Goal: Task Accomplishment & Management: Complete application form

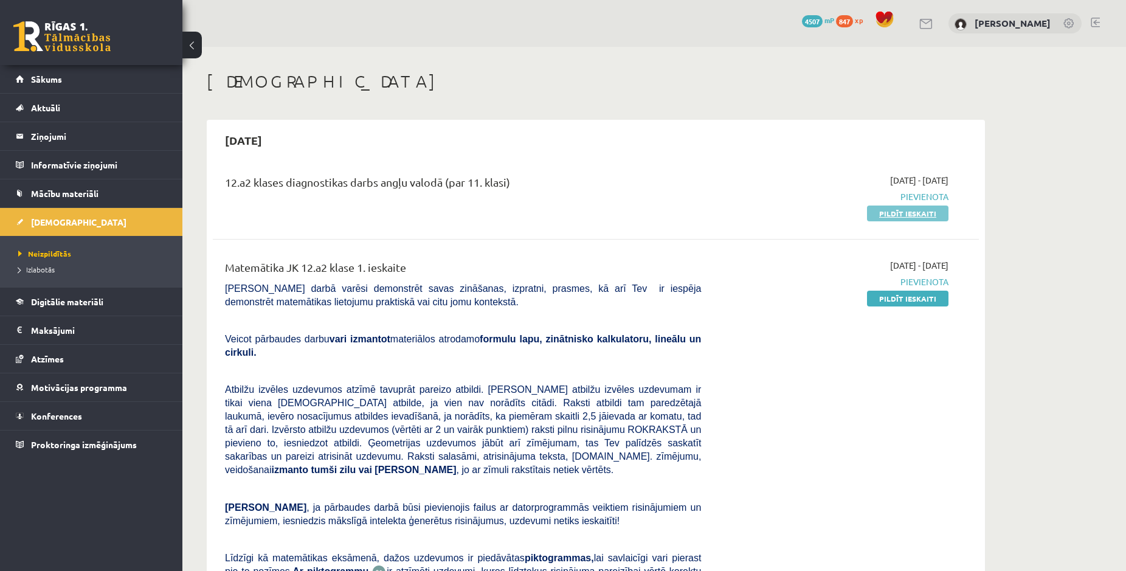
click at [926, 218] on link "Pildīt ieskaiti" at bounding box center [907, 214] width 81 height 16
click at [928, 218] on link "Pildīt ieskaiti" at bounding box center [907, 214] width 81 height 16
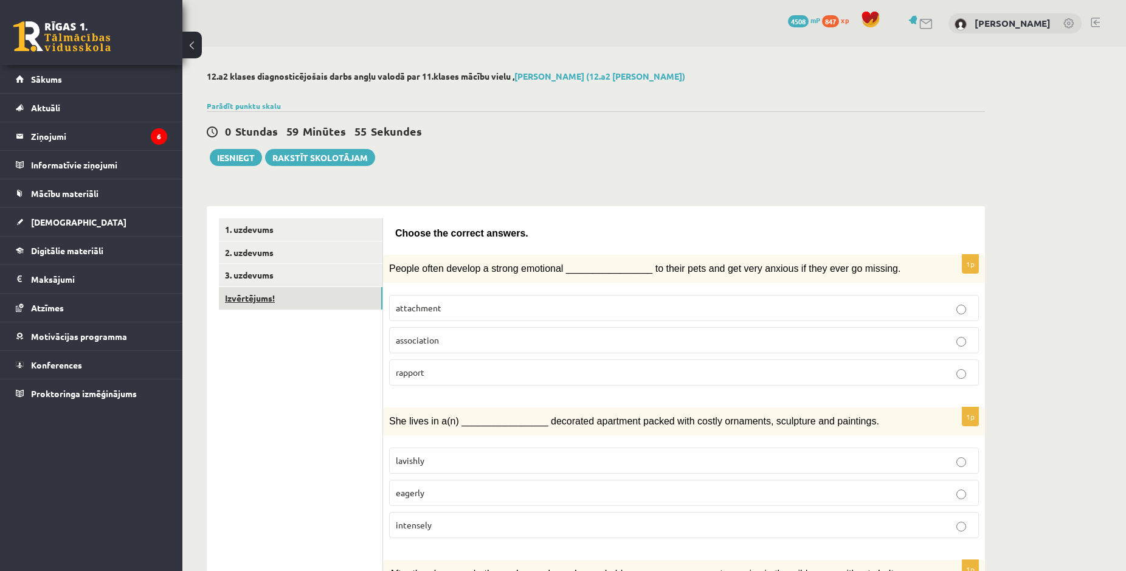
click at [300, 303] on link "Izvērtējums!" at bounding box center [301, 298] width 164 height 22
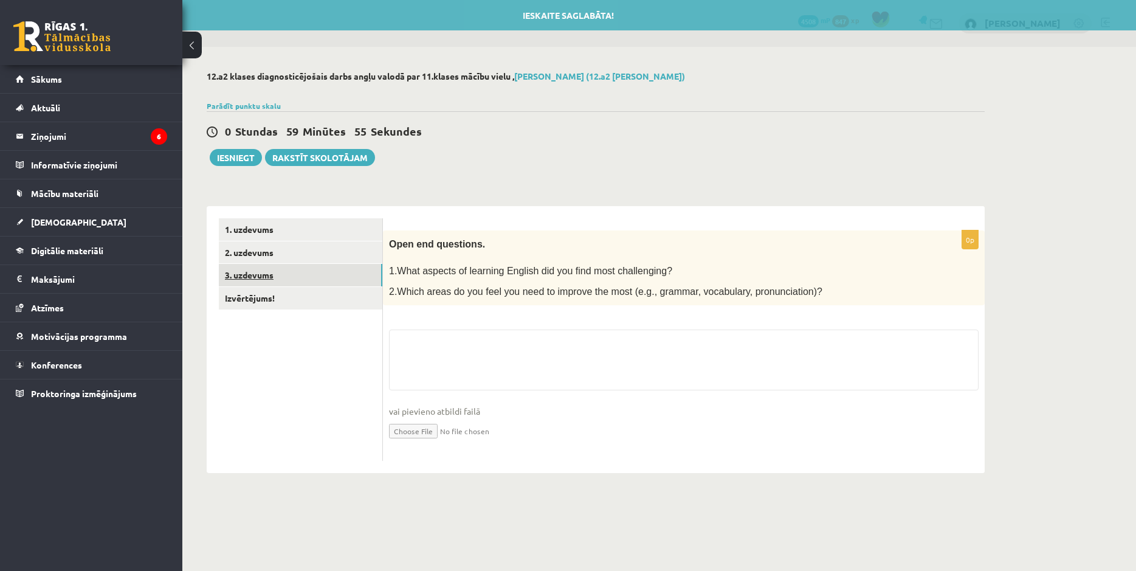
click at [293, 277] on link "3. uzdevums" at bounding box center [301, 275] width 164 height 22
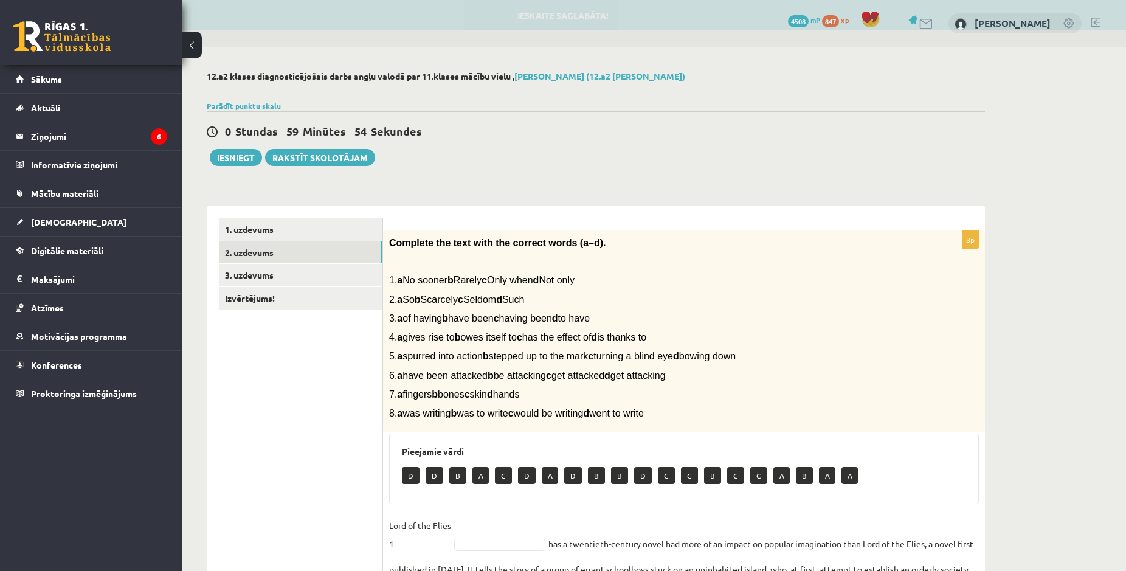
click at [282, 261] on link "2. uzdevums" at bounding box center [301, 252] width 164 height 22
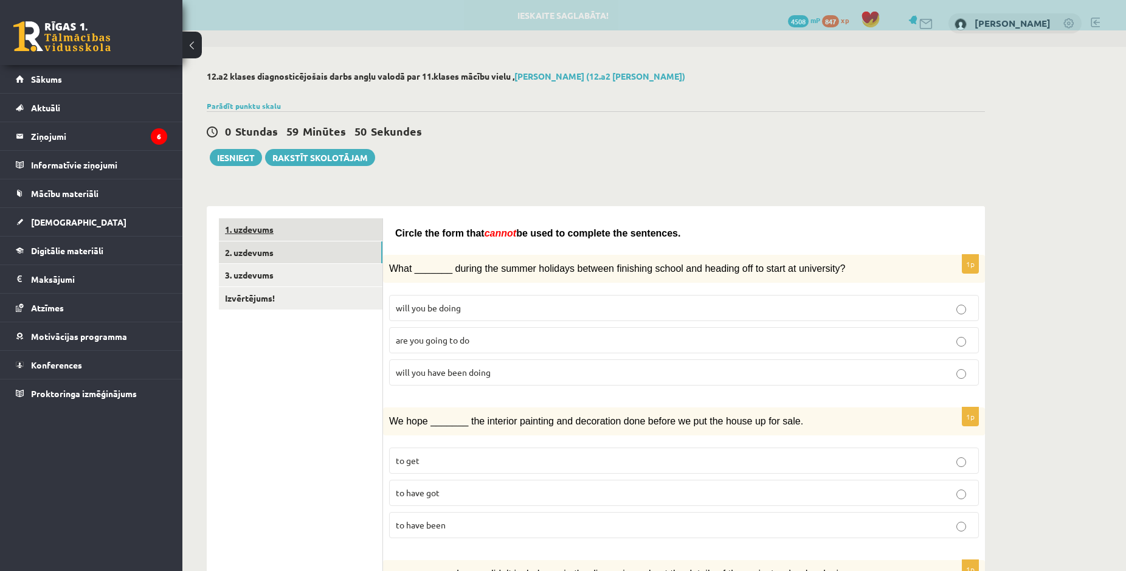
click at [282, 233] on link "1. uzdevums" at bounding box center [301, 229] width 164 height 22
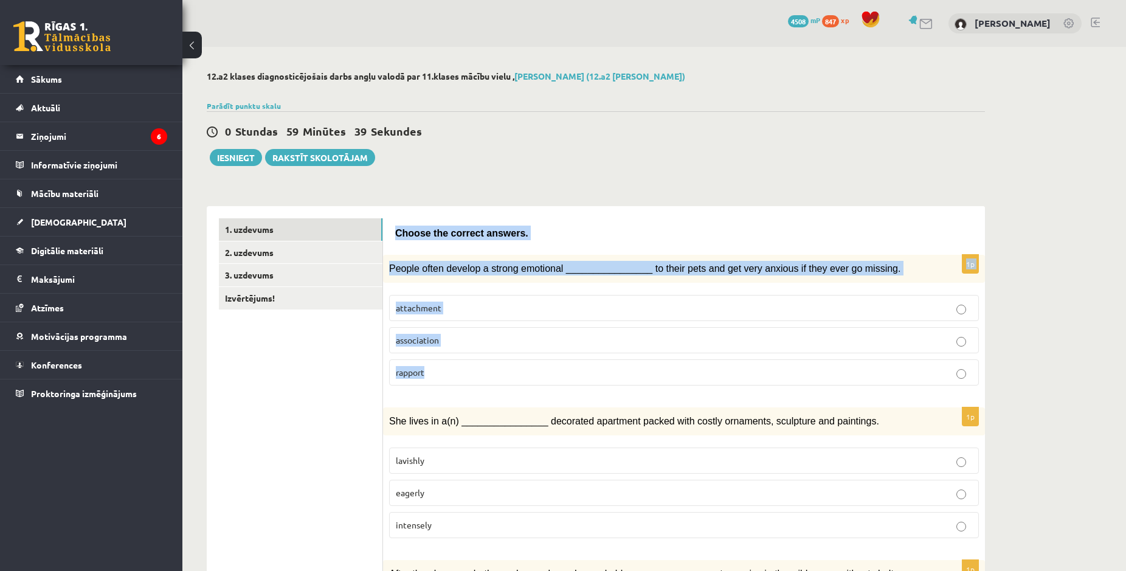
drag, startPoint x: 387, startPoint y: 226, endPoint x: 460, endPoint y: 375, distance: 165.9
copy form "Choose the correct answers. 1p People often develop a strong emotional ________…"
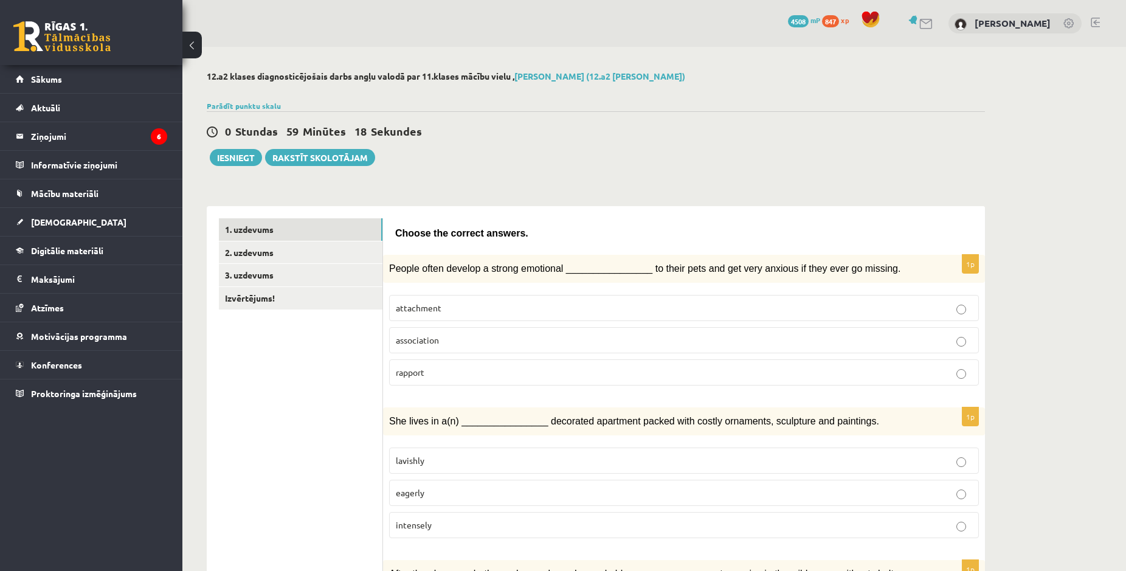
click at [452, 322] on fieldset "attachment association rapport" at bounding box center [684, 339] width 590 height 100
click at [440, 314] on label "attachment" at bounding box center [684, 308] width 590 height 26
click at [434, 309] on span "attachment" at bounding box center [419, 307] width 46 height 11
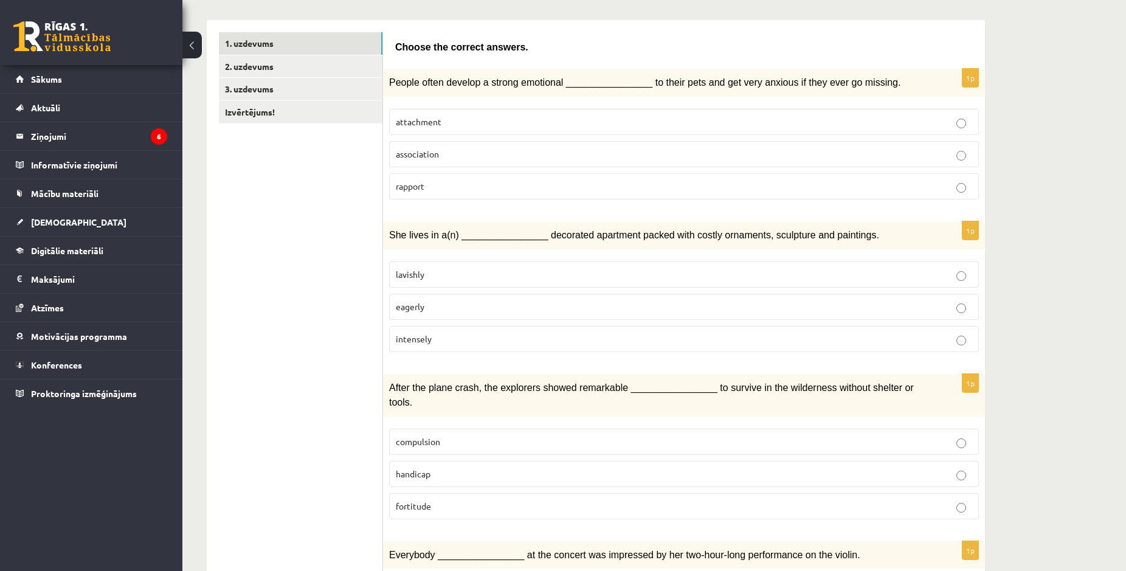
click at [415, 274] on span "lavishly" at bounding box center [410, 274] width 29 height 11
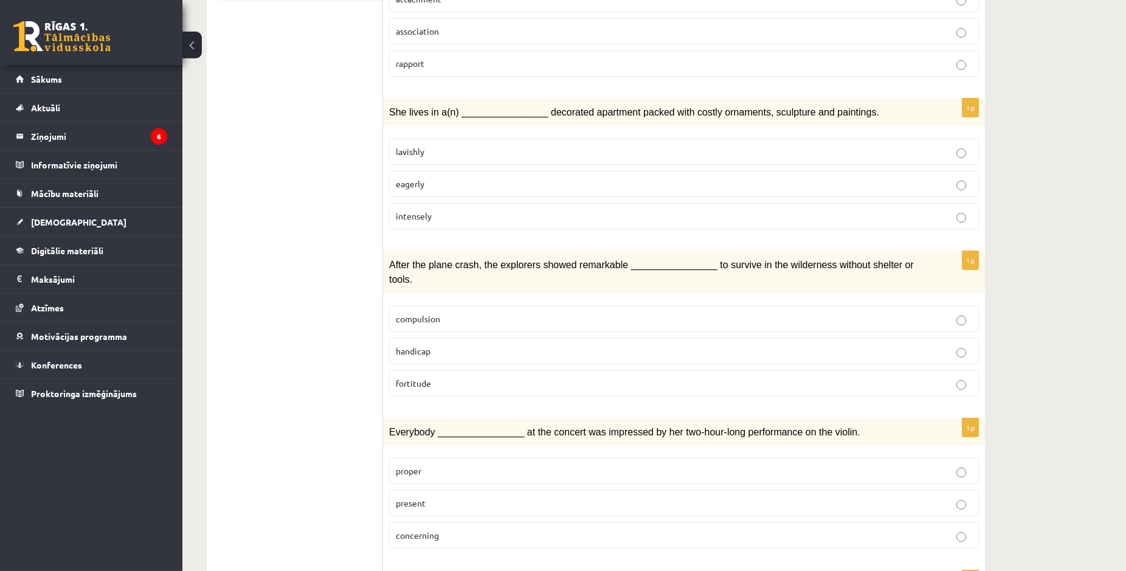
scroll to position [310, 0]
click at [415, 305] on label "compulsion" at bounding box center [684, 318] width 590 height 26
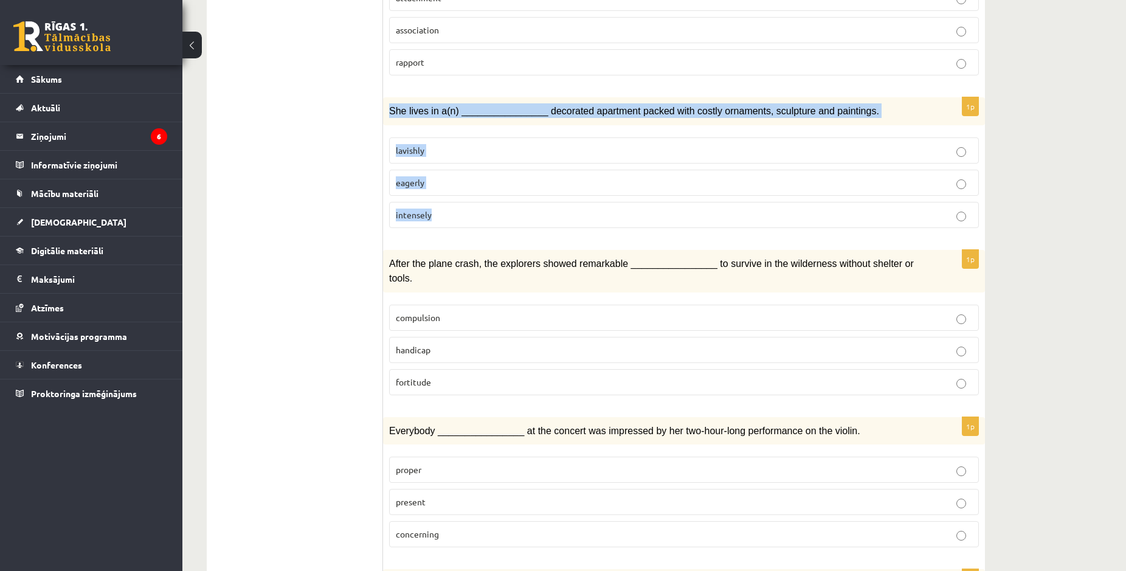
drag, startPoint x: 391, startPoint y: 109, endPoint x: 497, endPoint y: 226, distance: 158.0
click at [497, 125] on div "She lives in a(n) ________________ decorated apartment packed with costly ornam…" at bounding box center [684, 111] width 602 height 28
copy div "She lives in a(n) ________________ decorated apartment packed with costly ornam…"
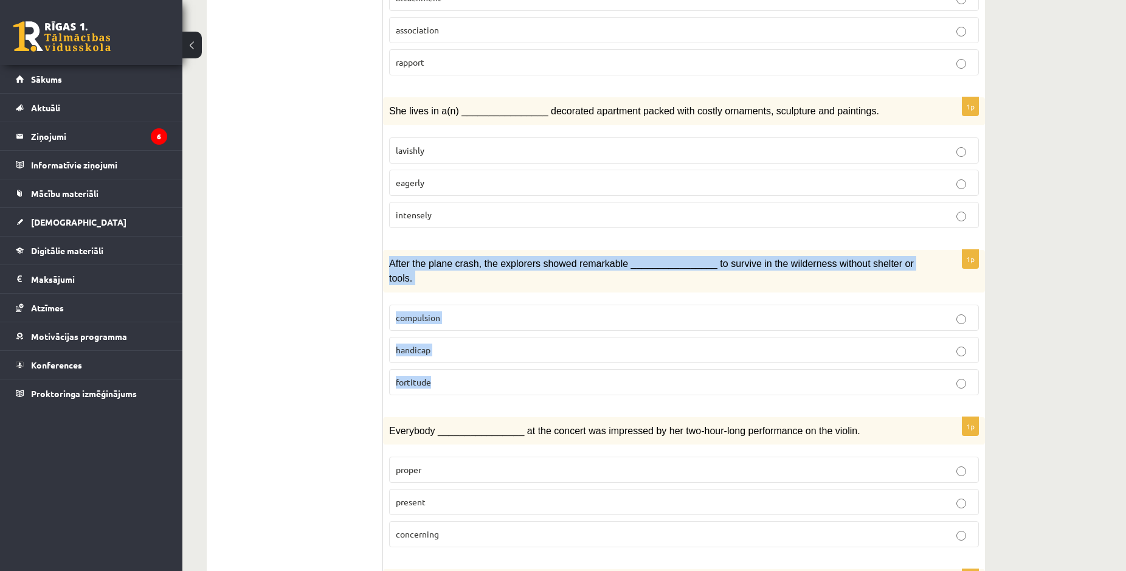
drag, startPoint x: 388, startPoint y: 259, endPoint x: 457, endPoint y: 362, distance: 124.1
click at [457, 292] on div "After the plane crash, the explorers showed remarkable ________________ to surv…" at bounding box center [684, 271] width 602 height 43
copy div "After the plane crash, the explorers showed remarkable ________________ to surv…"
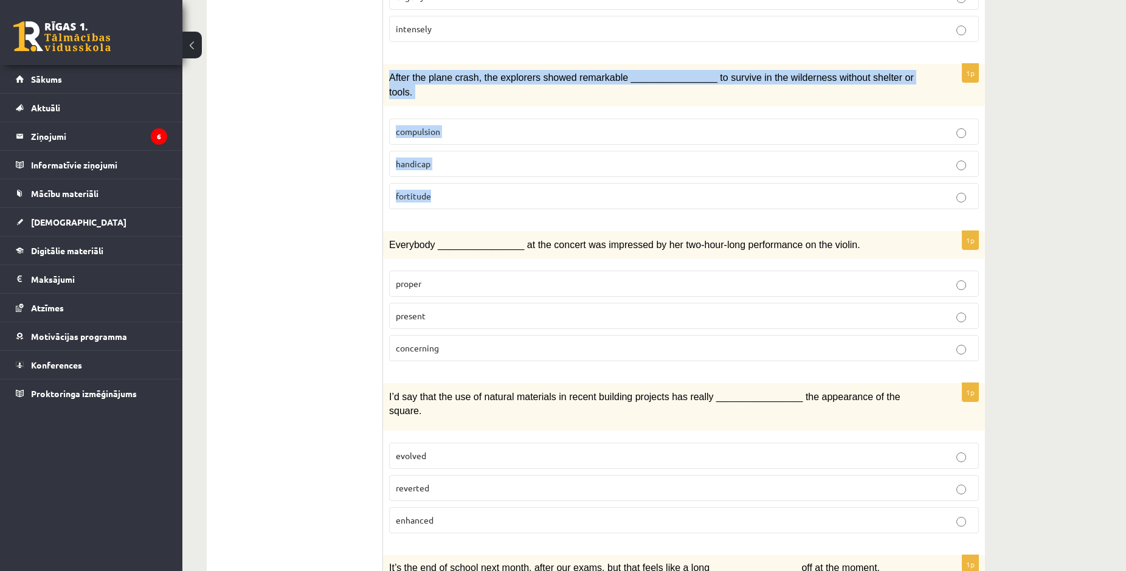
scroll to position [186, 0]
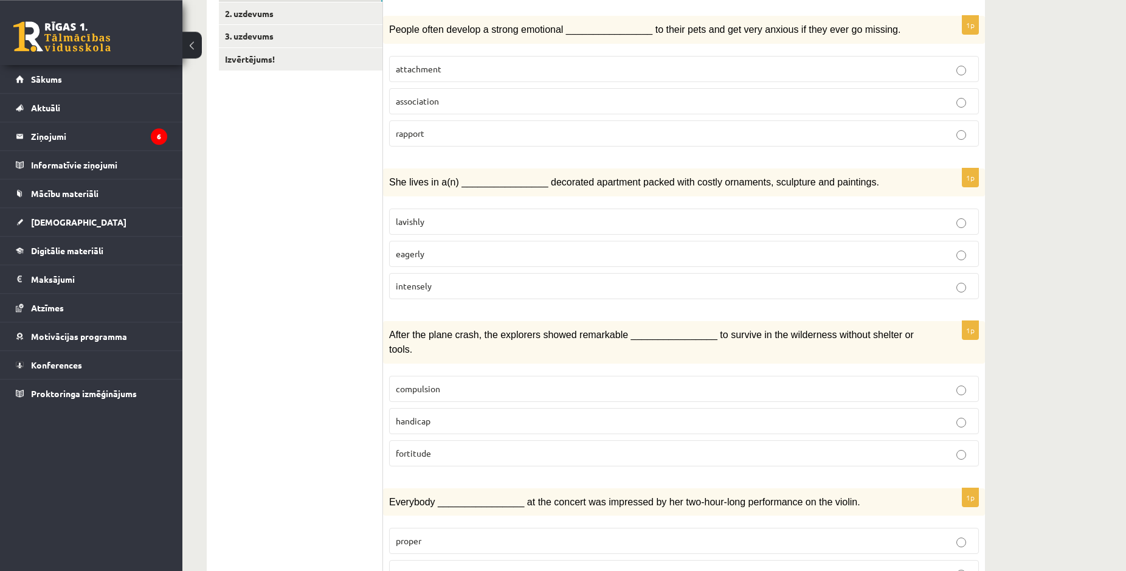
scroll to position [310, 0]
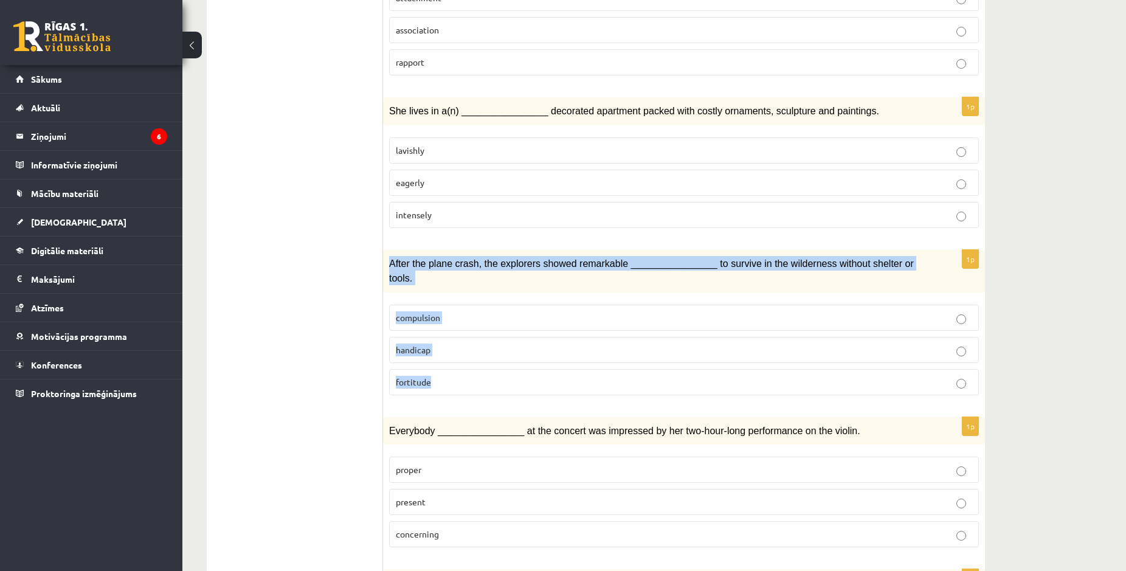
drag, startPoint x: 387, startPoint y: 260, endPoint x: 522, endPoint y: 391, distance: 187.9
click at [522, 292] on div "After the plane crash, the explorers showed remarkable ________________ to surv…" at bounding box center [684, 271] width 602 height 43
copy div "After the plane crash, the explorers showed remarkable ________________ to surv…"
click at [483, 371] on label "fortitude" at bounding box center [684, 382] width 590 height 26
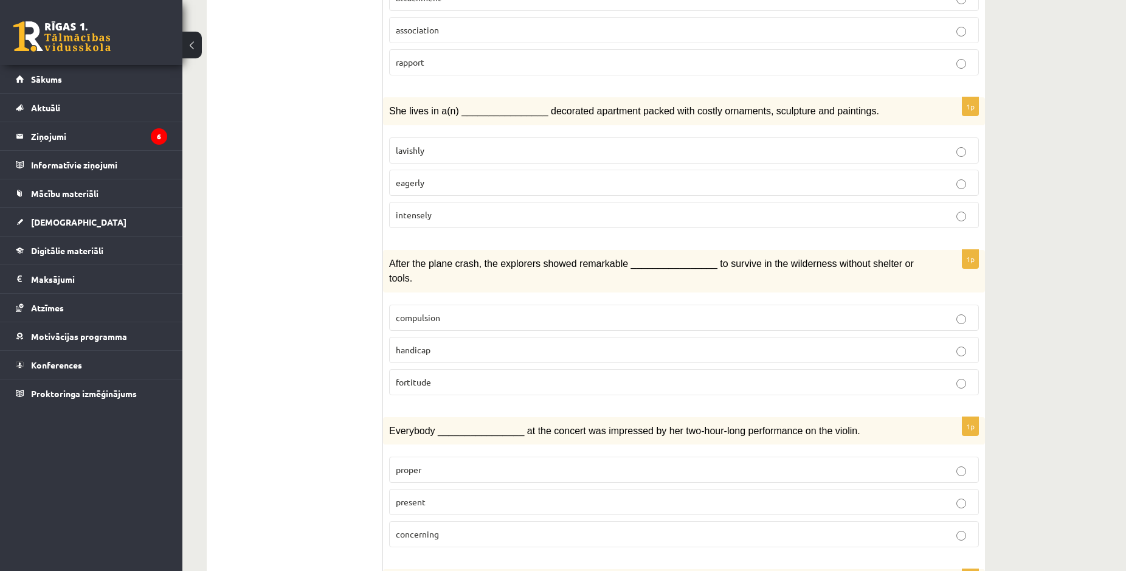
scroll to position [496, 0]
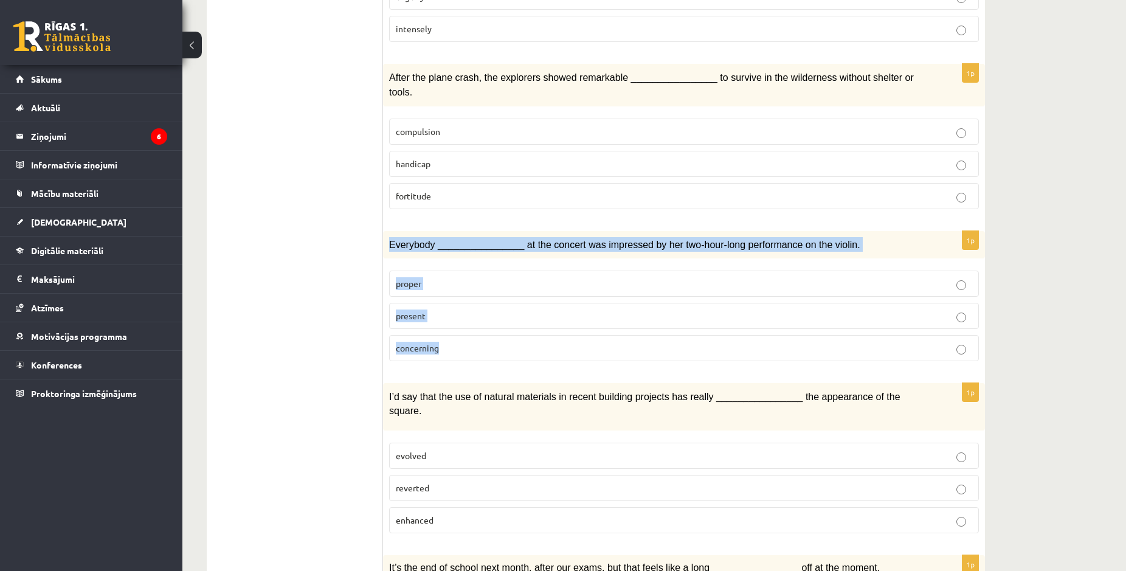
drag, startPoint x: 389, startPoint y: 226, endPoint x: 465, endPoint y: 342, distance: 139.3
click at [465, 259] on div "Everybody ________________ at the concert was impressed by her two-hour-long pe…" at bounding box center [684, 245] width 602 height 28
copy div "Everybody ________________ at the concert was impressed by her two-hour-long pe…"
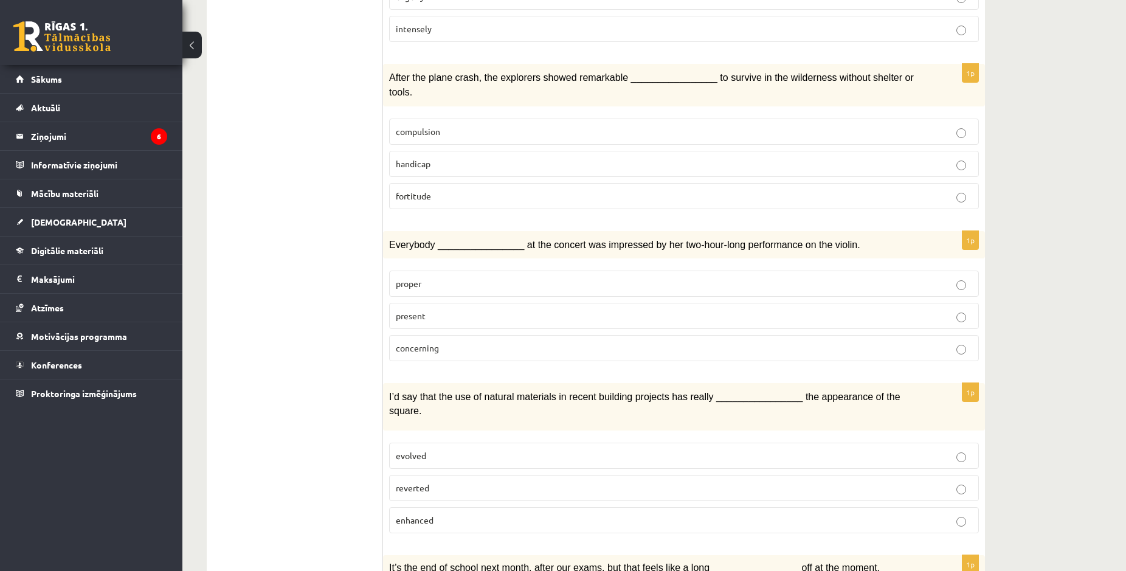
click at [441, 309] on p "present" at bounding box center [684, 315] width 576 height 13
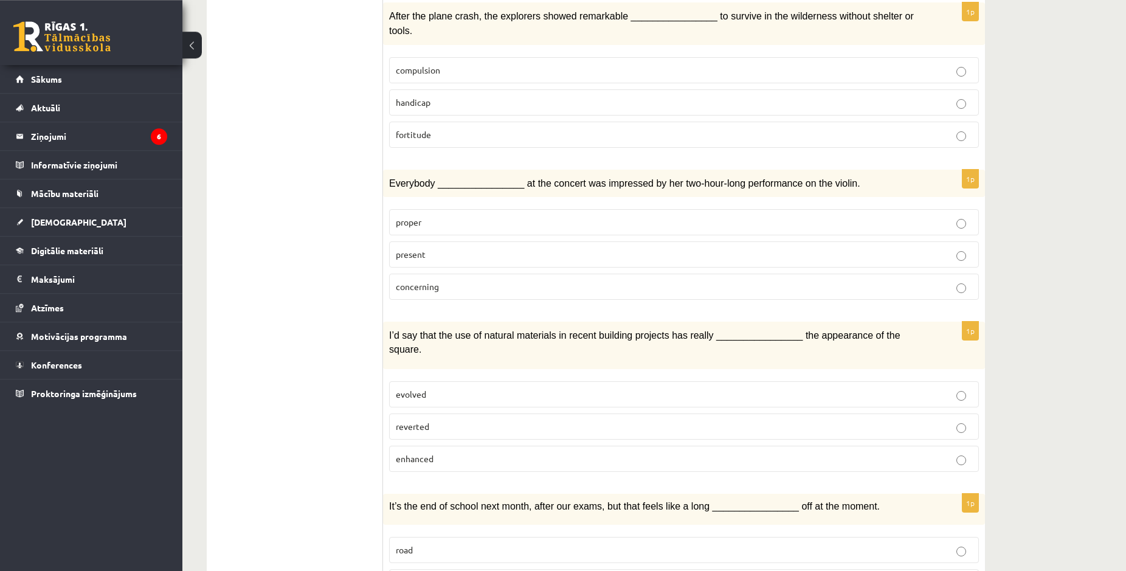
scroll to position [558, 0]
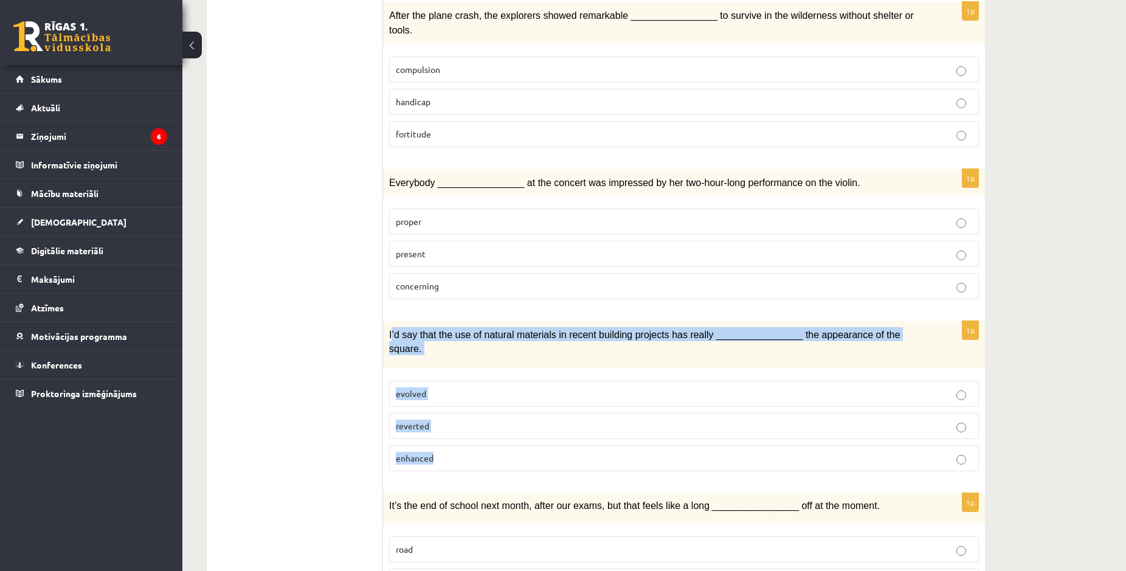
drag, startPoint x: 391, startPoint y: 311, endPoint x: 461, endPoint y: 434, distance: 141.3
click at [461, 368] on div "I’d say that the use of natural materials in recent building projects has reall…" at bounding box center [684, 344] width 602 height 47
click at [420, 326] on div "I’d say that the use of natural materials in recent building projects has reall…" at bounding box center [684, 344] width 602 height 47
drag, startPoint x: 388, startPoint y: 319, endPoint x: 473, endPoint y: 438, distance: 146.9
click at [473, 368] on div "I’d say that the use of natural materials in recent building projects has reall…" at bounding box center [684, 344] width 602 height 47
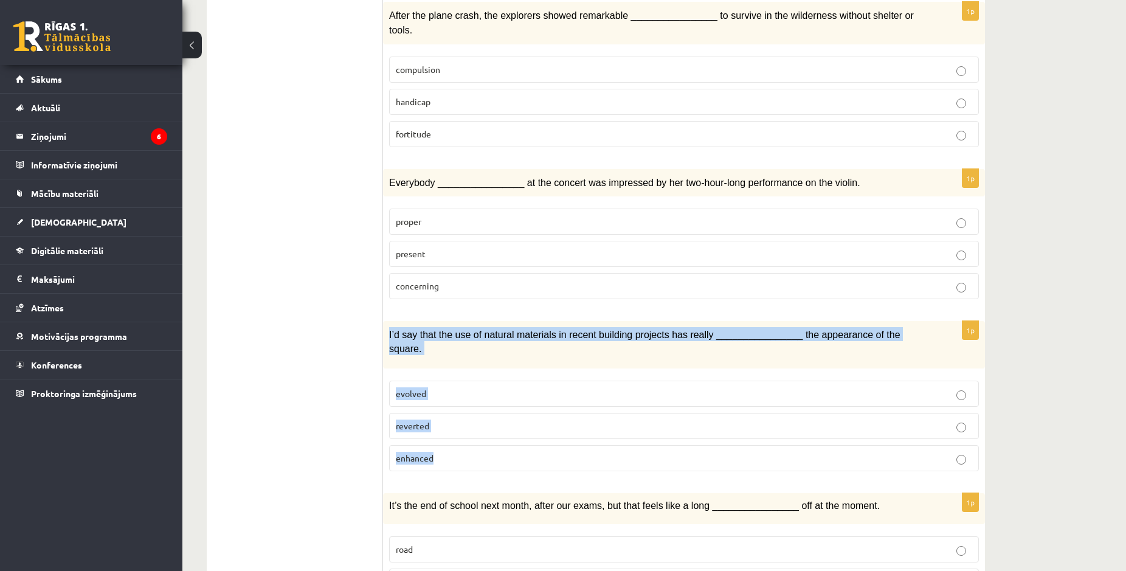
copy div "I’d say that the use of natural materials in recent building projects has reall…"
click at [416, 452] on span "enhanced" at bounding box center [415, 457] width 38 height 11
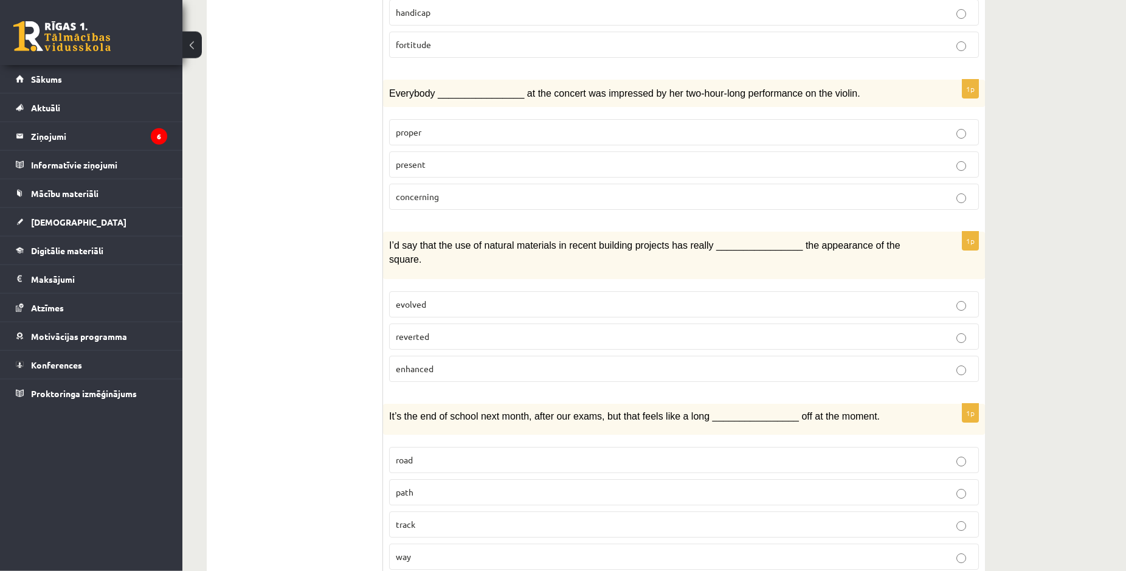
scroll to position [682, 0]
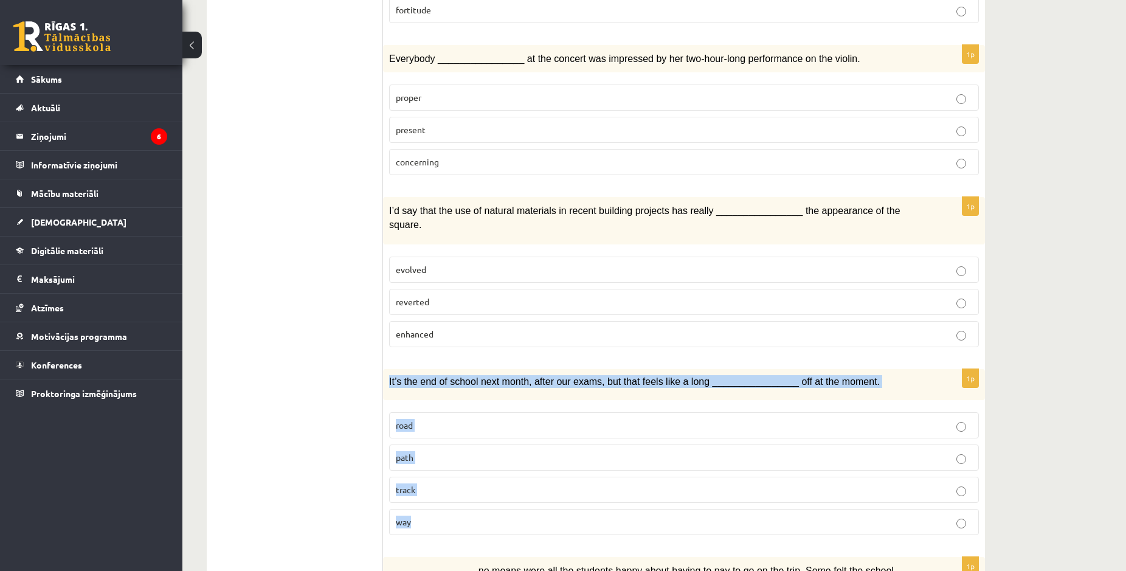
drag, startPoint x: 387, startPoint y: 348, endPoint x: 424, endPoint y: 506, distance: 162.5
click at [424, 400] on div "It’s the end of school next month, after our exams, but that feels like a long …" at bounding box center [684, 384] width 602 height 31
copy div "It’s the end of school next month, after our exams, but that feels like a long …"
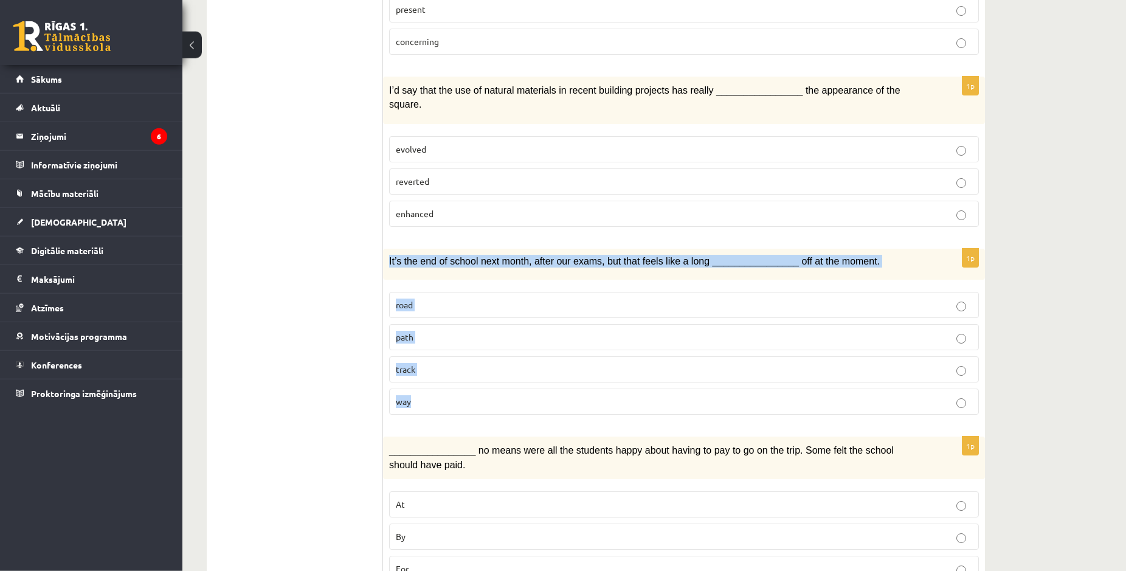
scroll to position [868, 0]
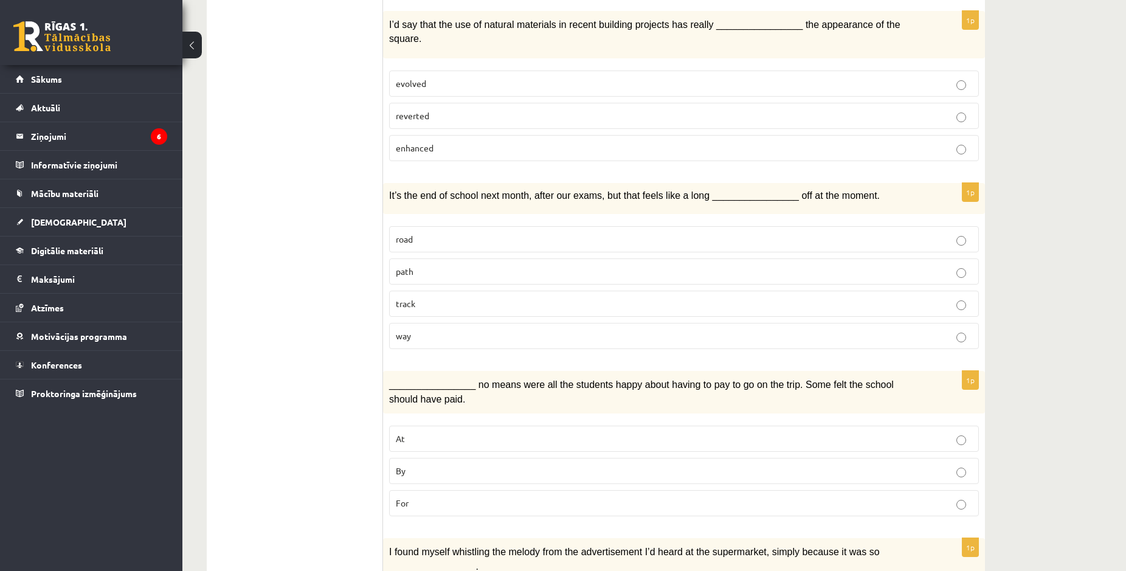
click at [437, 465] on p "By" at bounding box center [684, 471] width 576 height 13
click at [411, 465] on p "By" at bounding box center [684, 471] width 576 height 13
click at [427, 323] on label "way" at bounding box center [684, 336] width 590 height 26
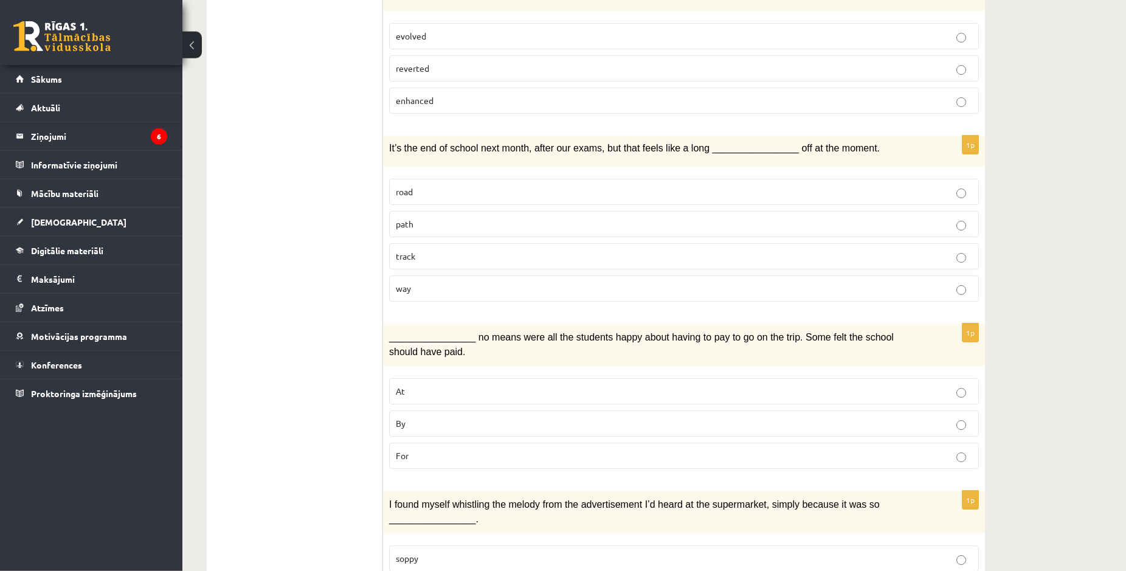
scroll to position [930, 0]
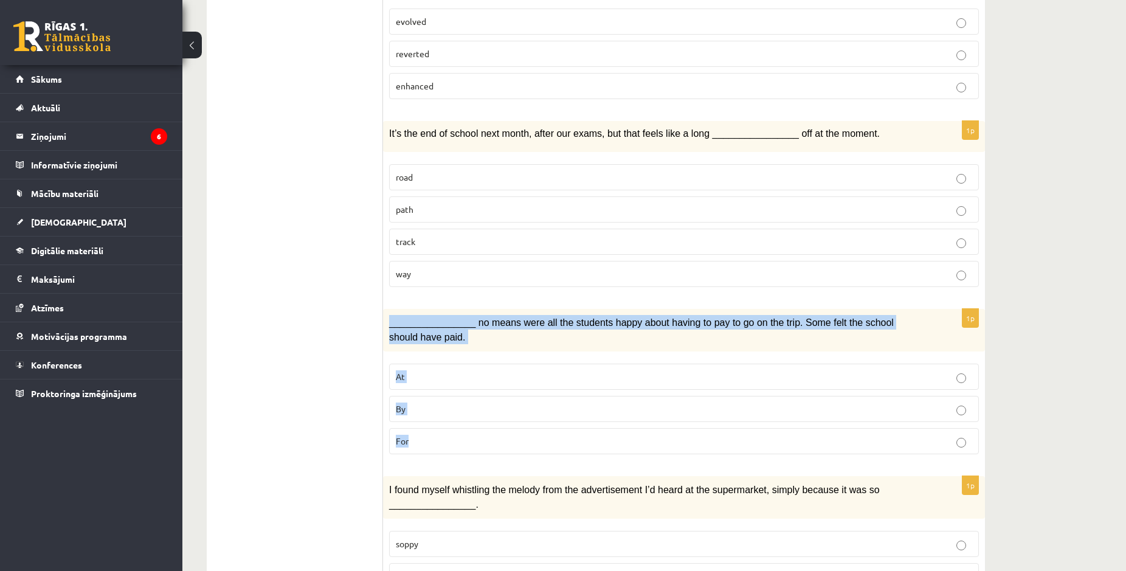
drag, startPoint x: 385, startPoint y: 285, endPoint x: 431, endPoint y: 423, distance: 146.1
click at [431, 351] on div "________________ no means were all the students happy about having to pay to go…" at bounding box center [684, 330] width 602 height 43
copy div "________________ no means were all the students happy about having to pay to go…"
click at [457, 403] on p "By" at bounding box center [684, 409] width 576 height 13
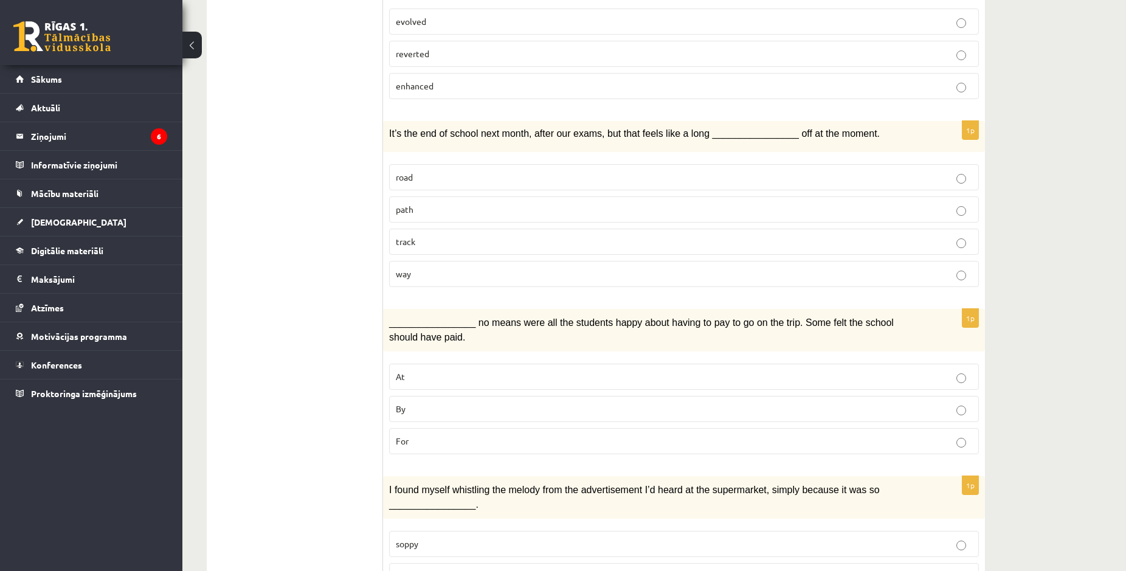
click at [279, 297] on ul "1. uzdevums 2. uzdevums 3. uzdevums Izvērtējums!" at bounding box center [301, 297] width 164 height 2019
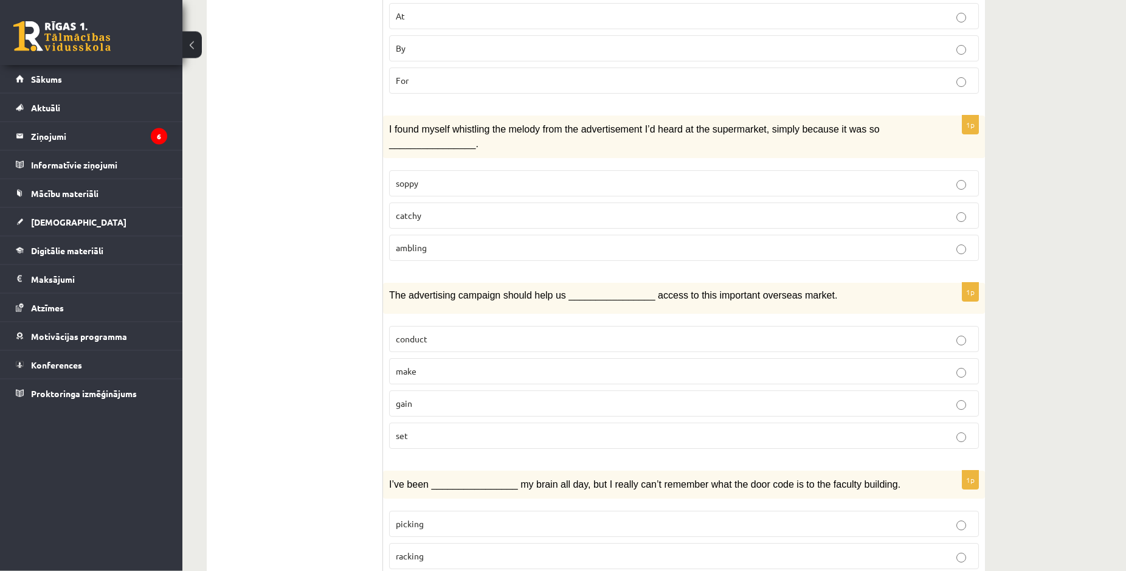
scroll to position [1178, 0]
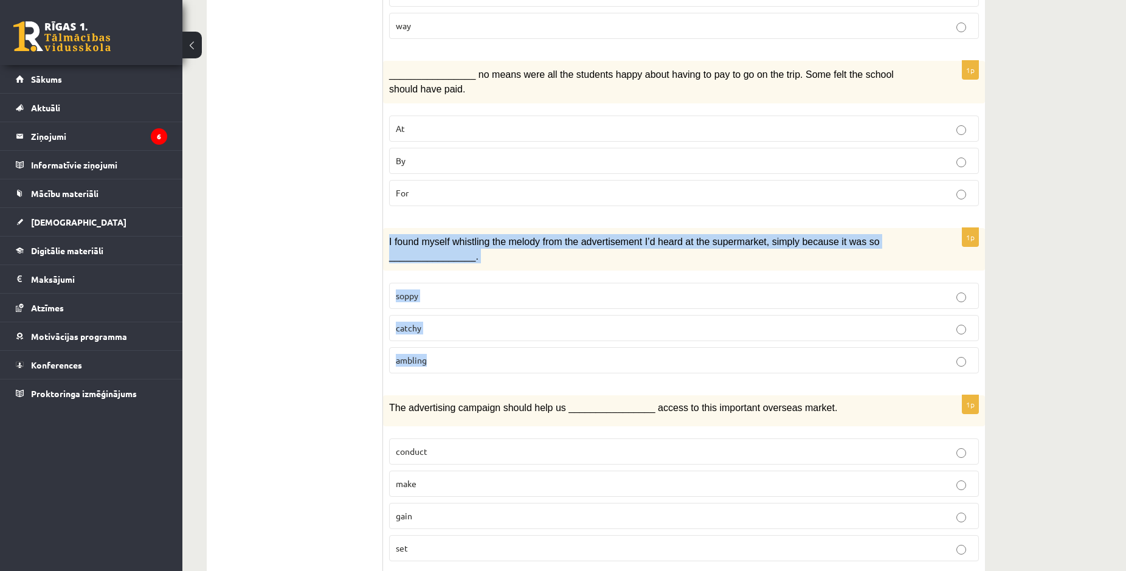
drag, startPoint x: 384, startPoint y: 202, endPoint x: 570, endPoint y: 350, distance: 238.4
click at [570, 271] on div "I found myself whistling the melody from the advertisement I’d heard at the sup…" at bounding box center [684, 249] width 602 height 43
copy div "I found myself whistling the melody from the advertisement I’d heard at the sup…"
click at [402, 228] on div "I found myself whistling the melody from the advertisement I’d heard at the sup…" at bounding box center [684, 249] width 602 height 43
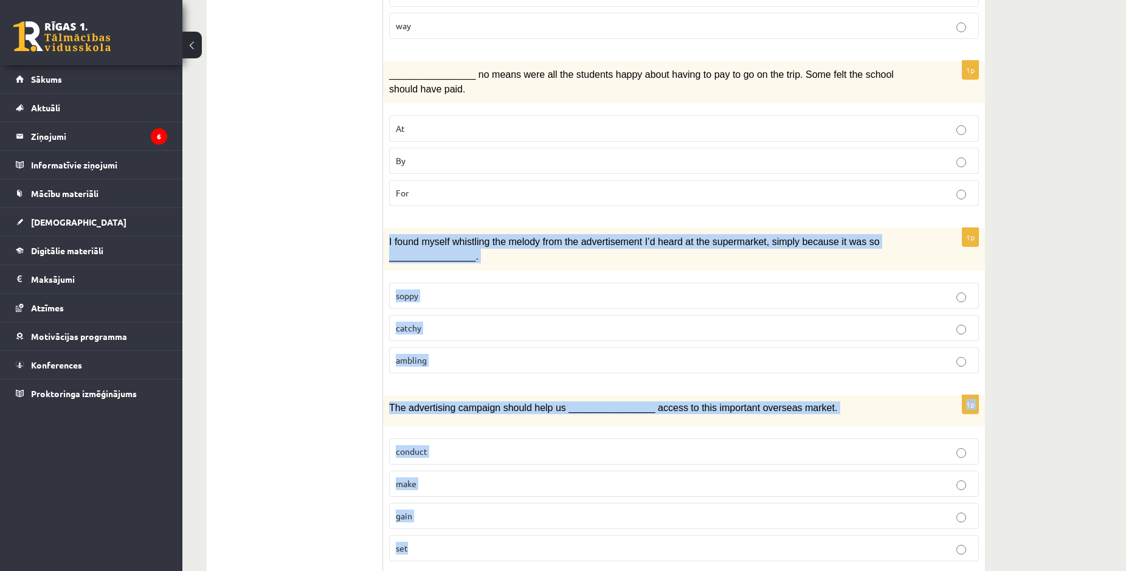
drag, startPoint x: 387, startPoint y: 207, endPoint x: 468, endPoint y: 534, distance: 337.0
click at [468, 271] on div "I found myself whistling the melody from the advertisement I’d heard at the sup…" at bounding box center [684, 249] width 602 height 43
copy form "I found myself whistling the melody from the advertisement I’d heard at the sup…"
click at [414, 322] on span "catchy" at bounding box center [409, 327] width 26 height 11
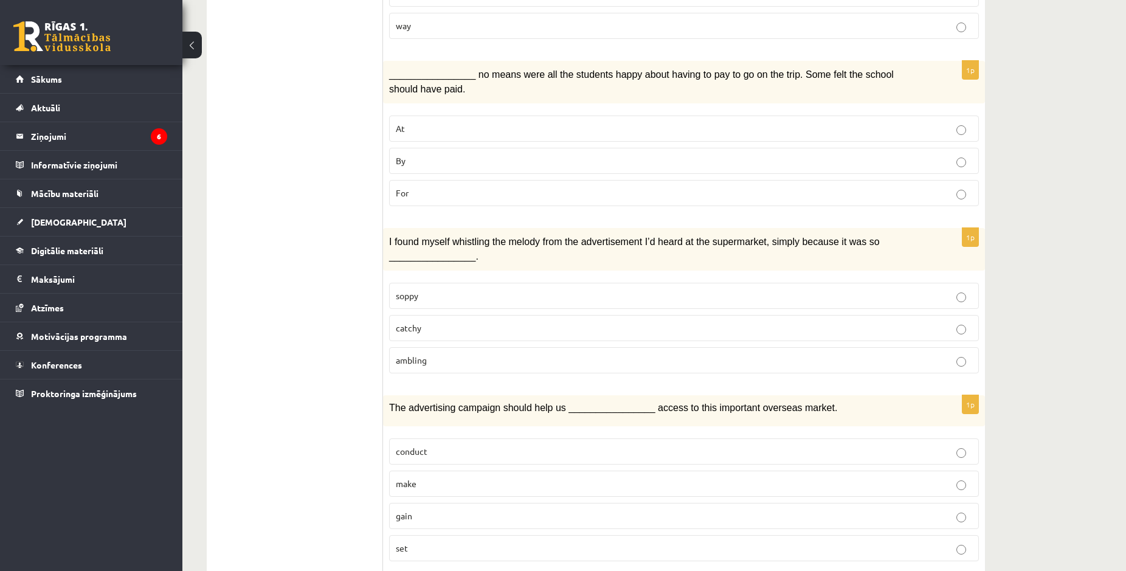
click at [420, 277] on fieldset "soppy catchy ambling" at bounding box center [684, 327] width 590 height 100
click at [420, 322] on span "catchy" at bounding box center [409, 327] width 26 height 11
click at [408, 503] on label "gain" at bounding box center [684, 516] width 590 height 26
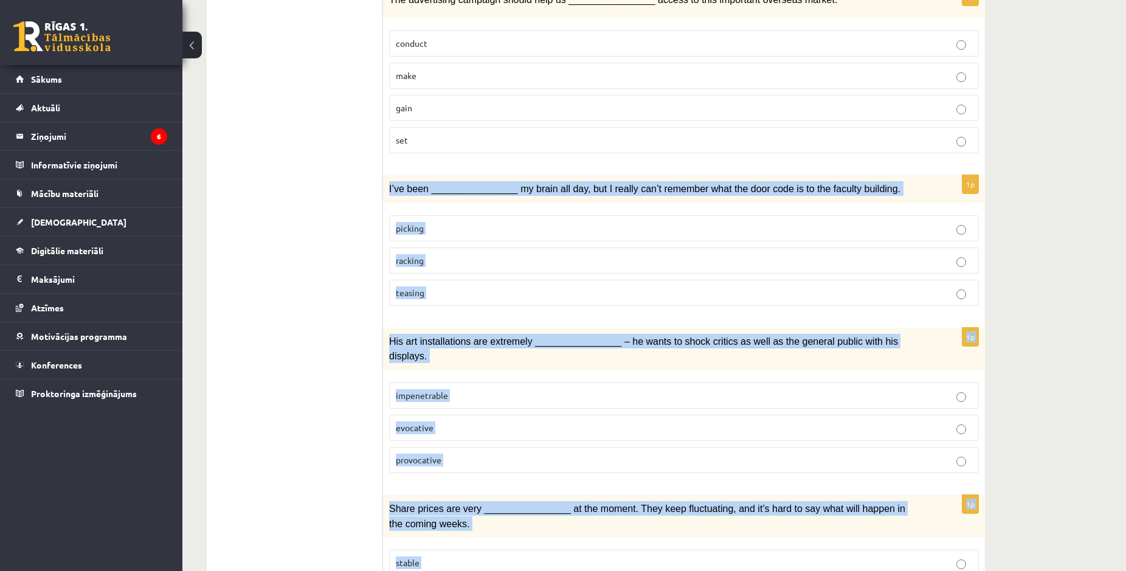
scroll to position [1647, 0]
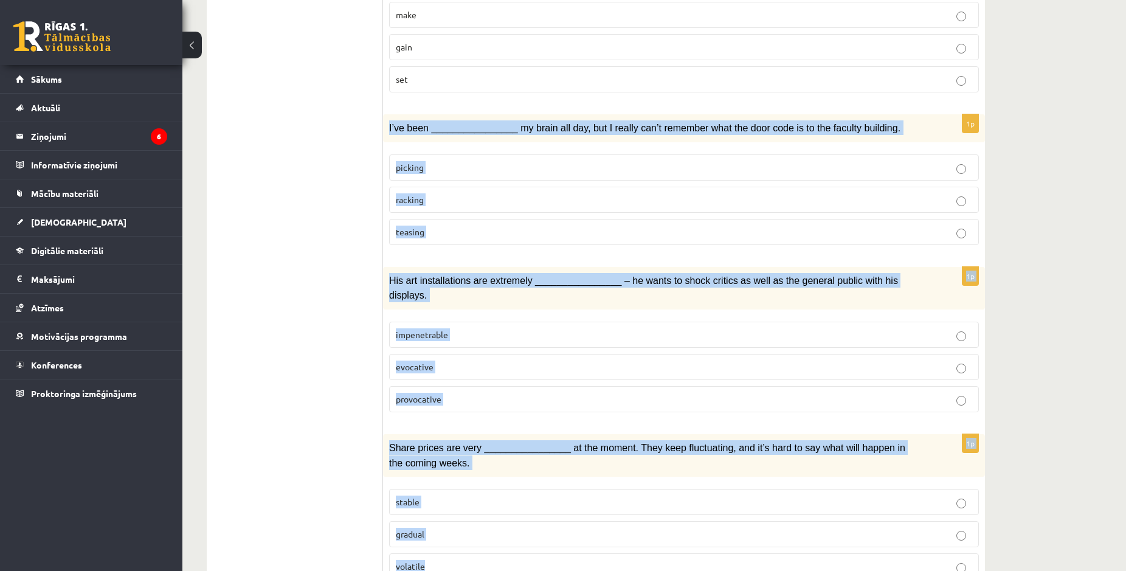
drag, startPoint x: 387, startPoint y: 311, endPoint x: 469, endPoint y: 495, distance: 201.7
click at [484, 142] on div "I’ve been ________________ my brain all day, but I really can’t remember what t…" at bounding box center [684, 128] width 602 height 28
click at [411, 193] on p "racking" at bounding box center [684, 199] width 576 height 13
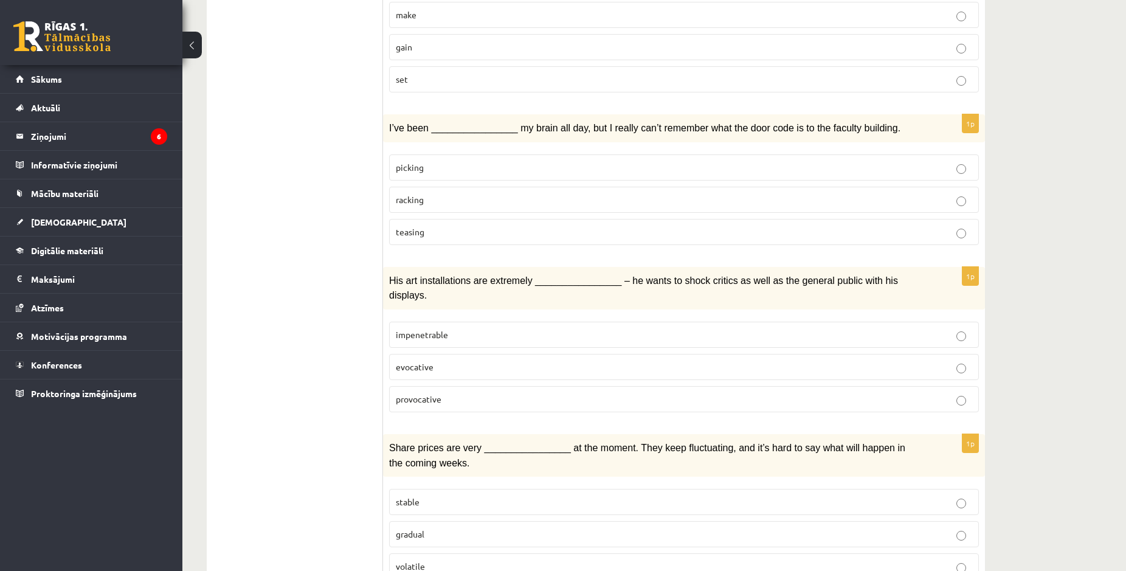
click at [434, 393] on p "provocative" at bounding box center [684, 399] width 576 height 13
click at [423, 553] on label "volatile" at bounding box center [684, 566] width 590 height 26
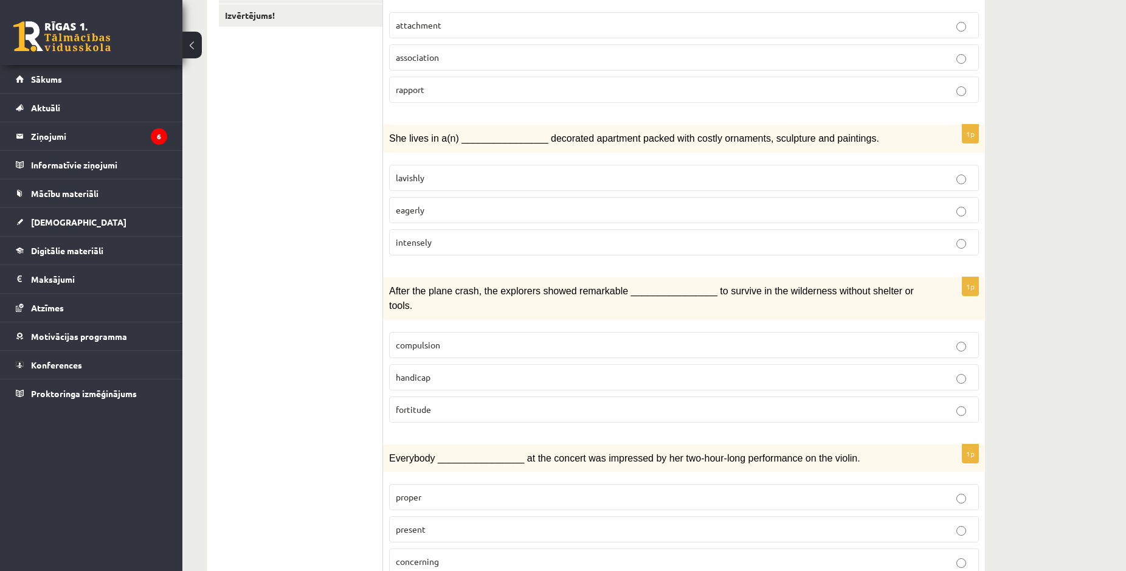
scroll to position [0, 0]
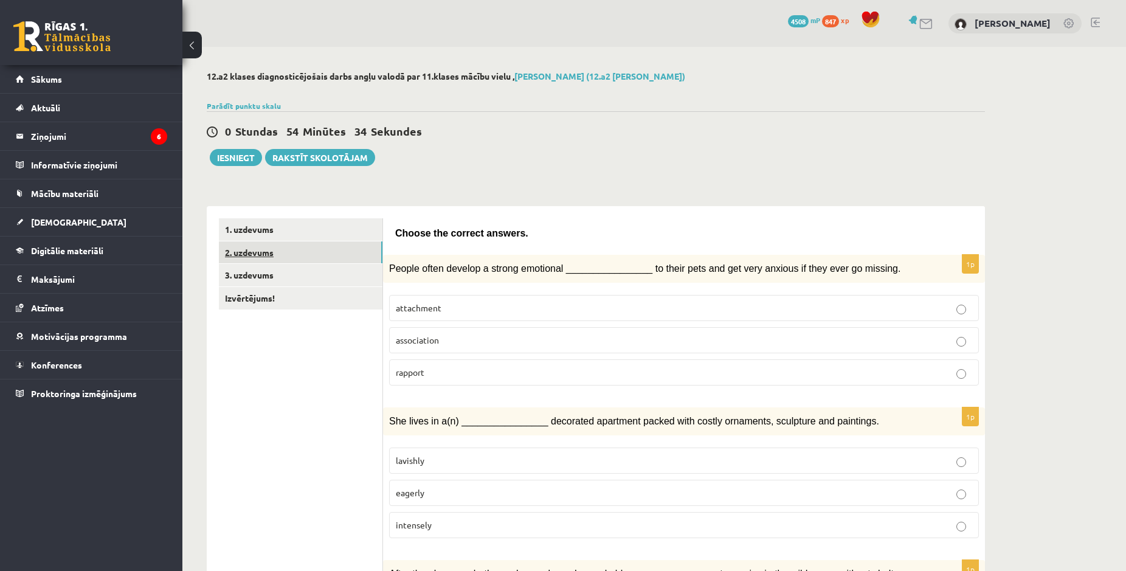
click at [274, 259] on link "2. uzdevums" at bounding box center [301, 252] width 164 height 22
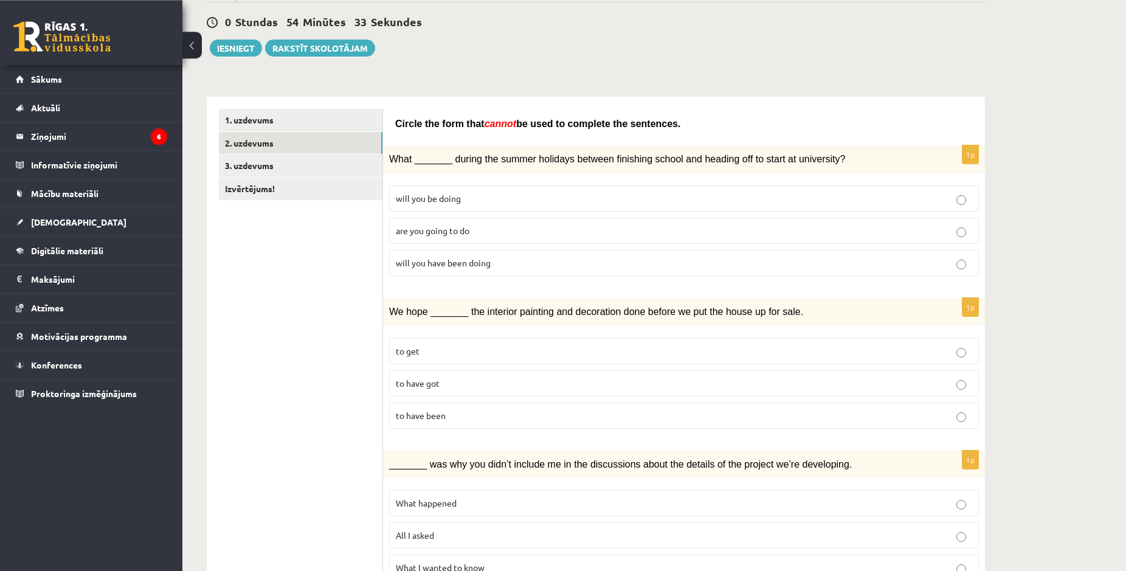
scroll to position [186, 0]
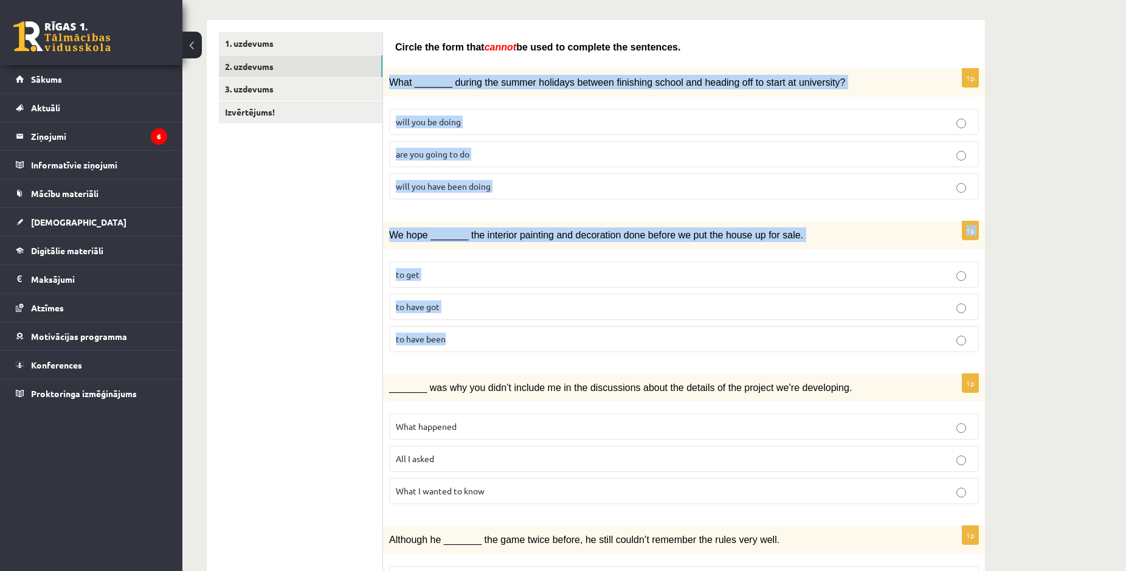
drag, startPoint x: 389, startPoint y: 77, endPoint x: 548, endPoint y: 342, distance: 309.8
click at [548, 97] on div "What _______ during the summer holidays between finishing school and heading of…" at bounding box center [684, 83] width 602 height 28
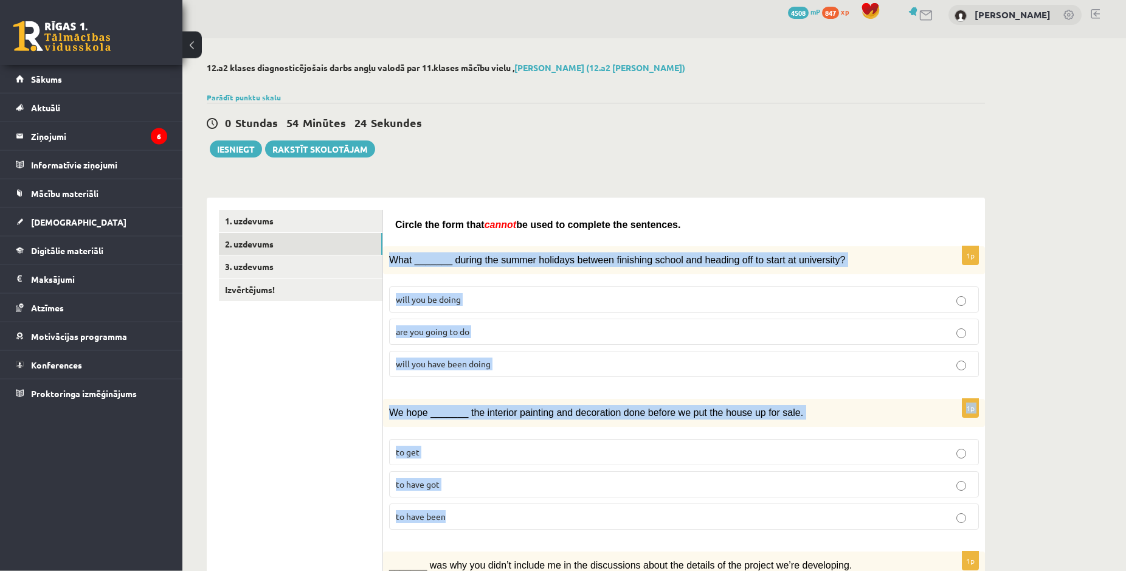
scroll to position [0, 0]
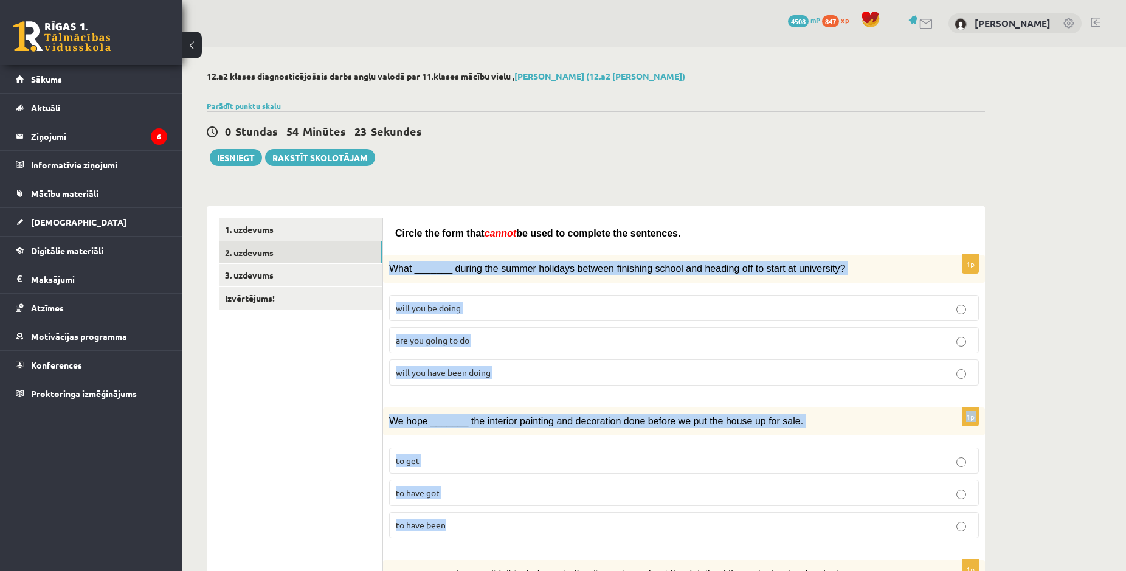
click at [493, 264] on span "What _______ during the summer holidays between finishing school and heading of…" at bounding box center [617, 268] width 456 height 10
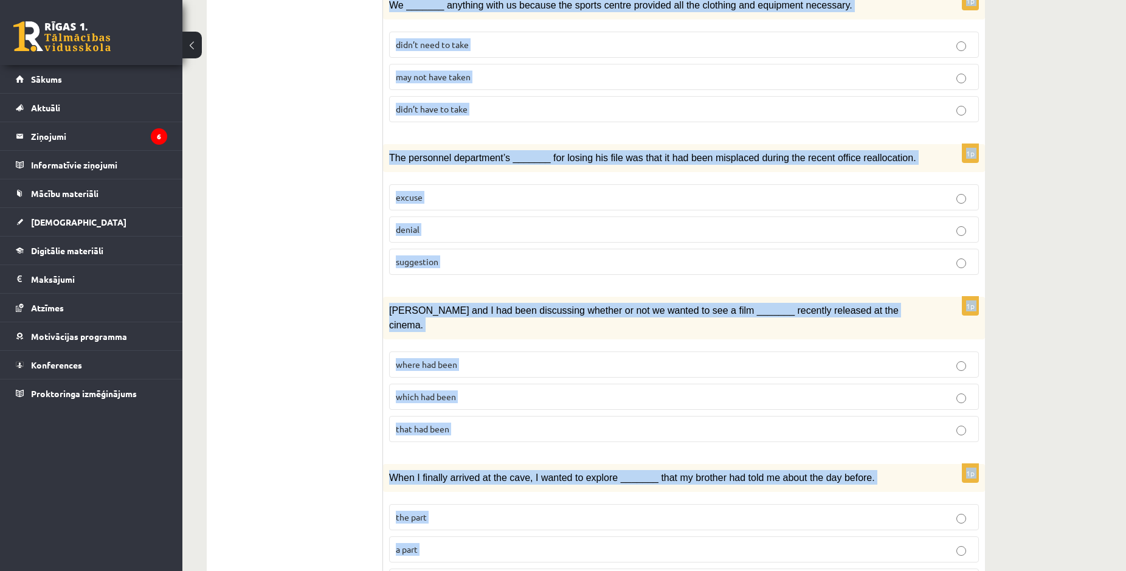
scroll to position [1223, 0]
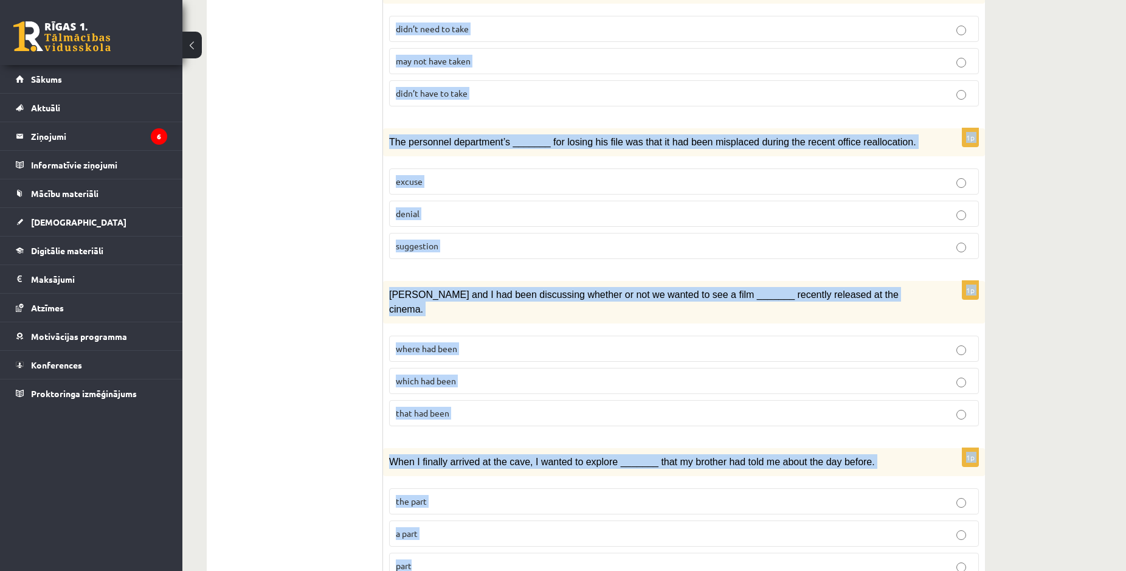
drag, startPoint x: 389, startPoint y: 268, endPoint x: 607, endPoint y: 508, distance: 324.9
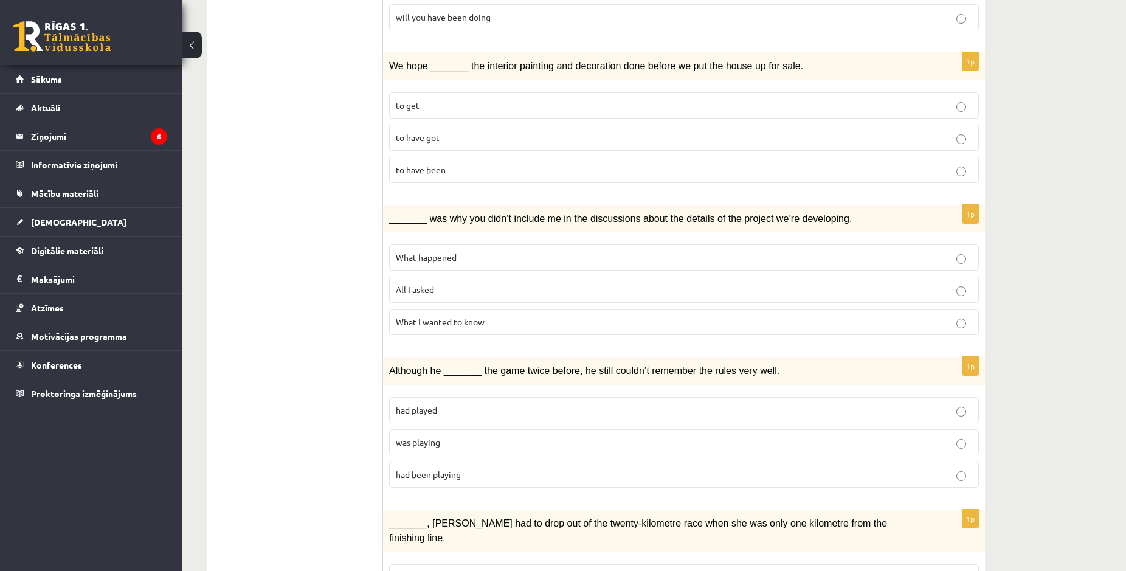
scroll to position [0, 0]
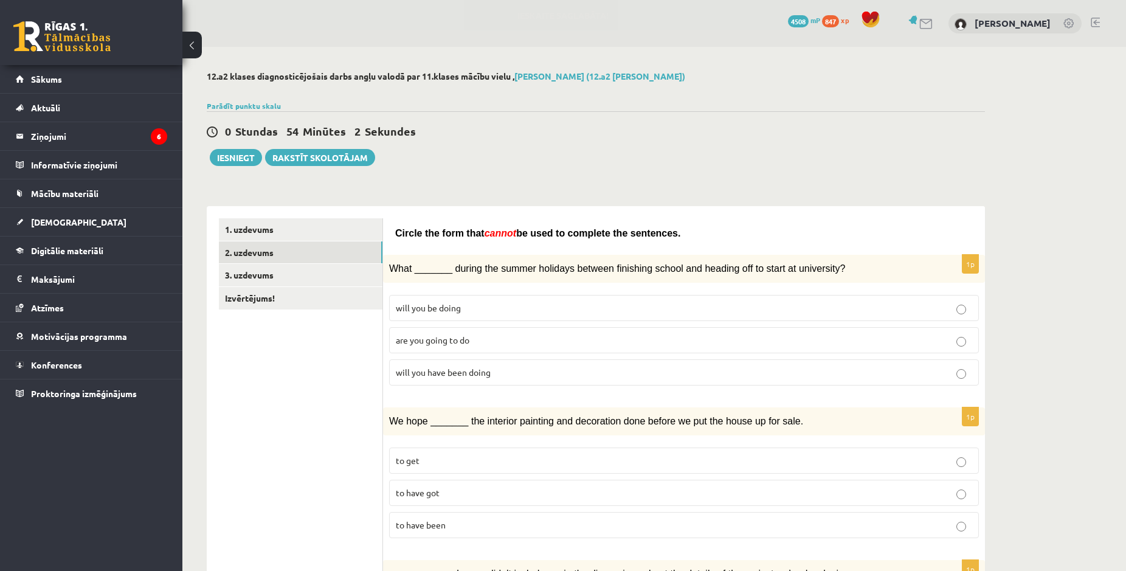
click at [424, 349] on label "are you going to do" at bounding box center [684, 340] width 590 height 26
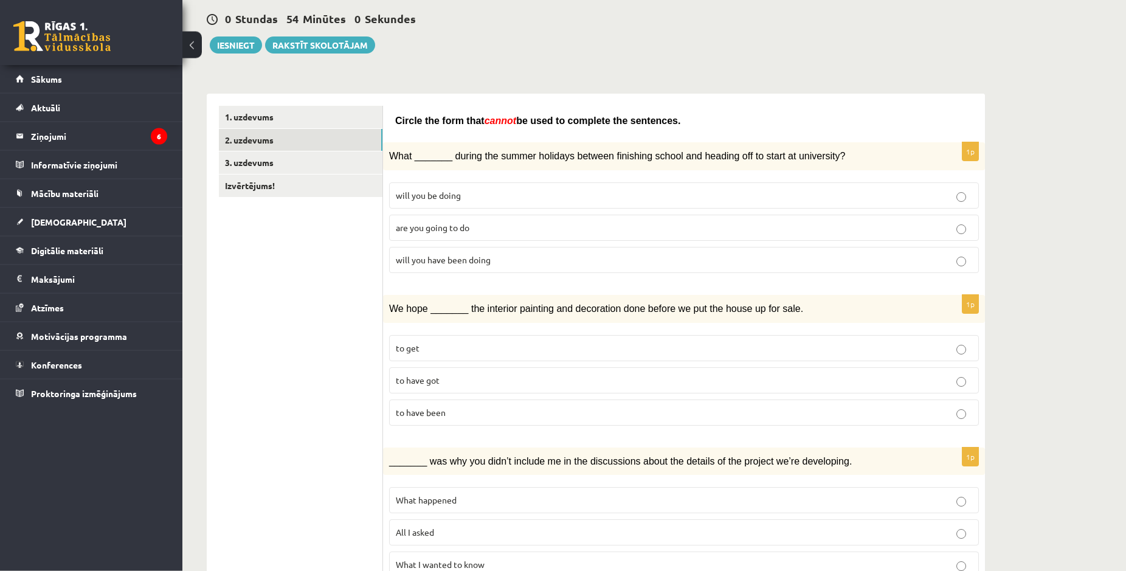
scroll to position [124, 0]
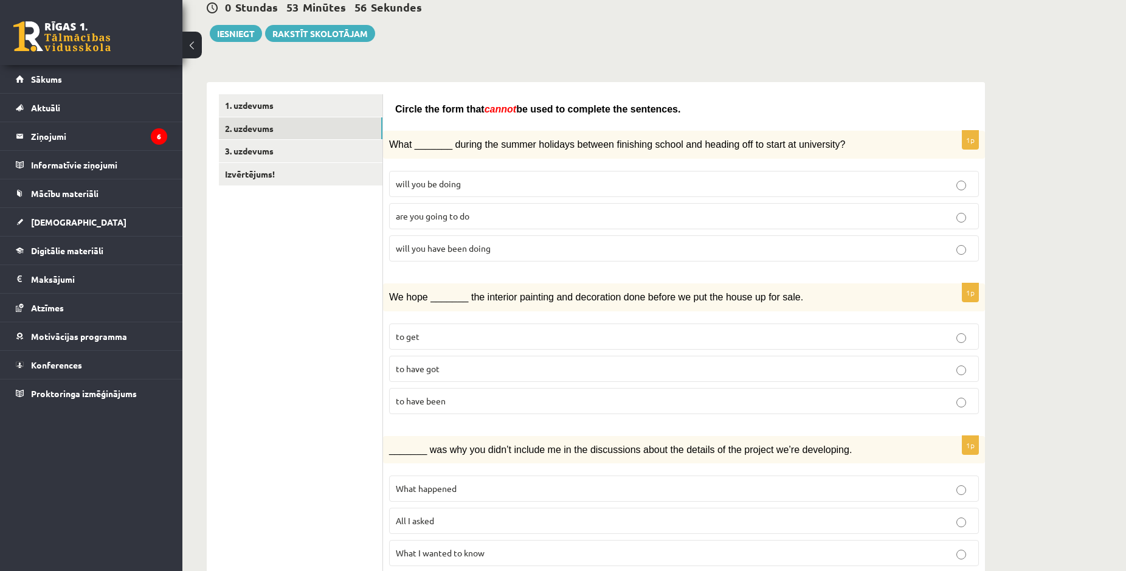
click at [420, 331] on p "to get" at bounding box center [684, 336] width 576 height 13
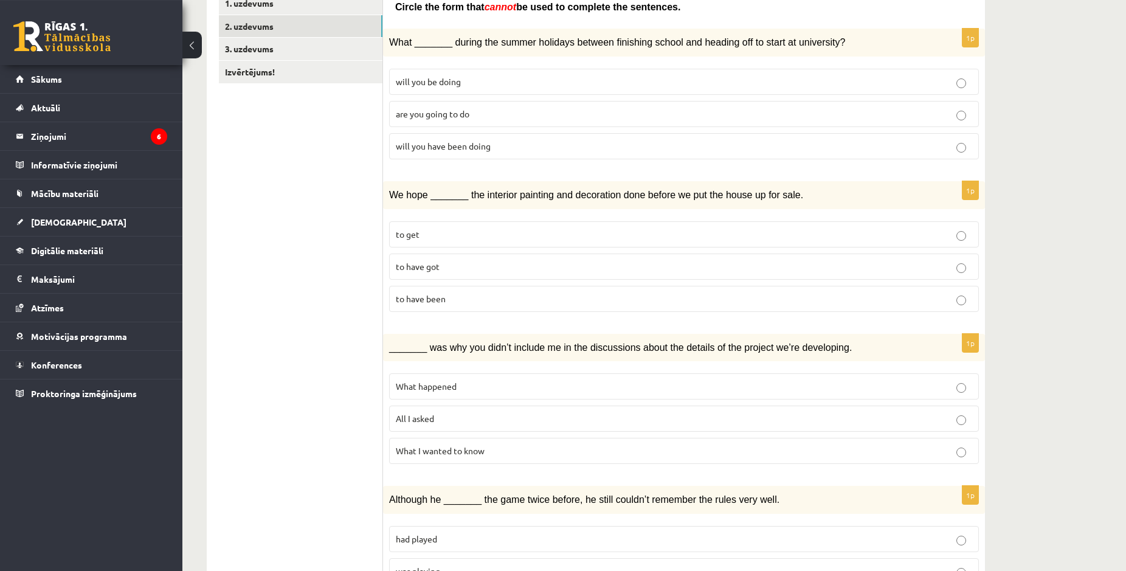
scroll to position [248, 0]
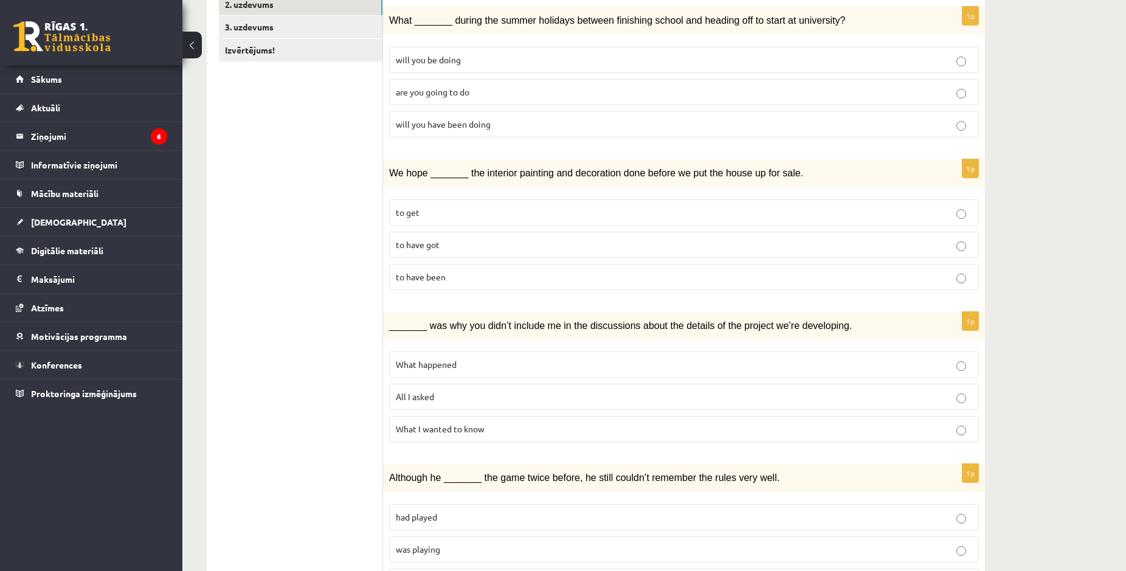
click at [460, 429] on span "What I wanted to know" at bounding box center [440, 428] width 89 height 11
click at [447, 396] on p "All I asked" at bounding box center [684, 396] width 576 height 13
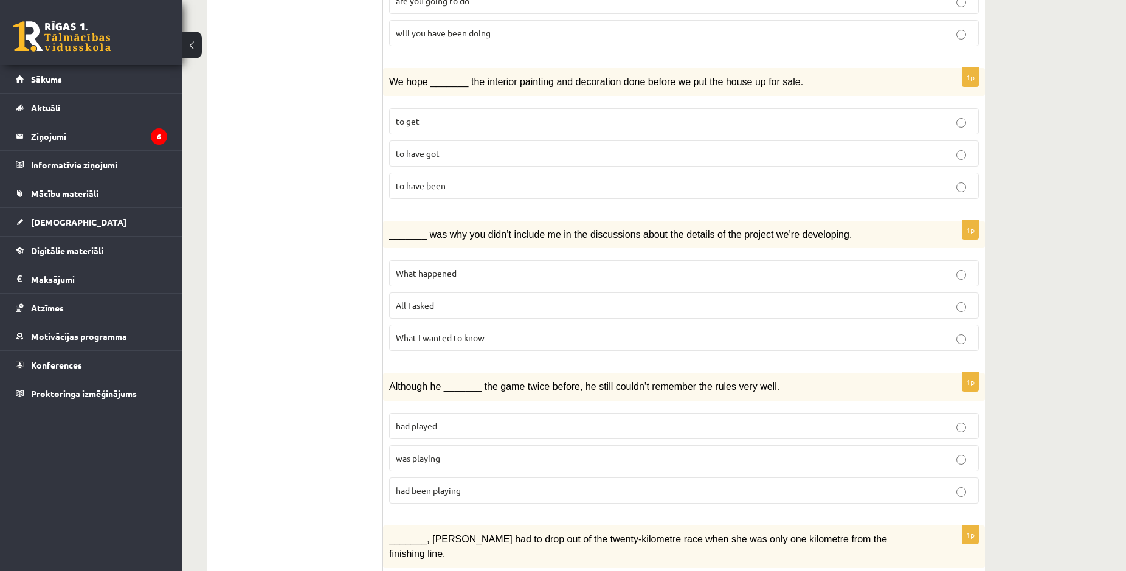
scroll to position [352, 0]
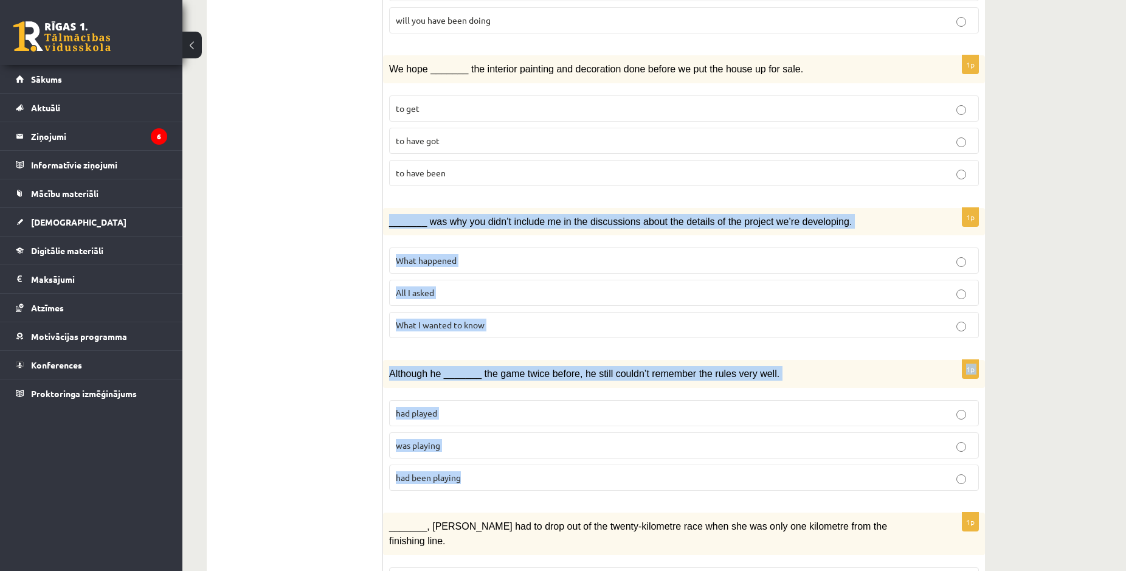
drag, startPoint x: 389, startPoint y: 320, endPoint x: 534, endPoint y: 482, distance: 218.3
click at [534, 236] on div "_______ was why you didn’t include me in the discussions about the details of t…" at bounding box center [684, 222] width 602 height 28
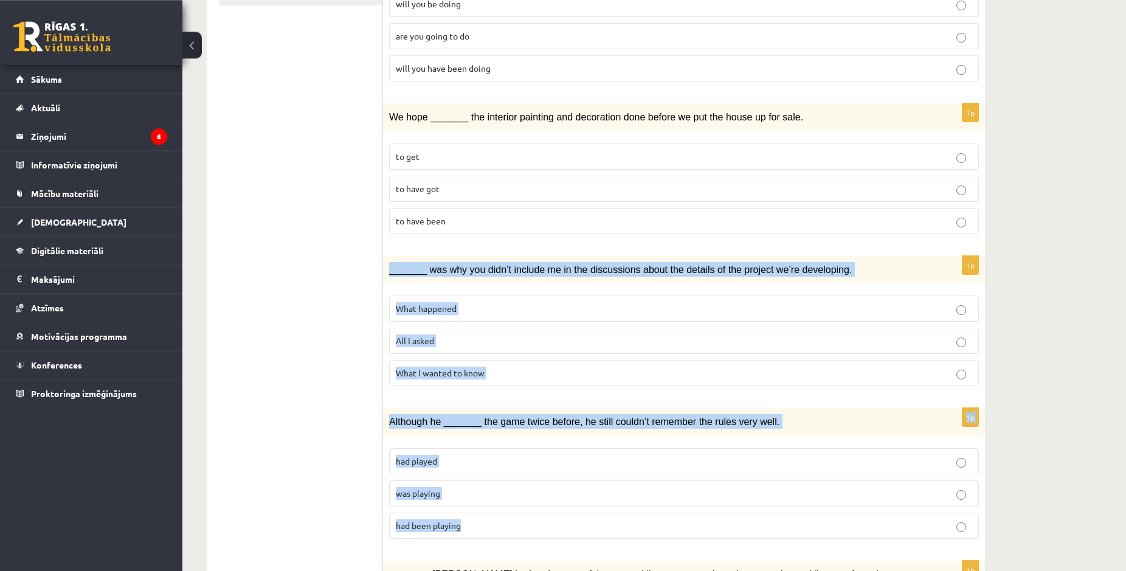
scroll to position [310, 0]
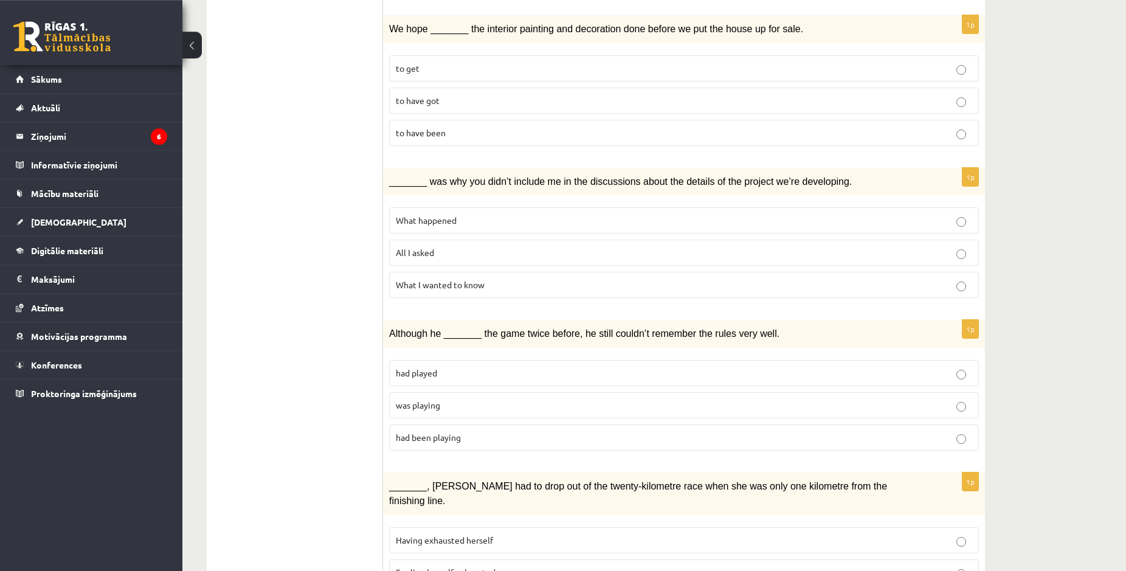
scroll to position [496, 0]
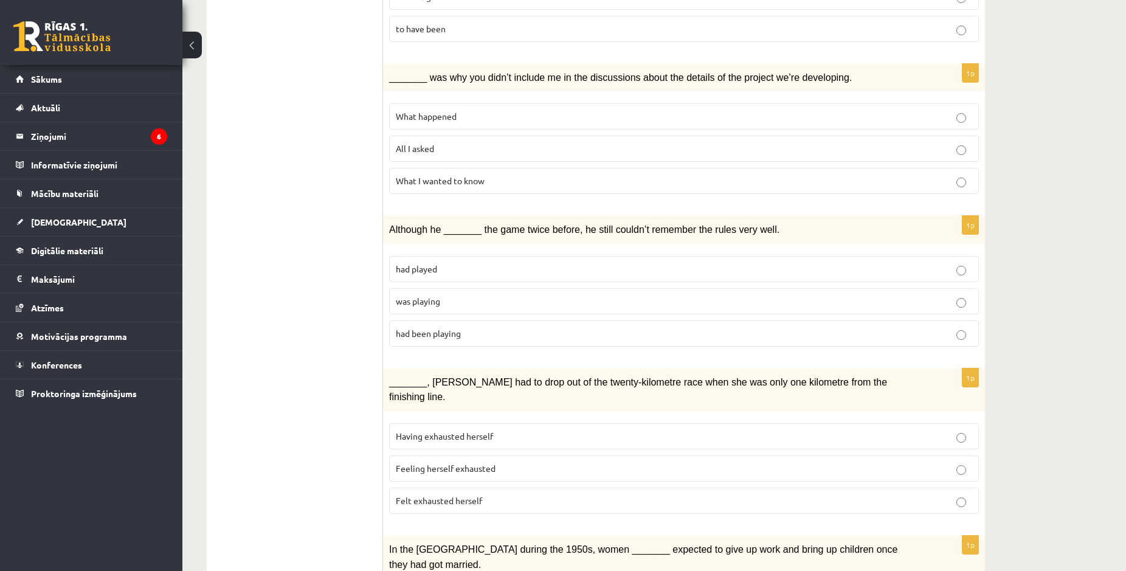
click at [403, 264] on span "had played" at bounding box center [416, 268] width 41 height 11
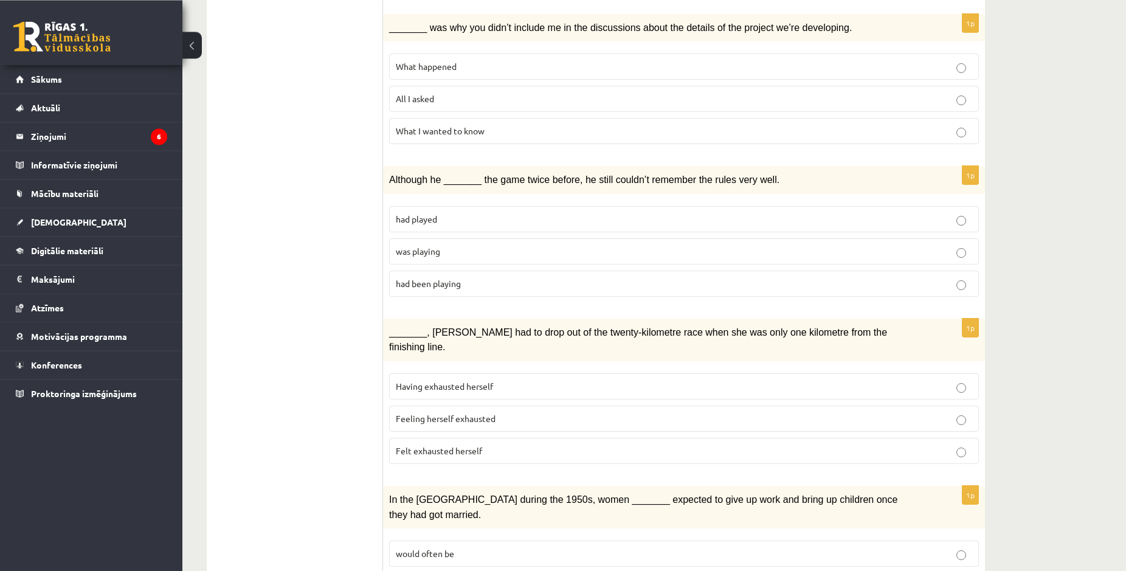
scroll to position [558, 0]
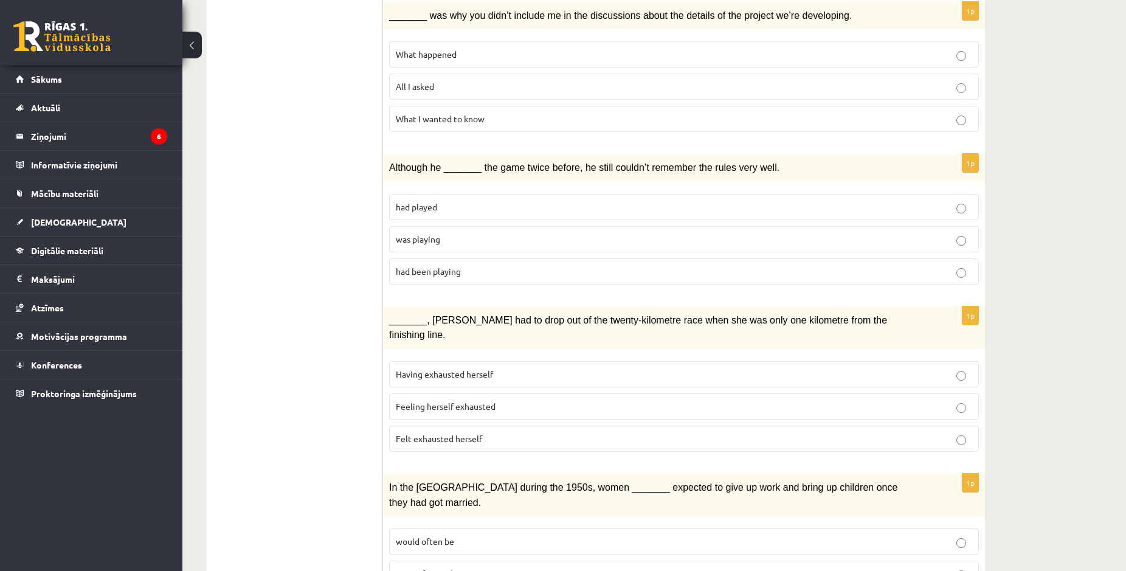
click at [455, 266] on span "had been playing" at bounding box center [428, 271] width 65 height 11
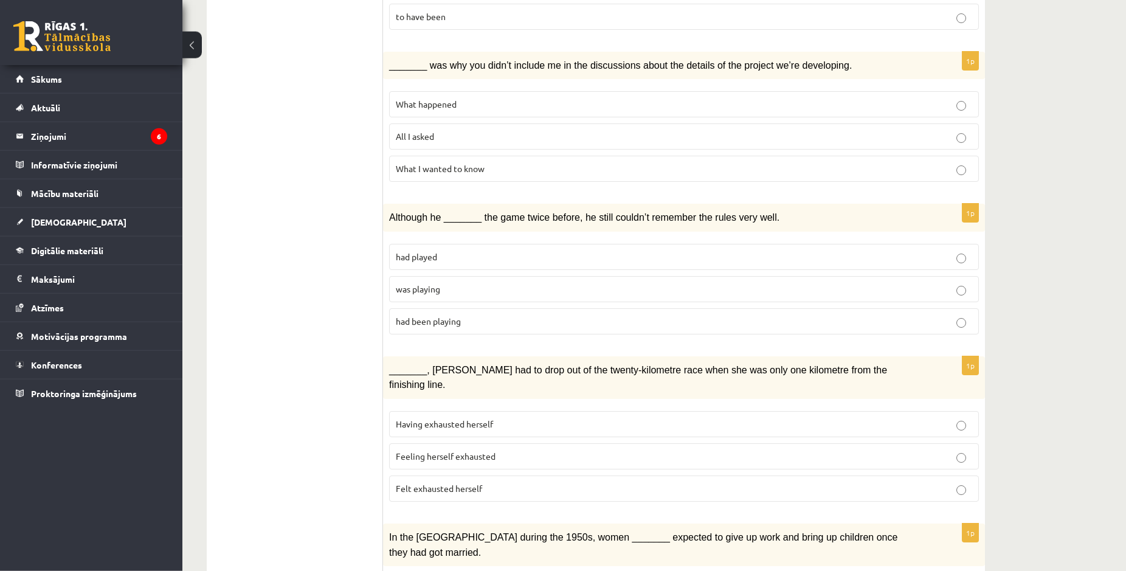
scroll to position [479, 0]
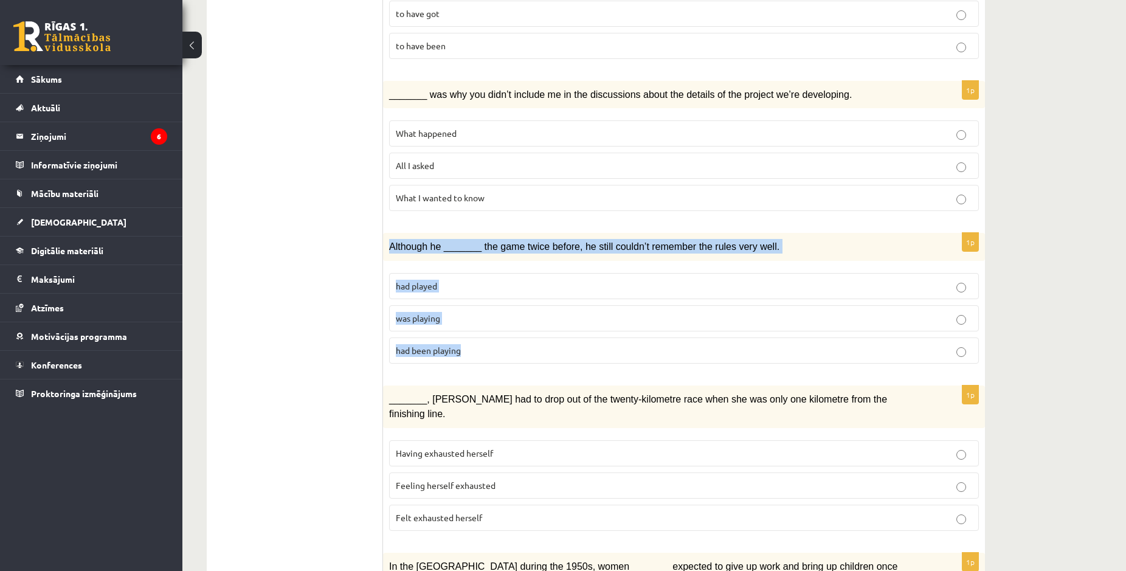
drag, startPoint x: 387, startPoint y: 244, endPoint x: 475, endPoint y: 368, distance: 152.7
click at [475, 261] on div "Although he _______ the game twice before, he still couldn’t remember the rules…" at bounding box center [684, 247] width 602 height 28
drag, startPoint x: 430, startPoint y: 238, endPoint x: 441, endPoint y: 238, distance: 10.9
click at [422, 286] on span "had played" at bounding box center [416, 285] width 41 height 11
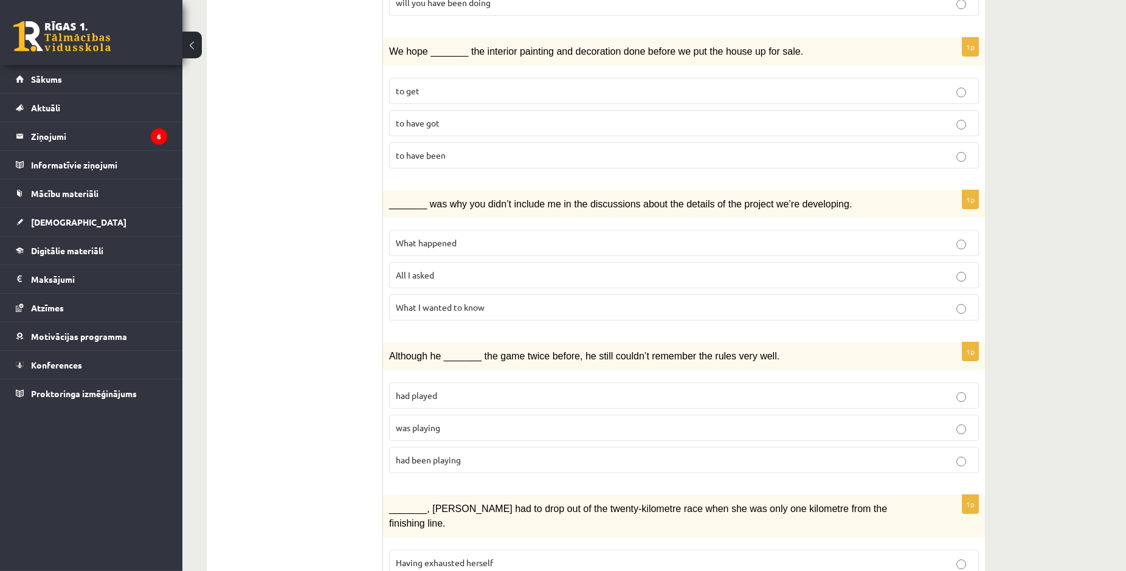
scroll to position [293, 0]
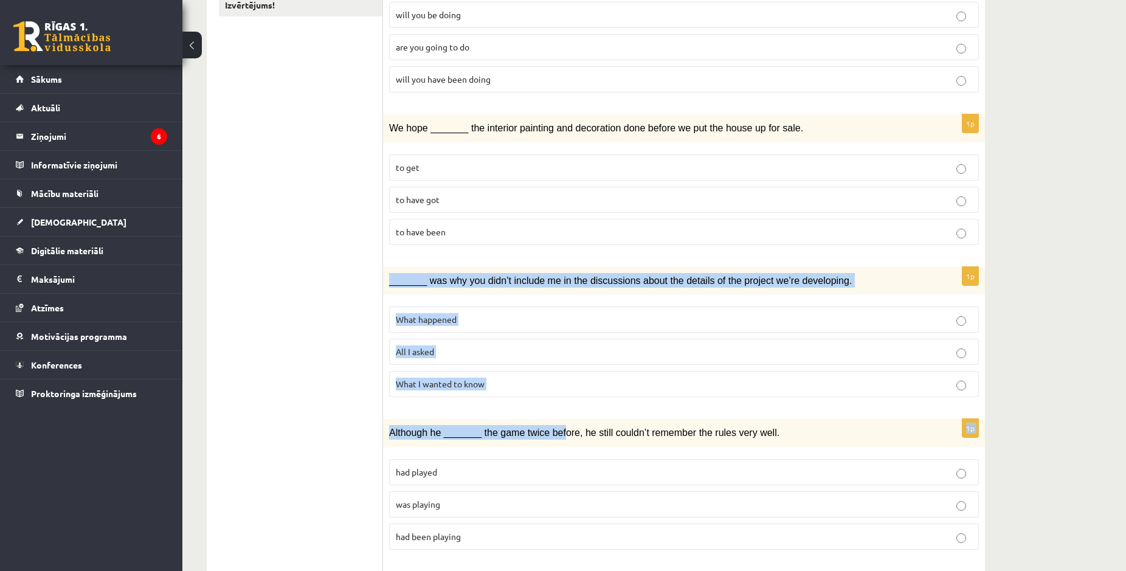
drag, startPoint x: 389, startPoint y: 277, endPoint x: 552, endPoint y: 414, distance: 213.2
click at [552, 295] on div "_______ was why you didn’t include me in the discussions about the details of t…" at bounding box center [684, 281] width 602 height 28
click at [465, 286] on div "_______ was why you didn’t include me in the discussions about the details of t…" at bounding box center [684, 281] width 602 height 28
drag, startPoint x: 388, startPoint y: 282, endPoint x: 519, endPoint y: 387, distance: 167.4
click at [519, 295] on div "_______ was why you didn’t include me in the discussions about the details of t…" at bounding box center [684, 281] width 602 height 28
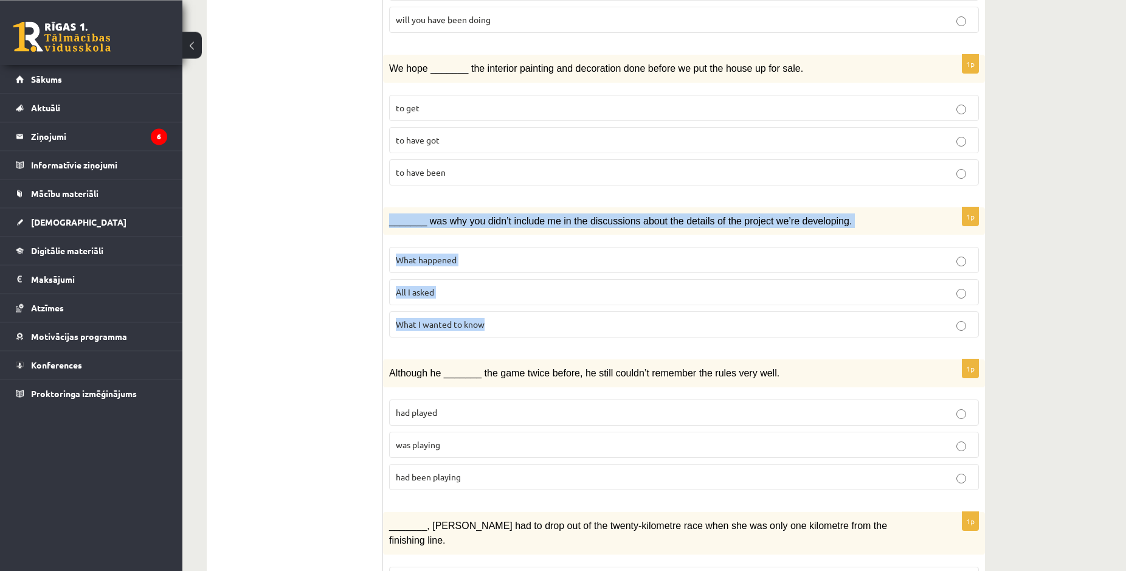
scroll to position [417, 0]
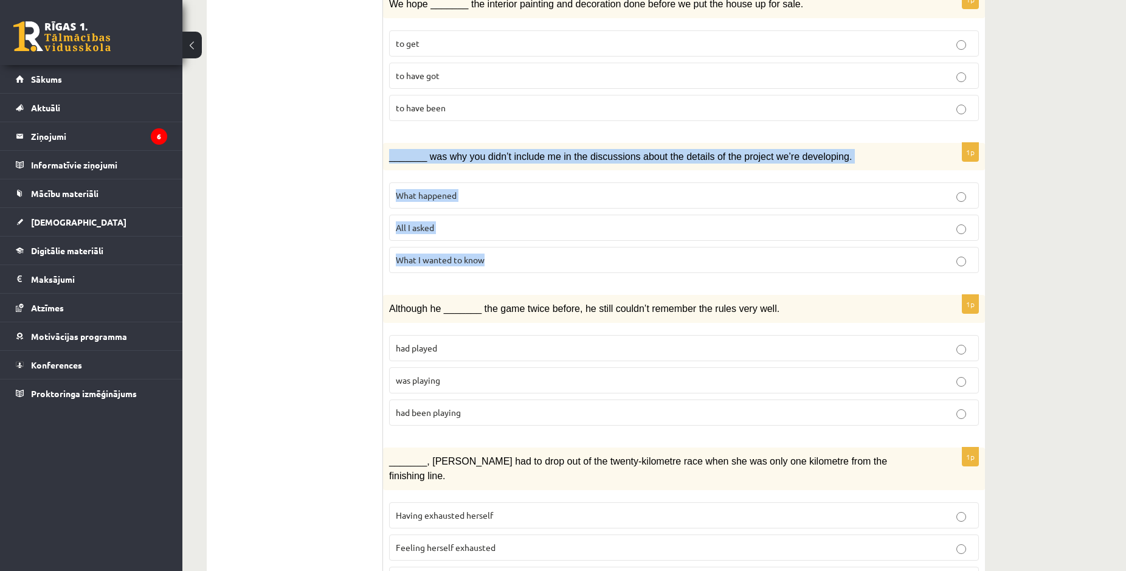
click at [438, 176] on fieldset "What happened All I asked What I wanted to know" at bounding box center [684, 226] width 590 height 100
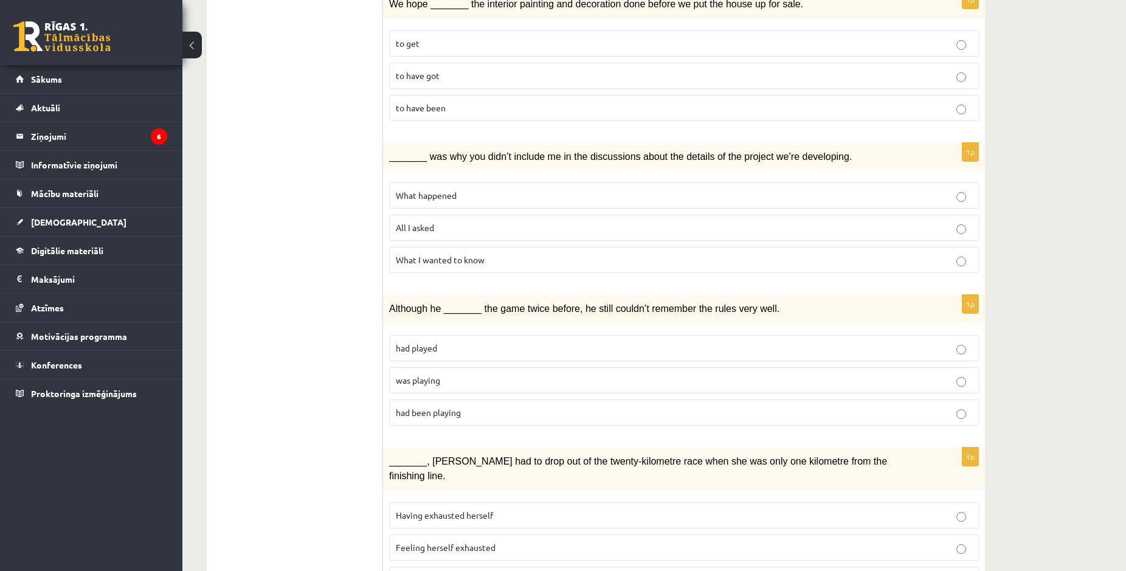
click at [441, 254] on span "What I wanted to know" at bounding box center [440, 259] width 89 height 11
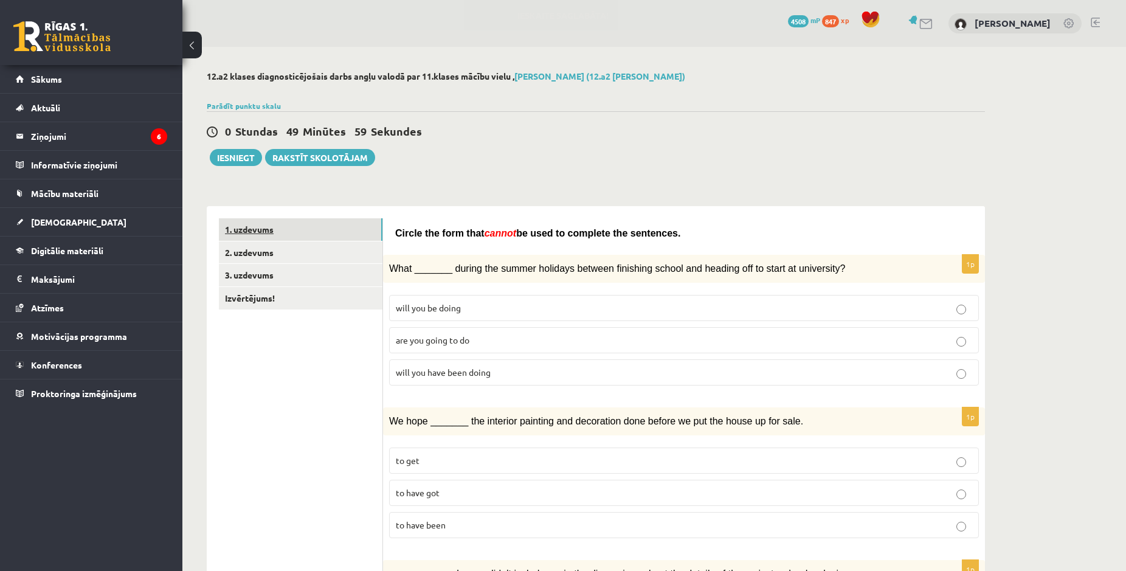
click at [291, 233] on link "1. uzdevums" at bounding box center [301, 229] width 164 height 22
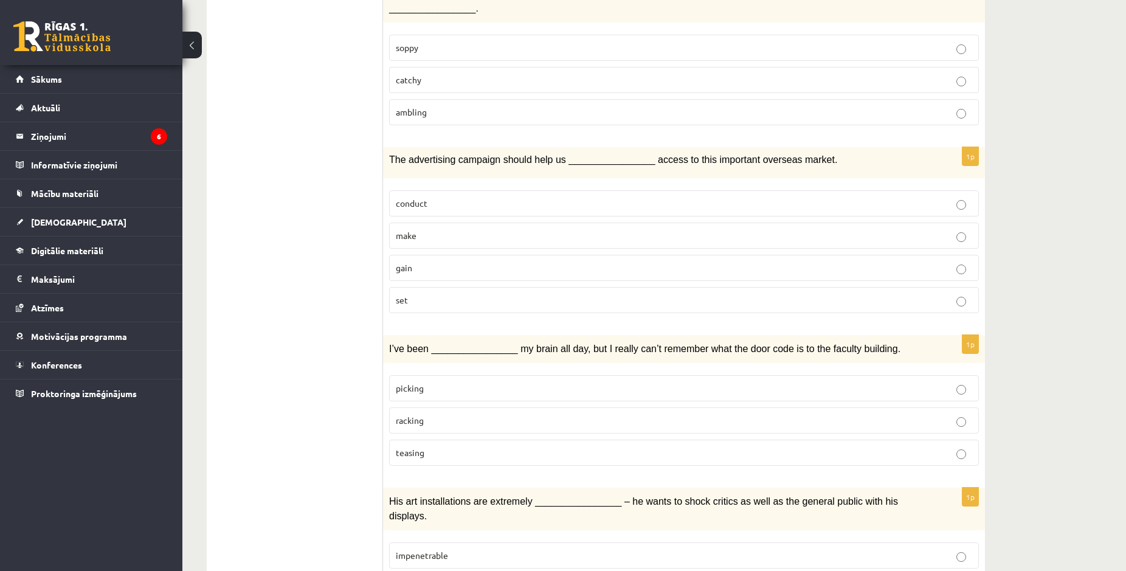
scroll to position [1647, 0]
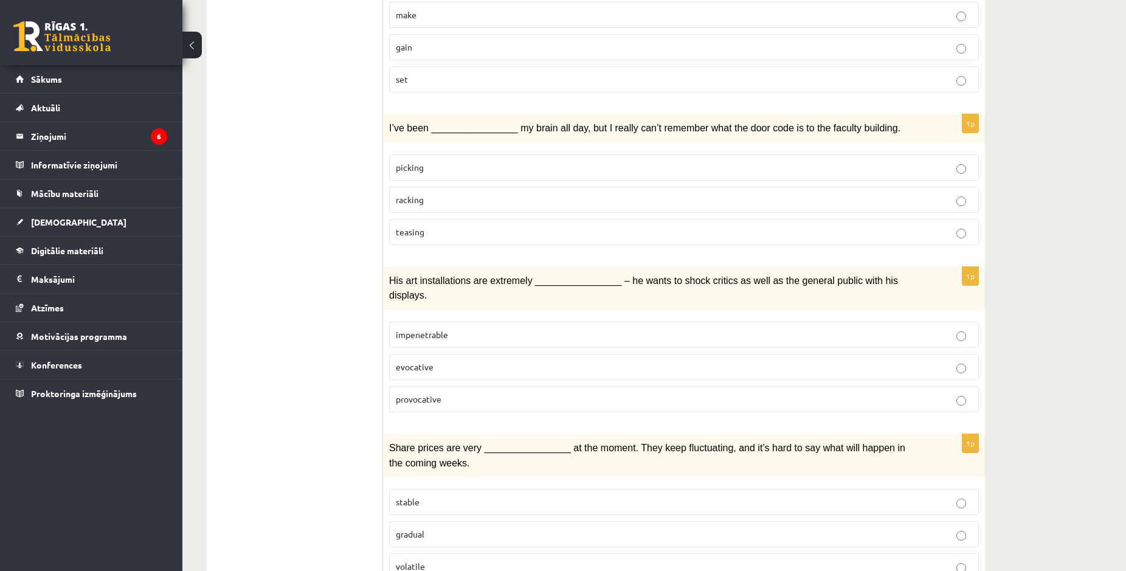
click at [432, 560] on p "volatile" at bounding box center [684, 566] width 576 height 13
click at [438, 528] on p "gradual" at bounding box center [684, 534] width 576 height 13
click at [449, 553] on label "volatile" at bounding box center [684, 566] width 590 height 26
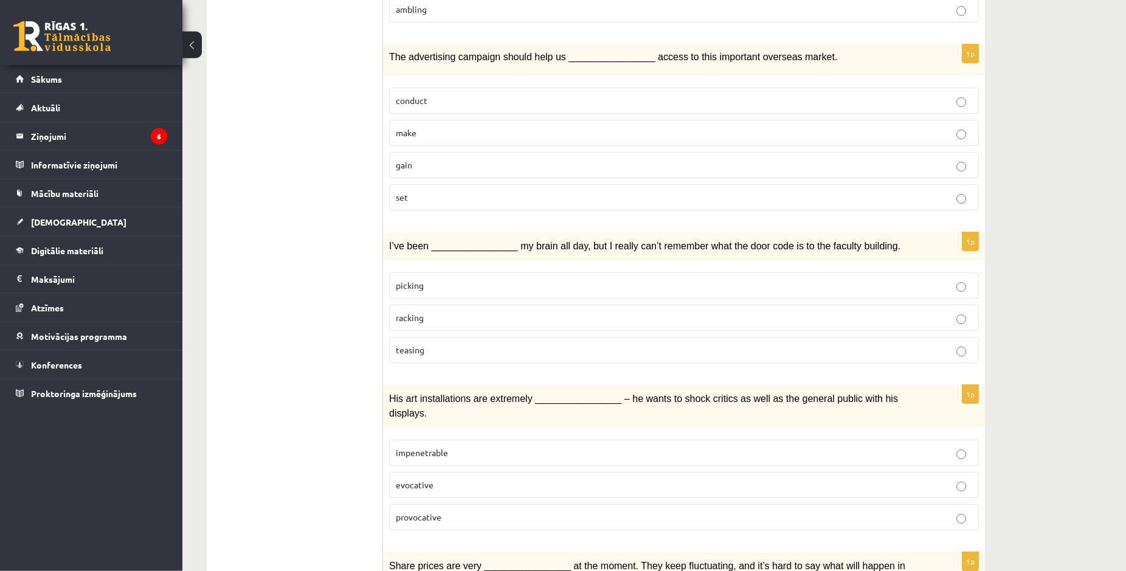
scroll to position [1585, 0]
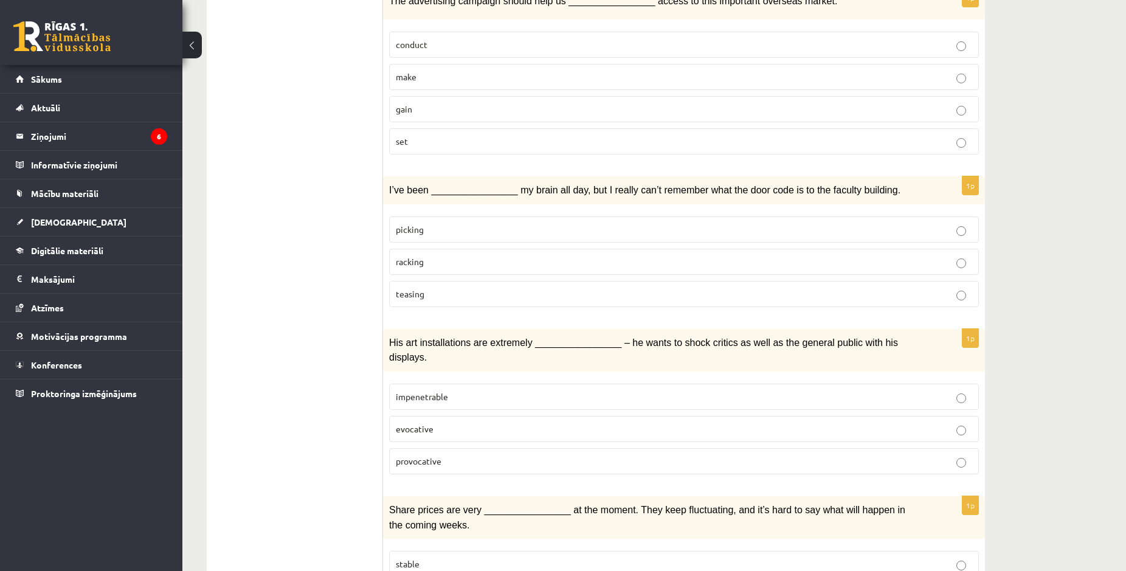
click at [426, 423] on span "evocative" at bounding box center [415, 428] width 38 height 11
click at [441, 448] on label "provocative" at bounding box center [684, 461] width 590 height 26
click at [431, 416] on label "evocative" at bounding box center [684, 429] width 590 height 26
click at [446, 455] on p "provocative" at bounding box center [684, 461] width 576 height 13
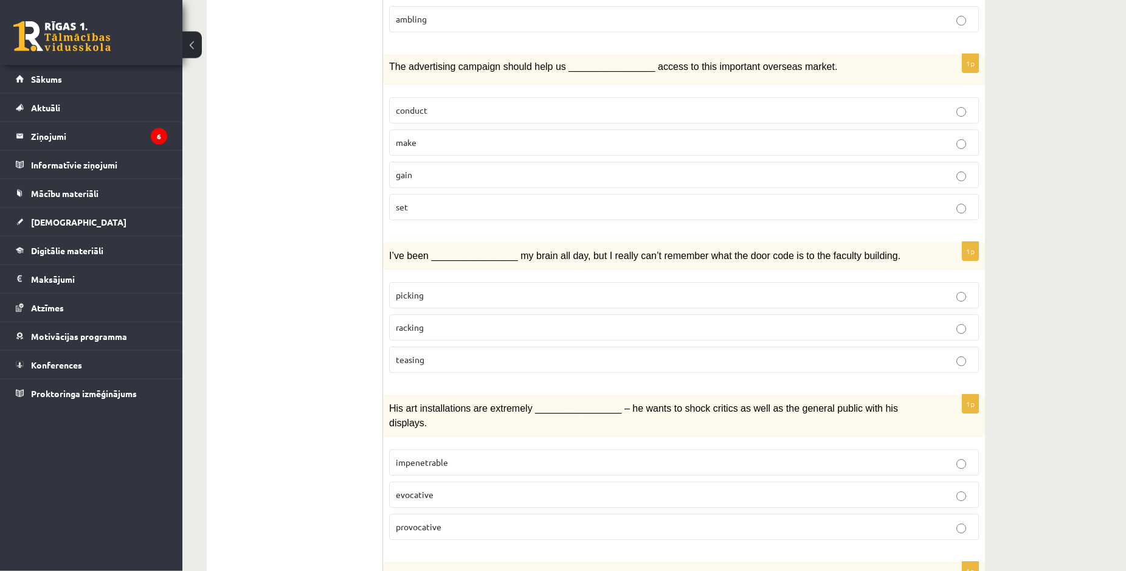
scroll to position [1461, 0]
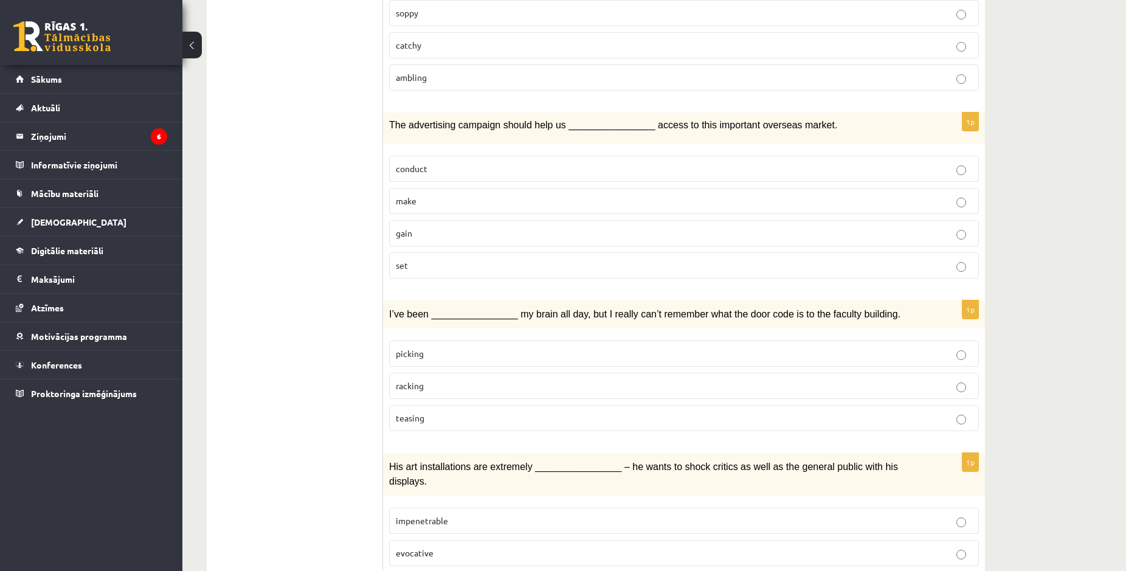
click at [438, 379] on p "racking" at bounding box center [684, 385] width 576 height 13
click at [440, 412] on p "teasing" at bounding box center [684, 418] width 576 height 13
click at [431, 373] on label "racking" at bounding box center [684, 386] width 590 height 26
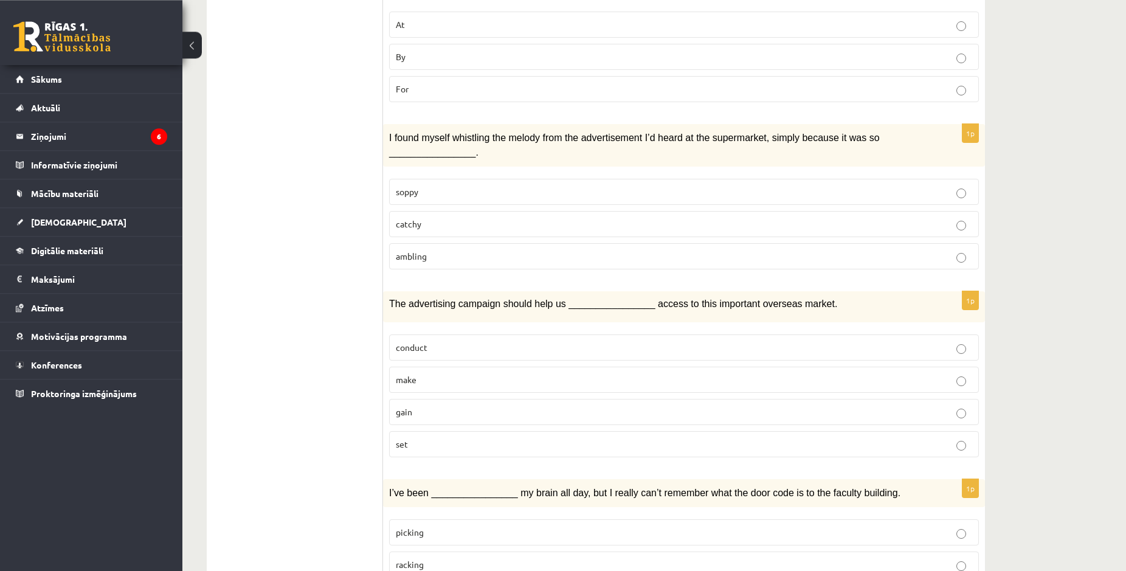
scroll to position [1275, 0]
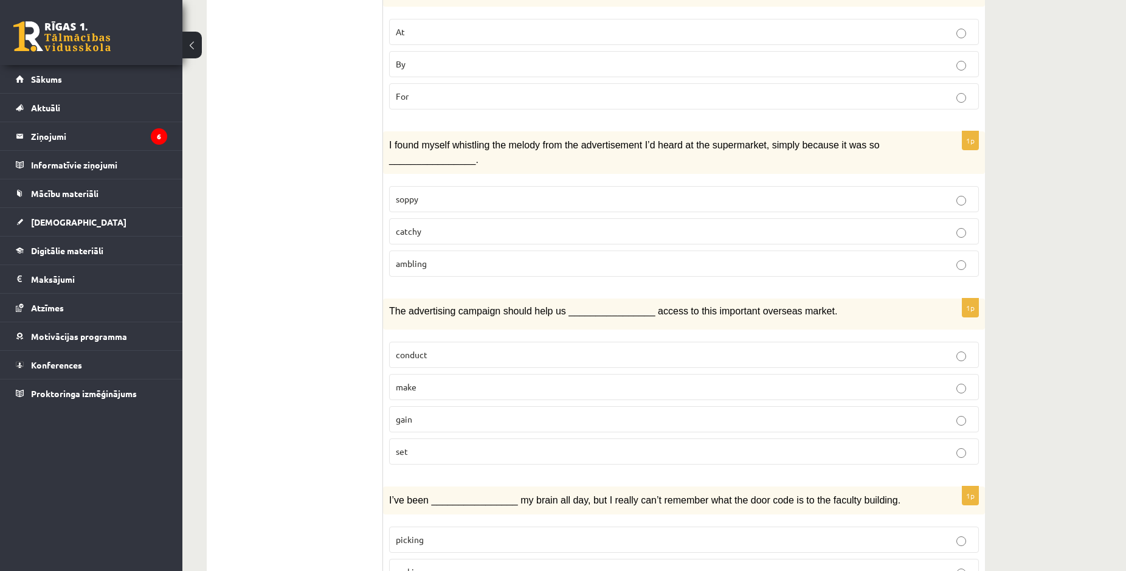
click at [398, 368] on fieldset "conduct make gain set" at bounding box center [684, 402] width 590 height 133
click at [398, 374] on label "make" at bounding box center [684, 387] width 590 height 26
click at [414, 406] on label "gain" at bounding box center [684, 419] width 590 height 26
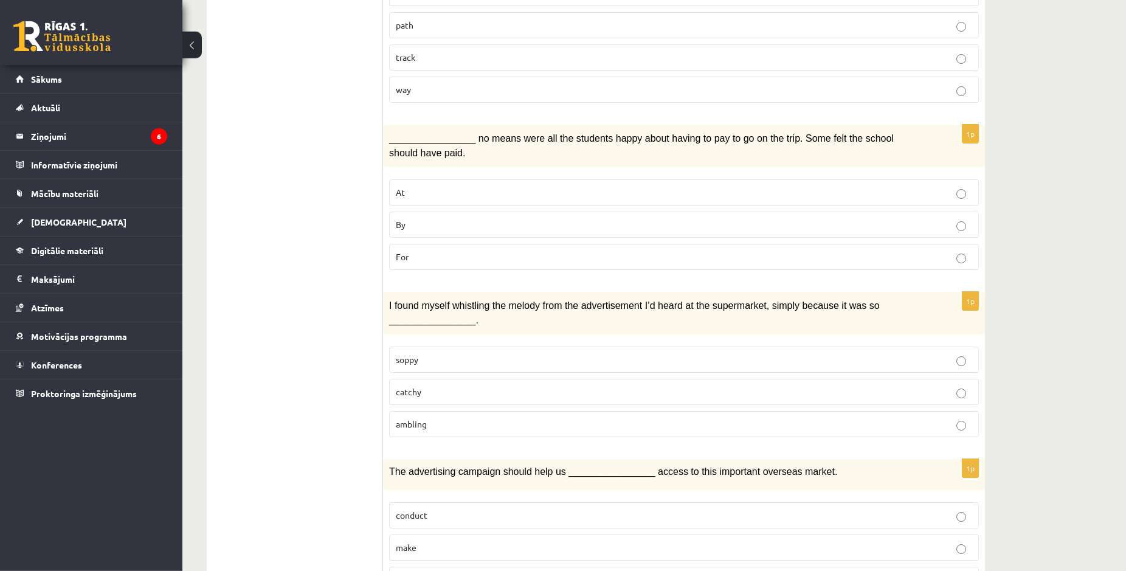
scroll to position [1089, 0]
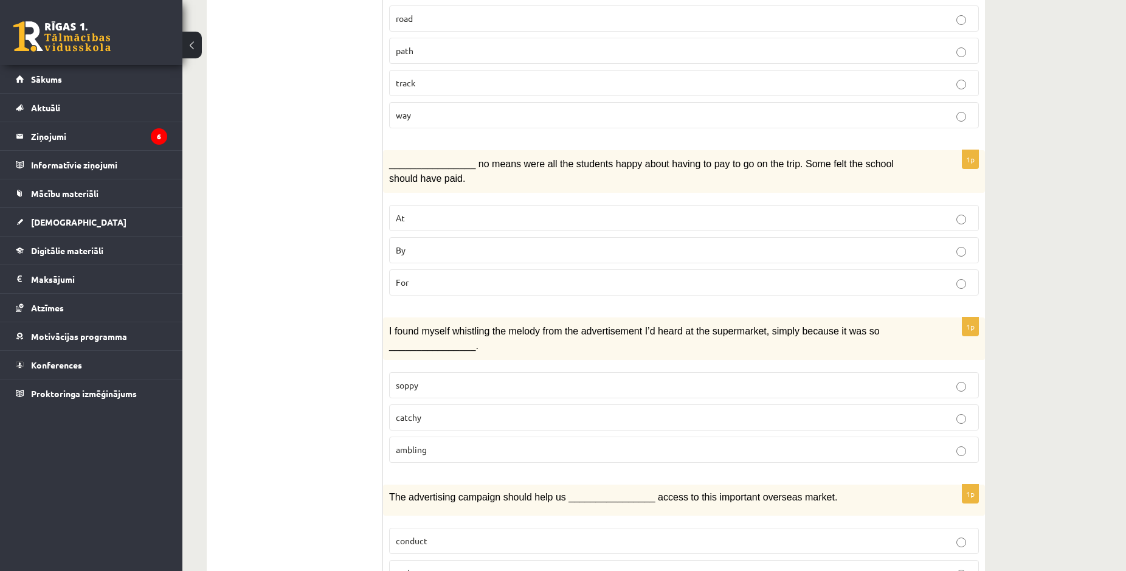
drag, startPoint x: 419, startPoint y: 353, endPoint x: 427, endPoint y: 368, distance: 17.4
click at [420, 379] on p "soppy" at bounding box center [684, 385] width 576 height 13
click at [427, 404] on label "catchy" at bounding box center [684, 417] width 590 height 26
click at [407, 212] on p "At" at bounding box center [684, 218] width 576 height 13
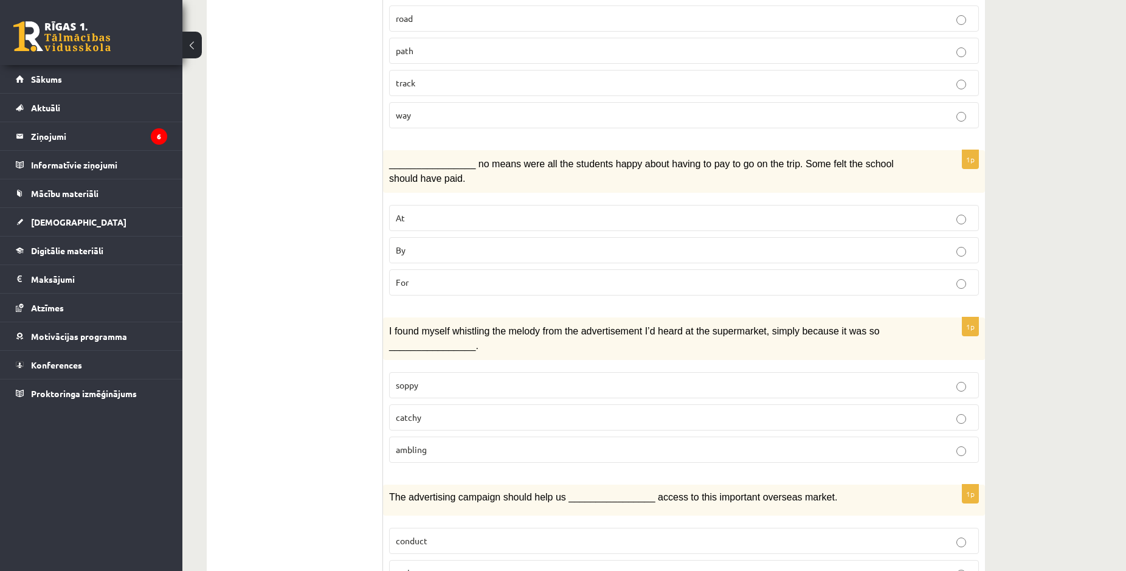
click at [420, 244] on p "By" at bounding box center [684, 250] width 576 height 13
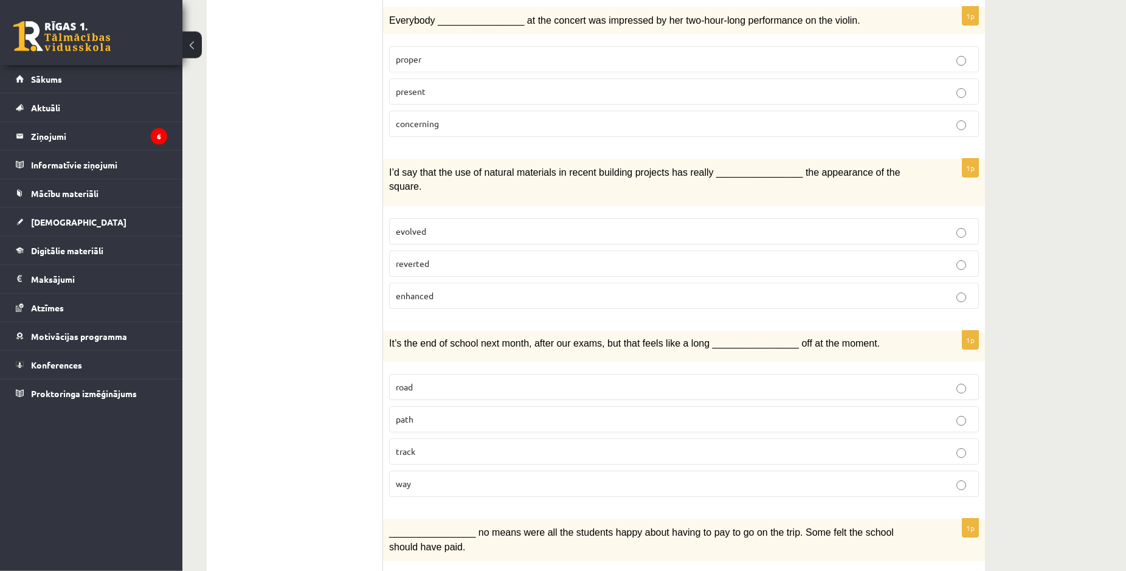
scroll to position [717, 0]
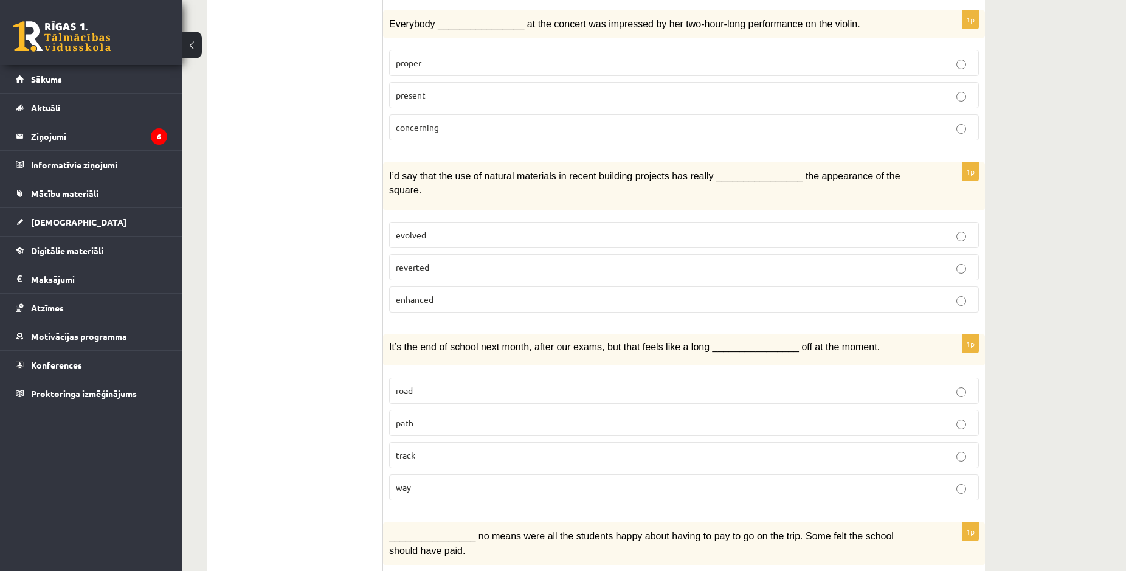
click at [415, 442] on label "track" at bounding box center [684, 455] width 590 height 26
click at [420, 481] on p "way" at bounding box center [684, 487] width 576 height 13
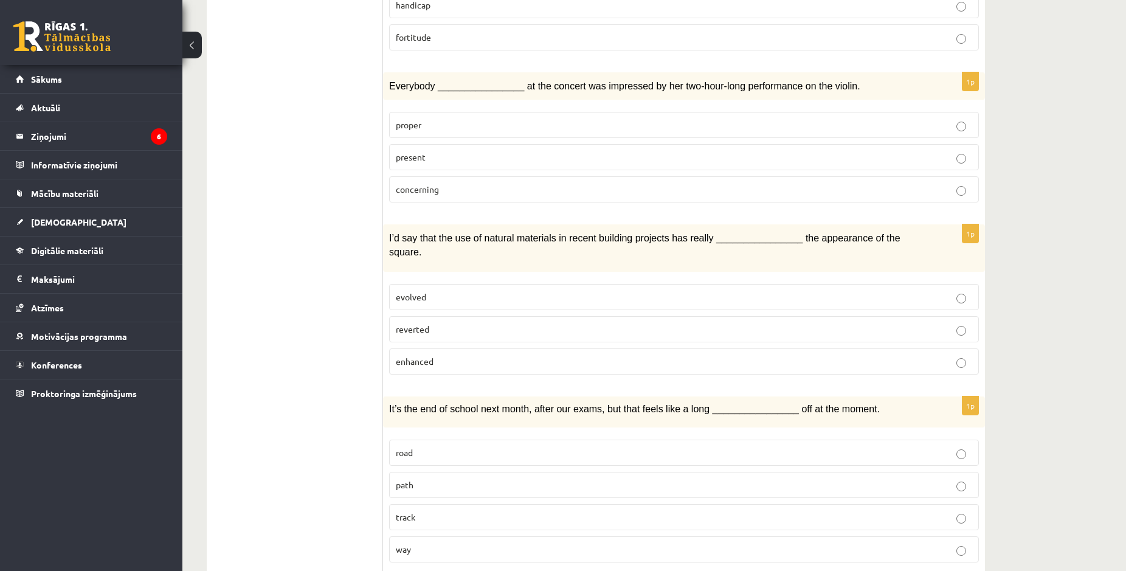
click at [466, 323] on p "reverted" at bounding box center [684, 329] width 576 height 13
click at [470, 355] on p "enhanced" at bounding box center [684, 361] width 576 height 13
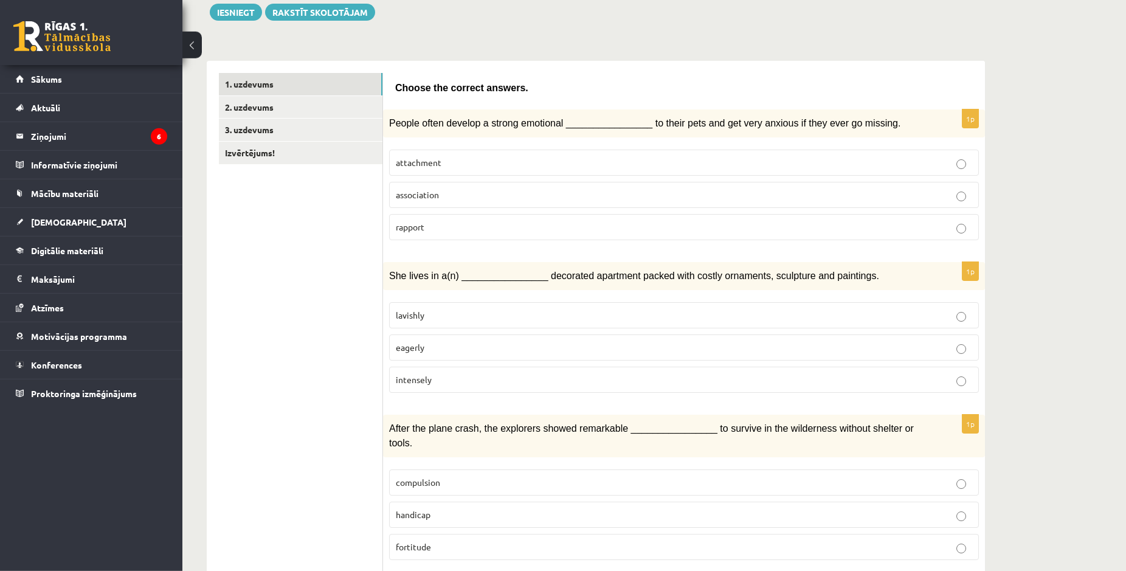
scroll to position [345, 0]
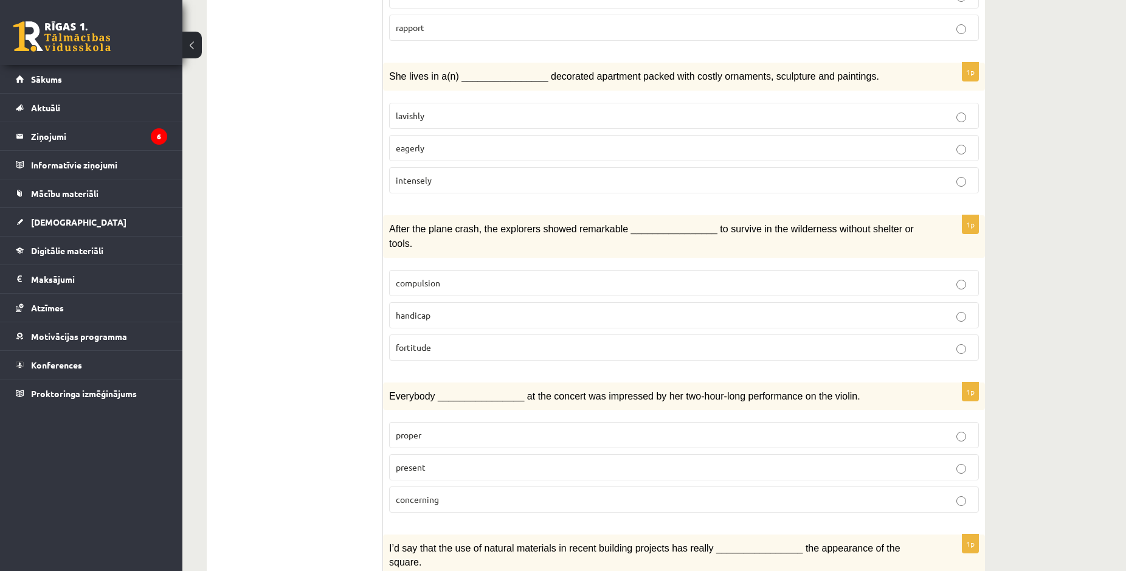
click at [407, 429] on p "proper" at bounding box center [684, 435] width 576 height 13
click at [412, 461] on span "present" at bounding box center [411, 466] width 30 height 11
click at [415, 334] on label "fortitude" at bounding box center [684, 347] width 590 height 26
click at [420, 309] on span "handicap" at bounding box center [413, 314] width 35 height 11
click at [437, 341] on p "fortitude" at bounding box center [684, 347] width 576 height 13
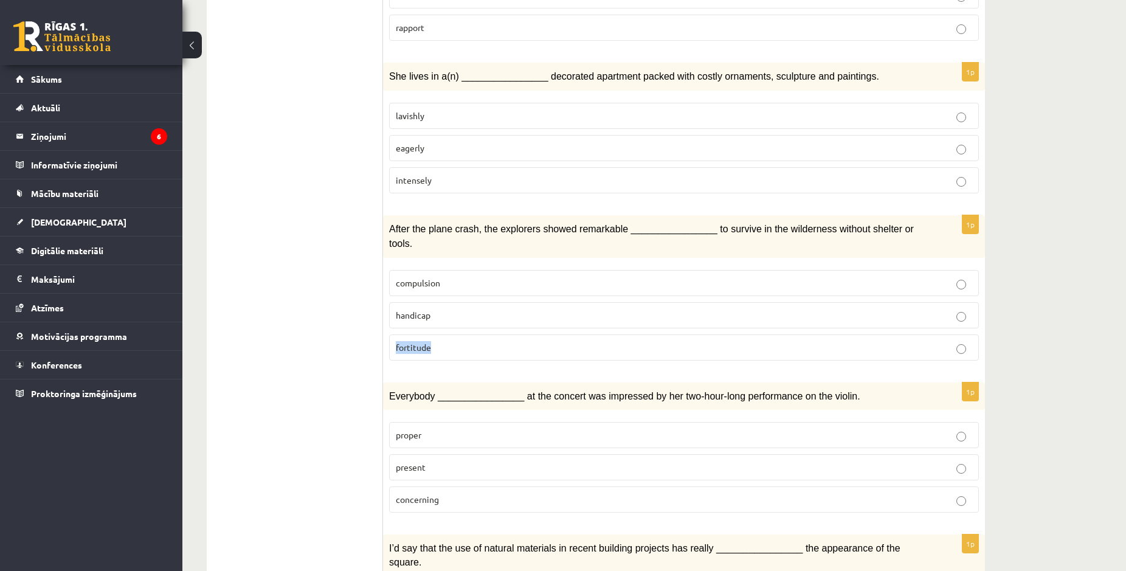
click at [437, 341] on p "fortitude" at bounding box center [684, 347] width 576 height 13
click at [455, 341] on p "fortitude" at bounding box center [684, 347] width 576 height 13
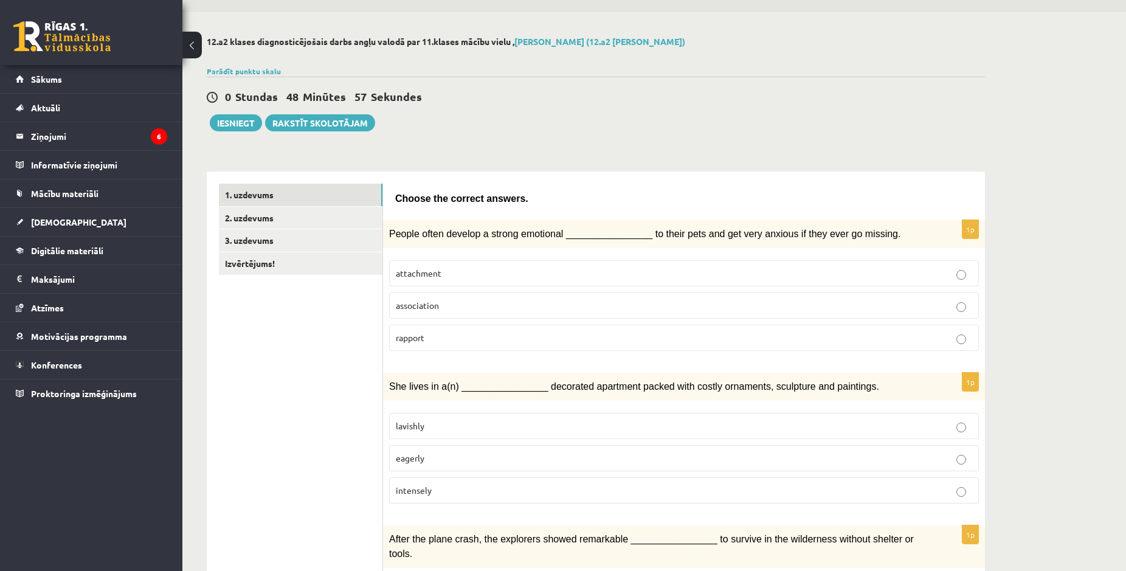
scroll to position [0, 0]
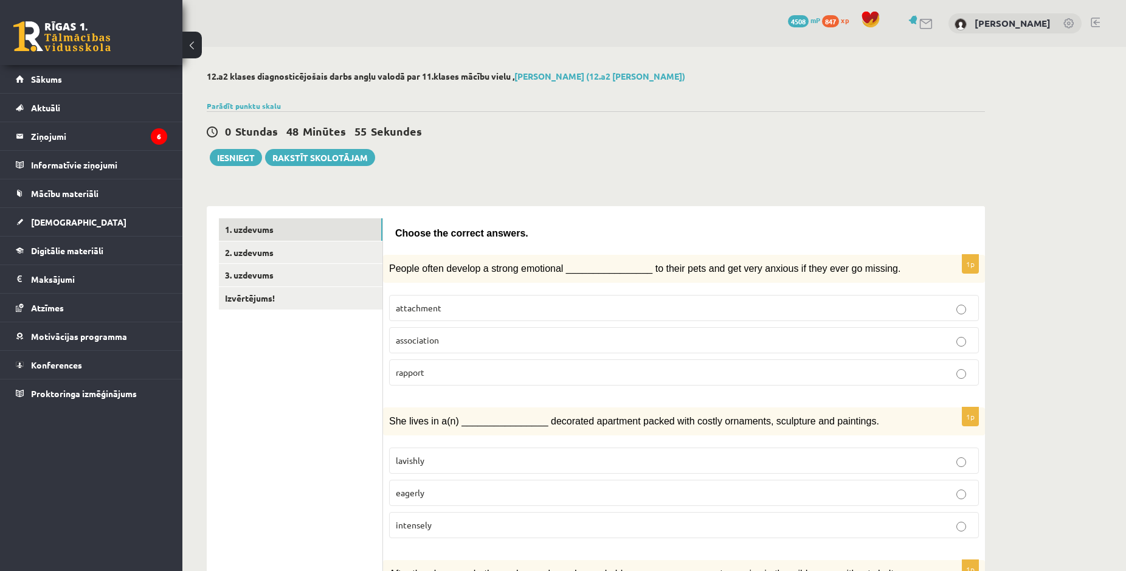
click at [402, 463] on span "lavishly" at bounding box center [410, 460] width 29 height 11
click at [444, 316] on label "attachment" at bounding box center [684, 308] width 590 height 26
click at [444, 342] on p "association" at bounding box center [684, 340] width 576 height 13
click at [434, 306] on span "attachment" at bounding box center [419, 307] width 46 height 11
click at [242, 252] on link "2. uzdevums" at bounding box center [301, 252] width 164 height 22
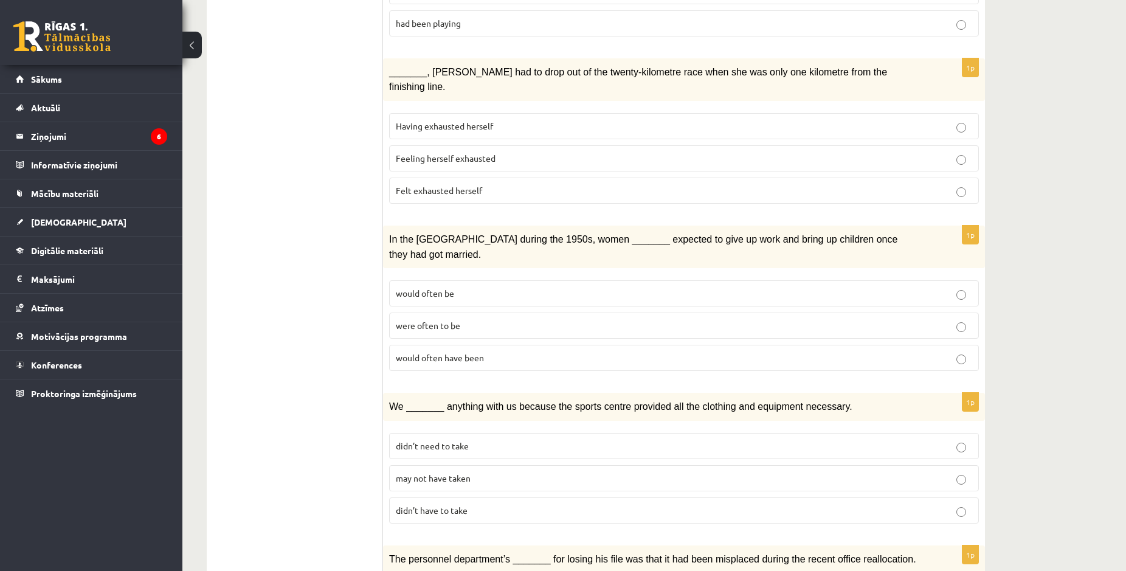
scroll to position [1223, 0]
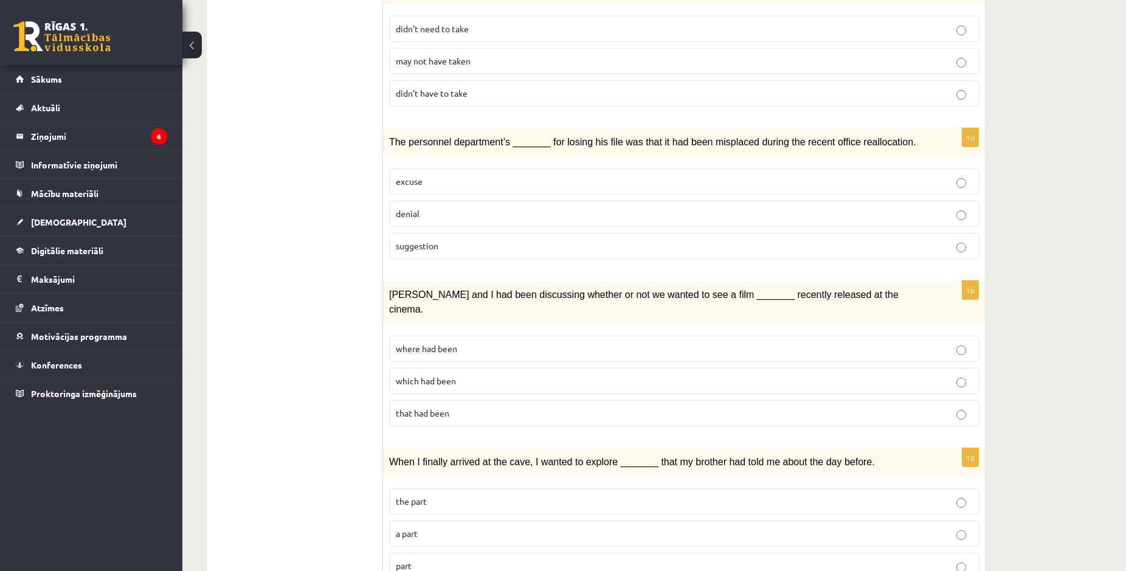
click at [434, 527] on p "a part" at bounding box center [684, 533] width 576 height 13
click at [426, 527] on p "a part" at bounding box center [684, 533] width 576 height 13
click at [461, 488] on label "the part" at bounding box center [684, 501] width 590 height 26
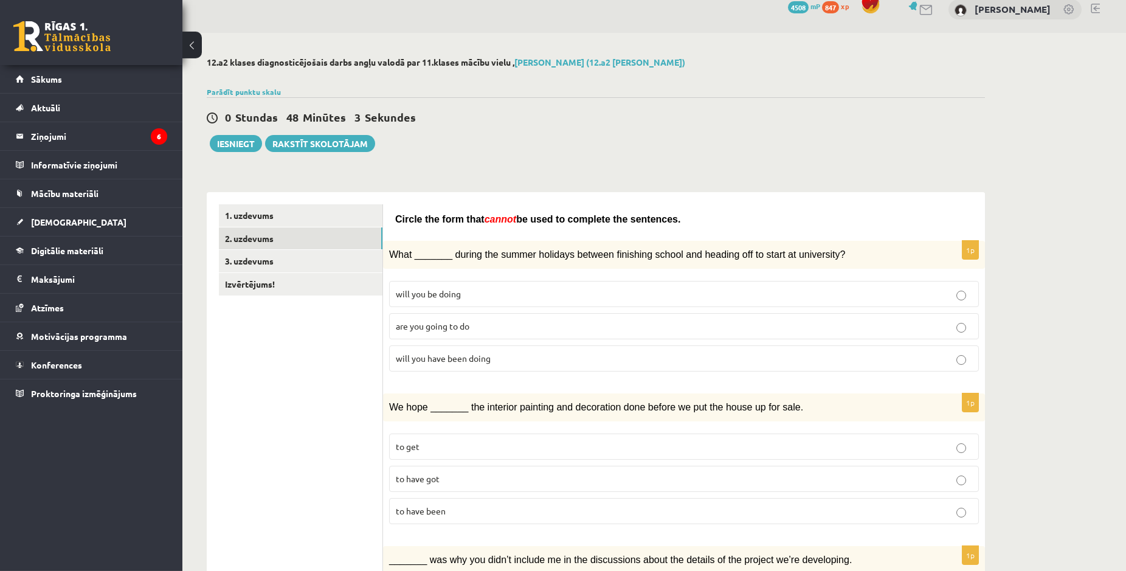
scroll to position [0, 0]
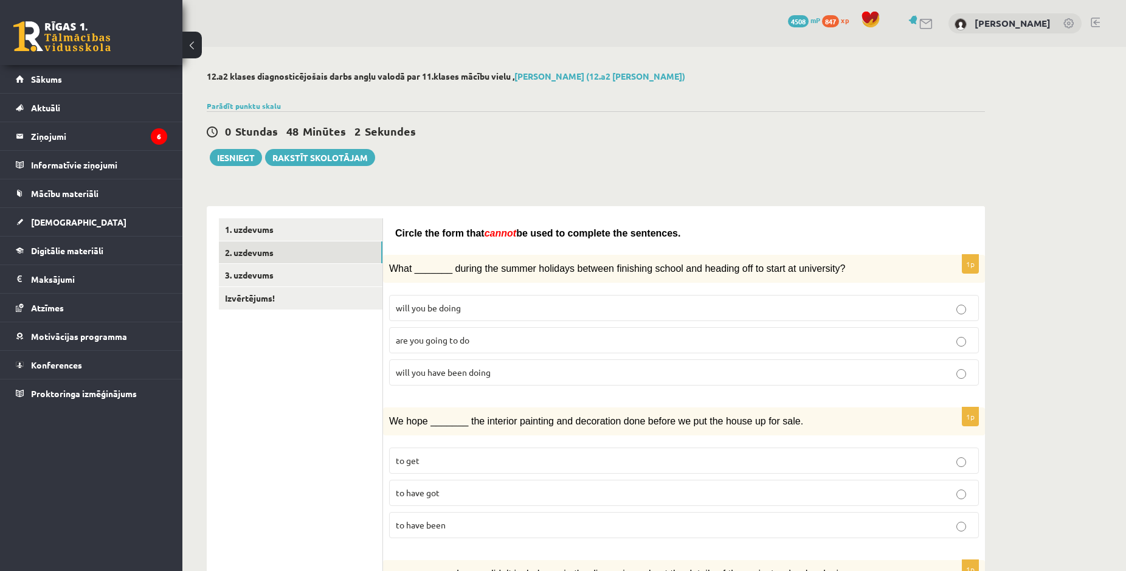
click at [441, 382] on label "will you have been doing" at bounding box center [684, 372] width 590 height 26
click at [443, 343] on span "are you going to do" at bounding box center [433, 339] width 74 height 11
click at [451, 375] on span "will you have been doing" at bounding box center [443, 372] width 95 height 11
click at [474, 371] on span "will you have been doing" at bounding box center [443, 372] width 95 height 11
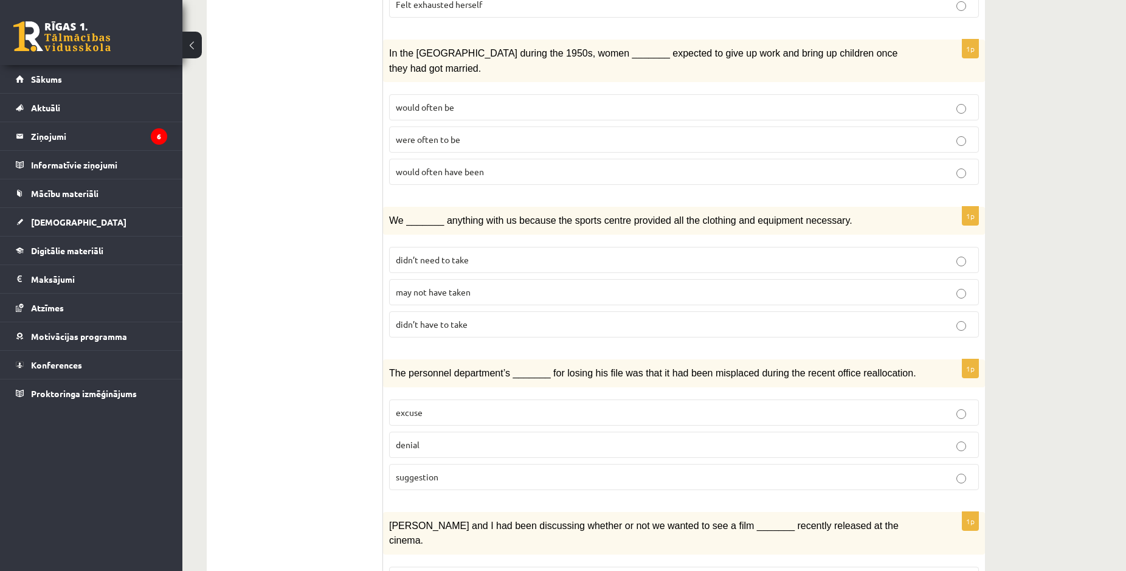
scroll to position [1223, 0]
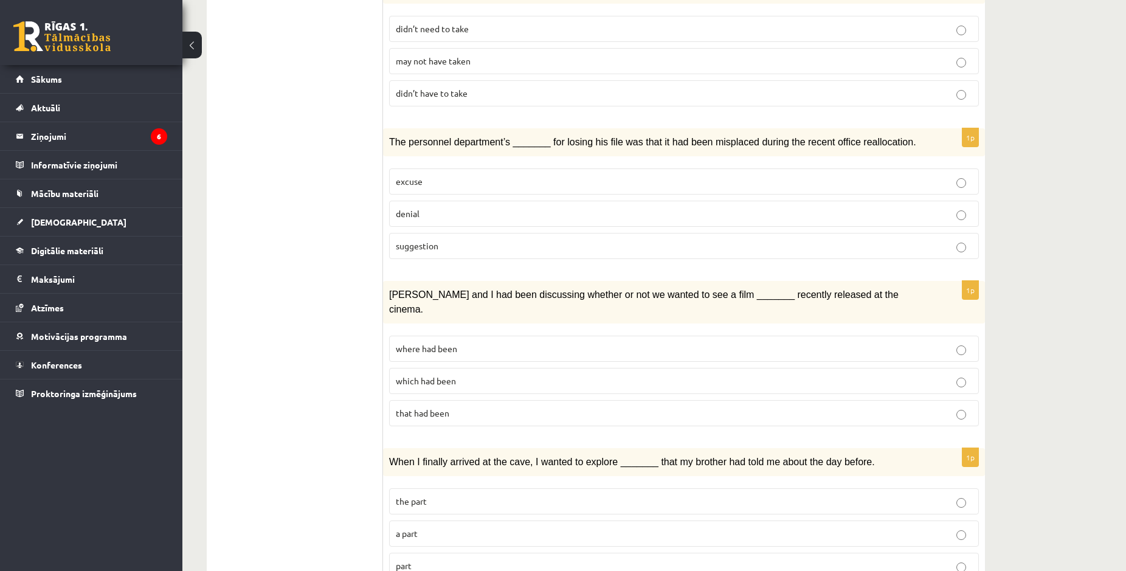
click at [425, 368] on label "which had been" at bounding box center [684, 381] width 590 height 26
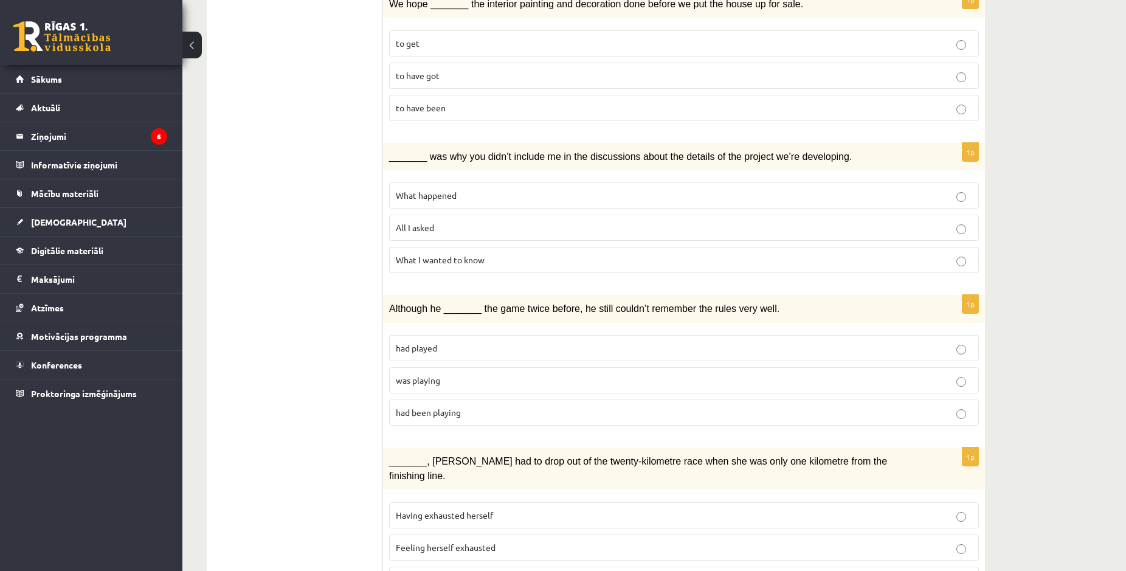
scroll to position [0, 0]
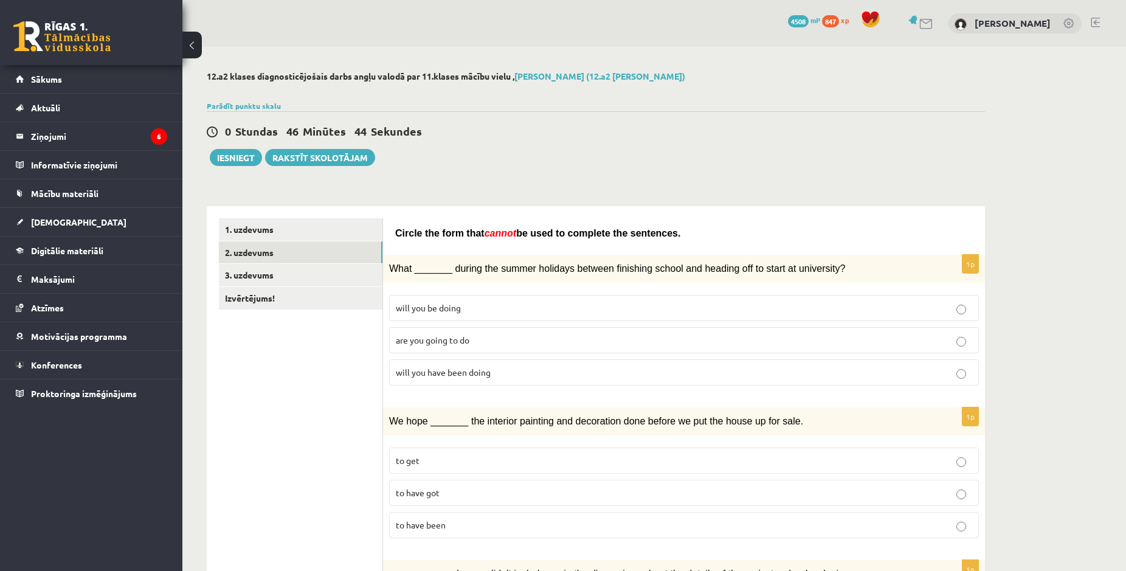
click at [425, 530] on label "to have been" at bounding box center [684, 525] width 590 height 26
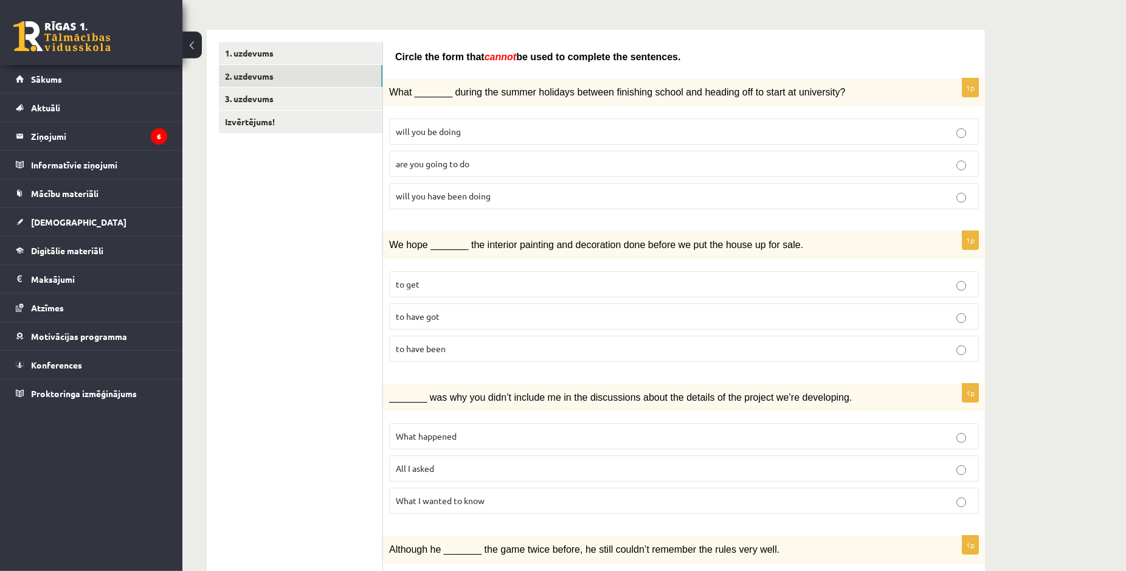
scroll to position [372, 0]
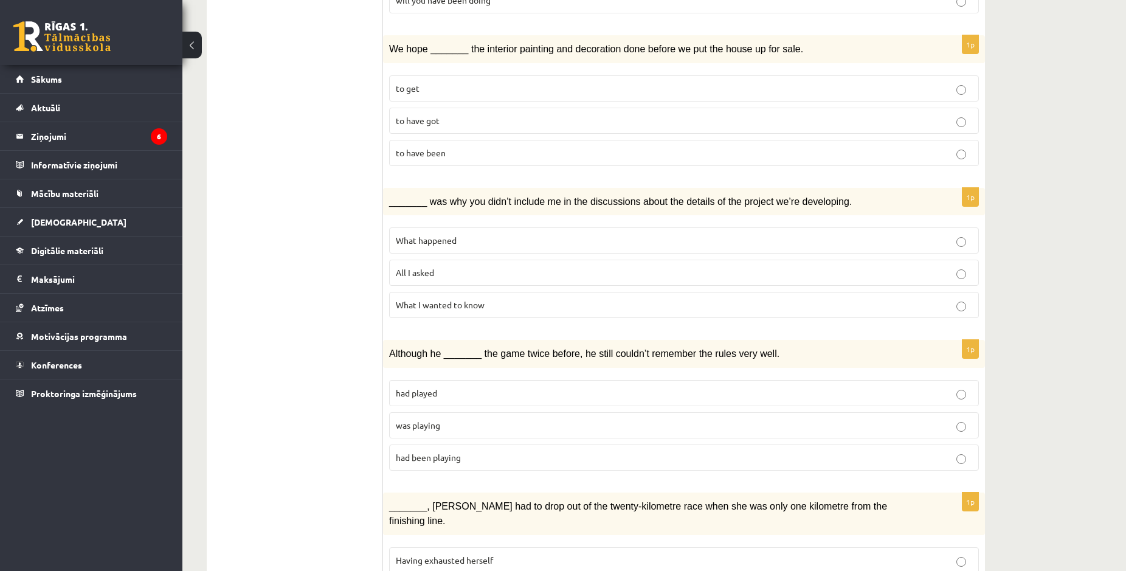
click at [468, 262] on label "All I asked" at bounding box center [684, 273] width 590 height 26
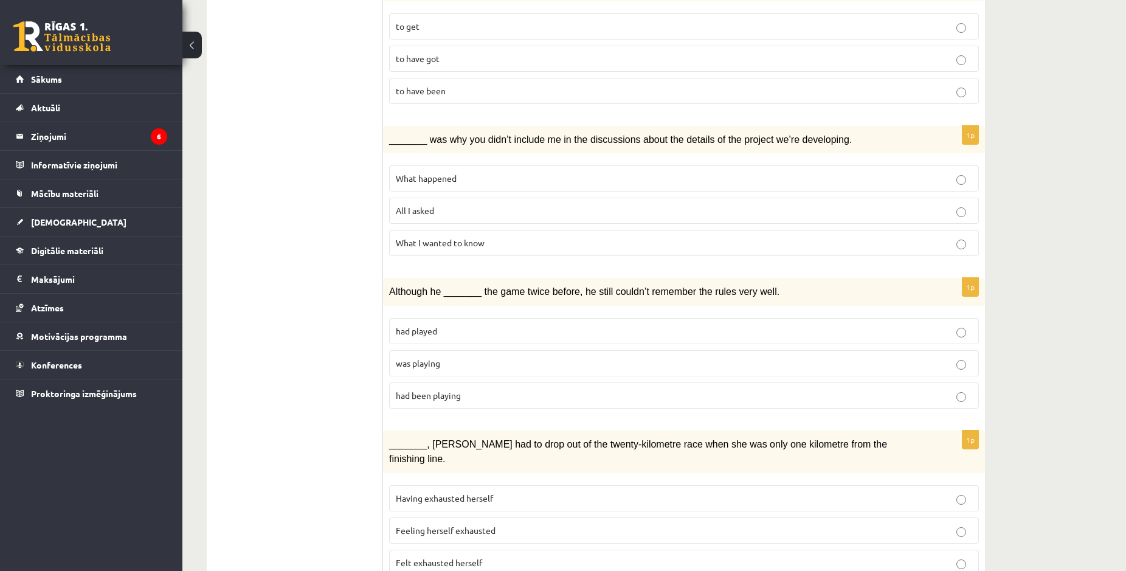
click at [434, 362] on span "was playing" at bounding box center [418, 363] width 44 height 11
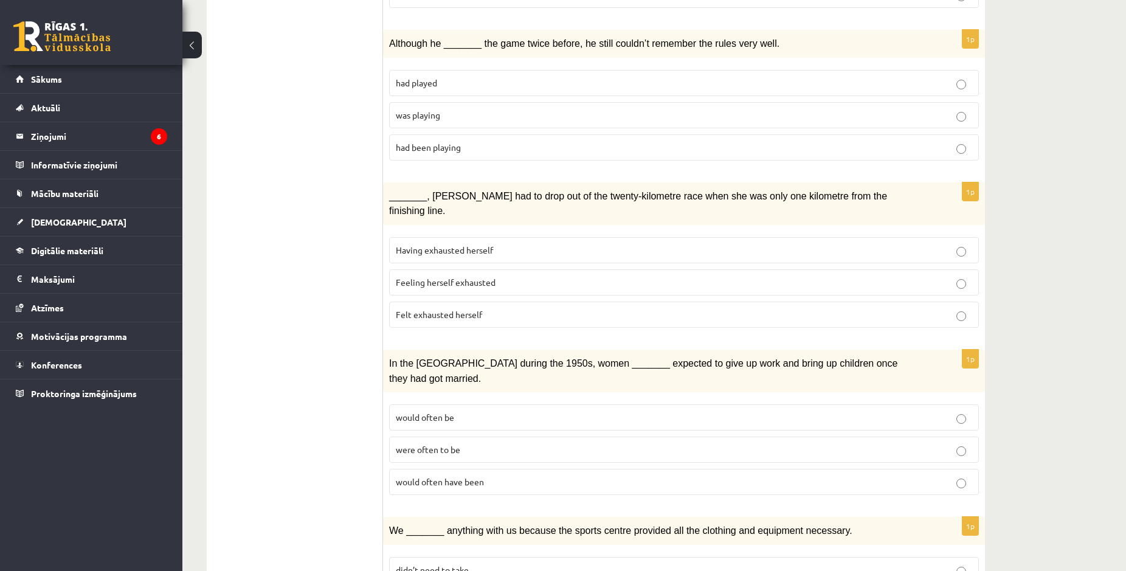
scroll to position [744, 0]
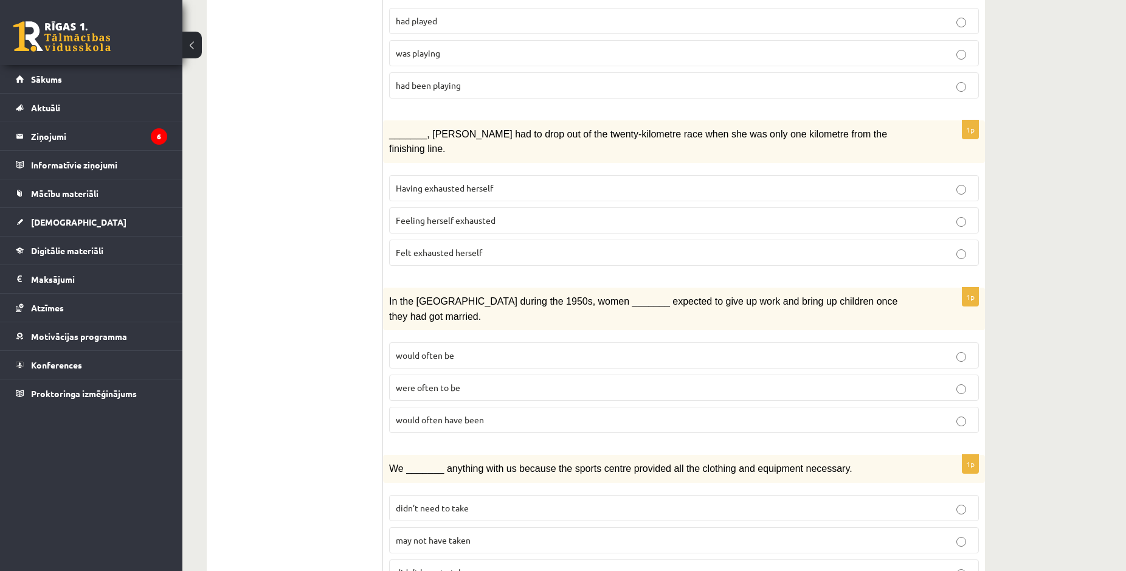
click at [458, 242] on label "Felt exhausted herself" at bounding box center [684, 253] width 590 height 26
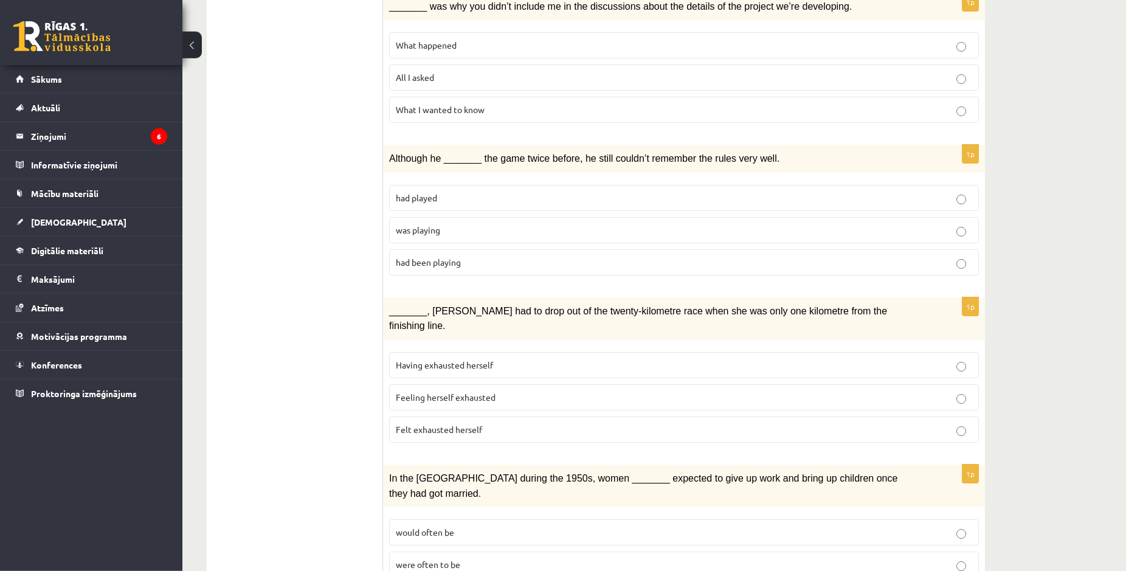
scroll to position [620, 0]
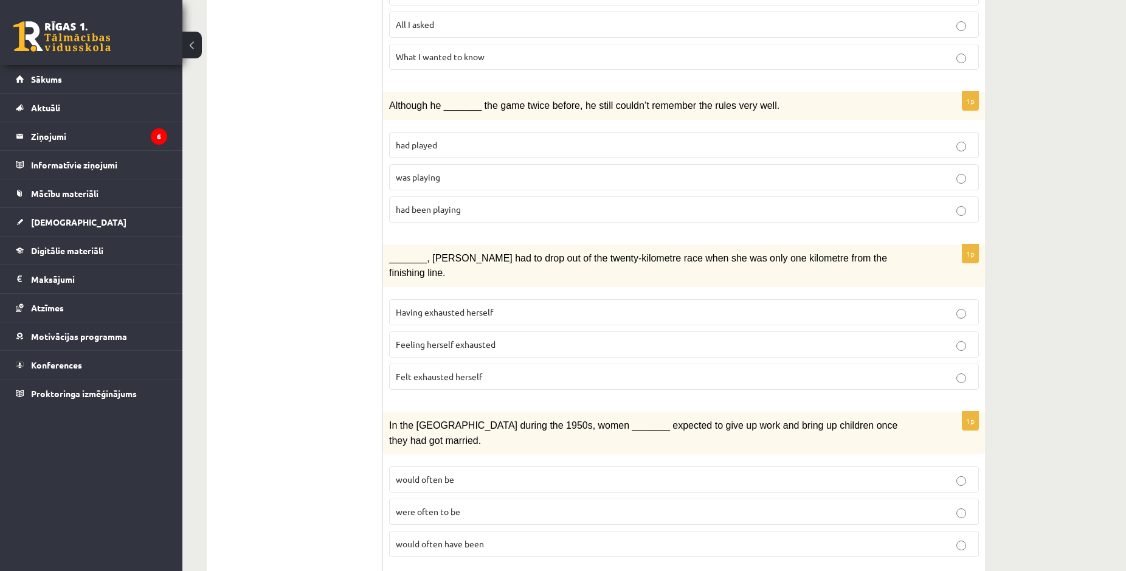
click at [438, 523] on fieldset "would often be were often to be would often have been" at bounding box center [684, 510] width 590 height 100
click at [438, 531] on label "would often have been" at bounding box center [684, 544] width 590 height 26
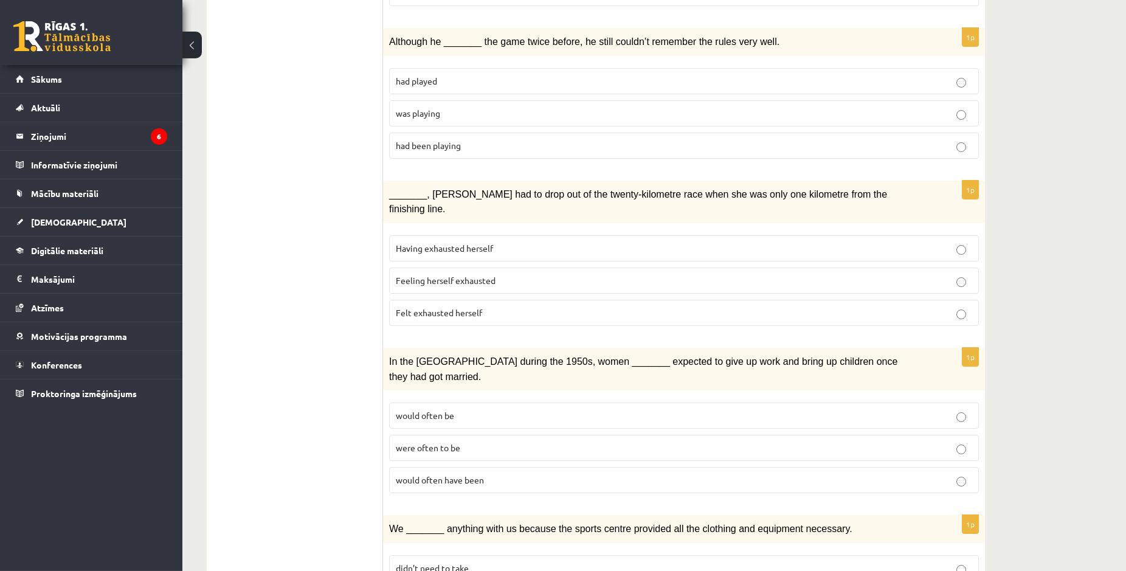
scroll to position [744, 0]
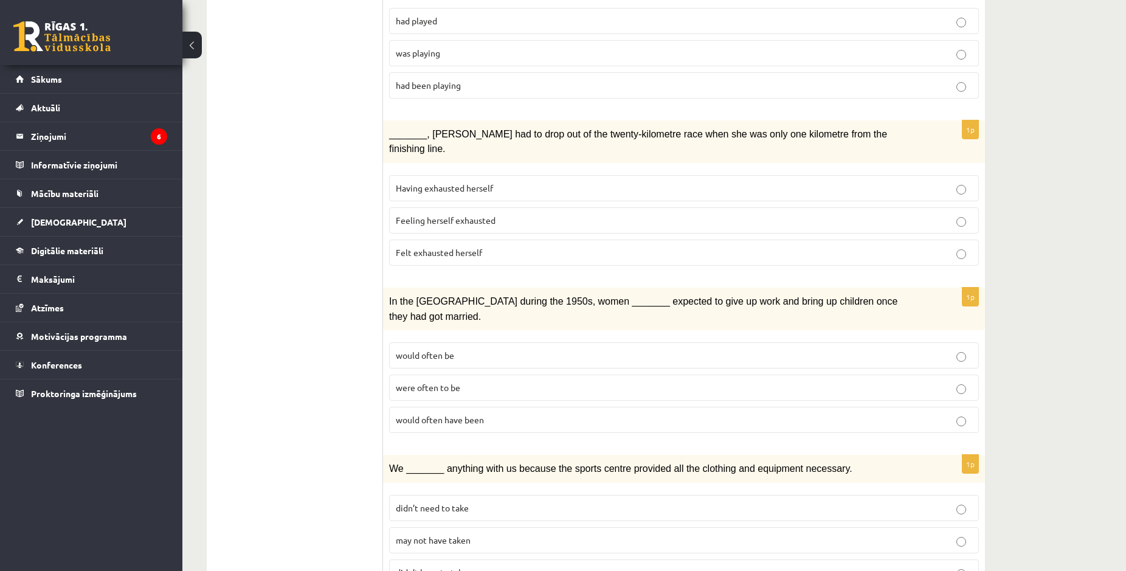
click at [420, 534] on span "may not have taken" at bounding box center [433, 539] width 75 height 11
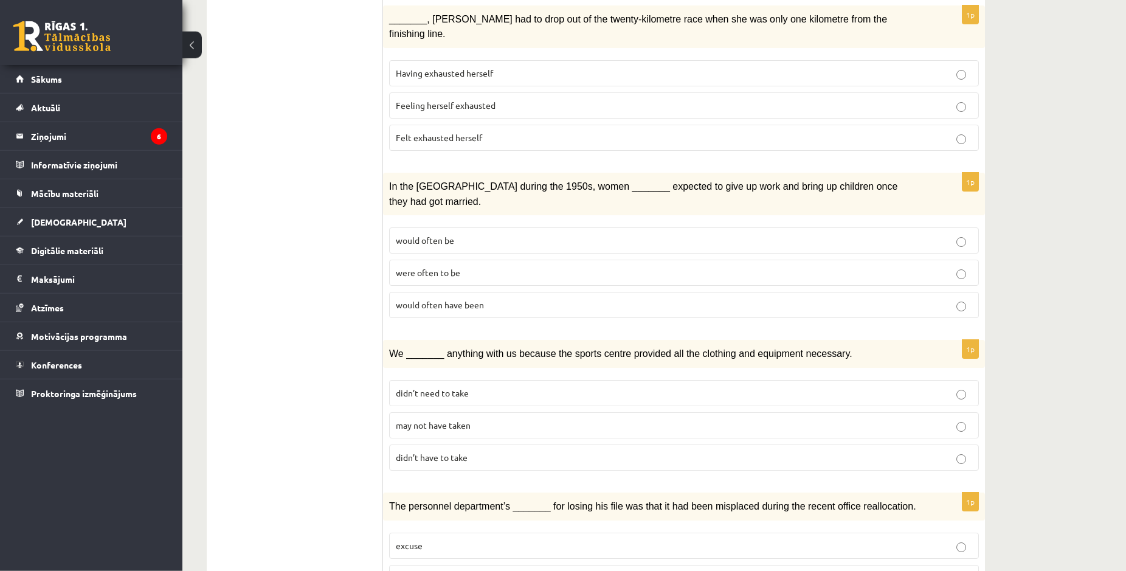
scroll to position [868, 0]
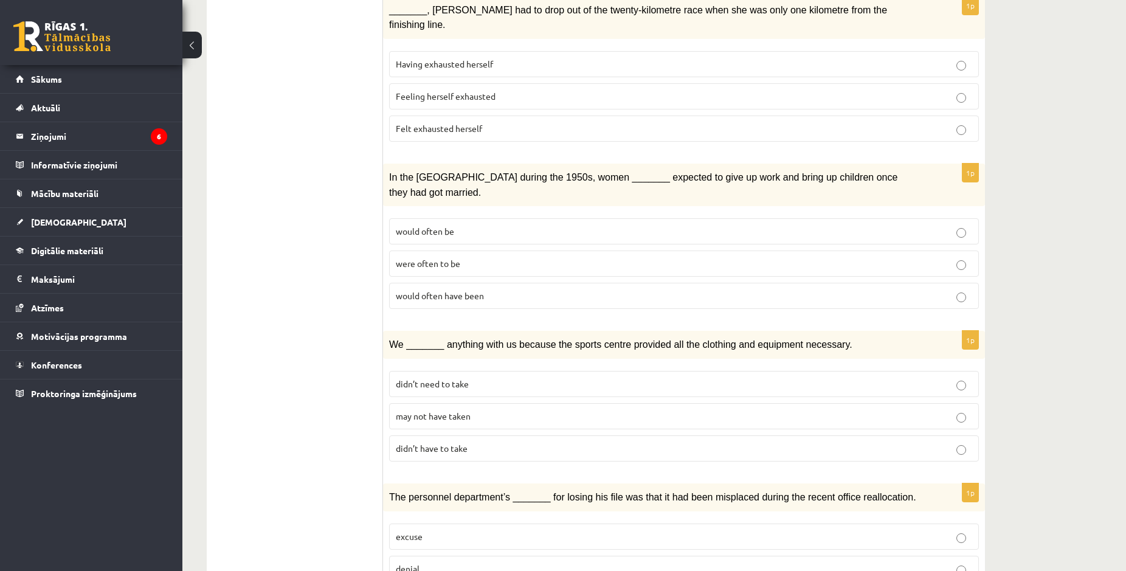
click at [438, 556] on label "denial" at bounding box center [684, 569] width 590 height 26
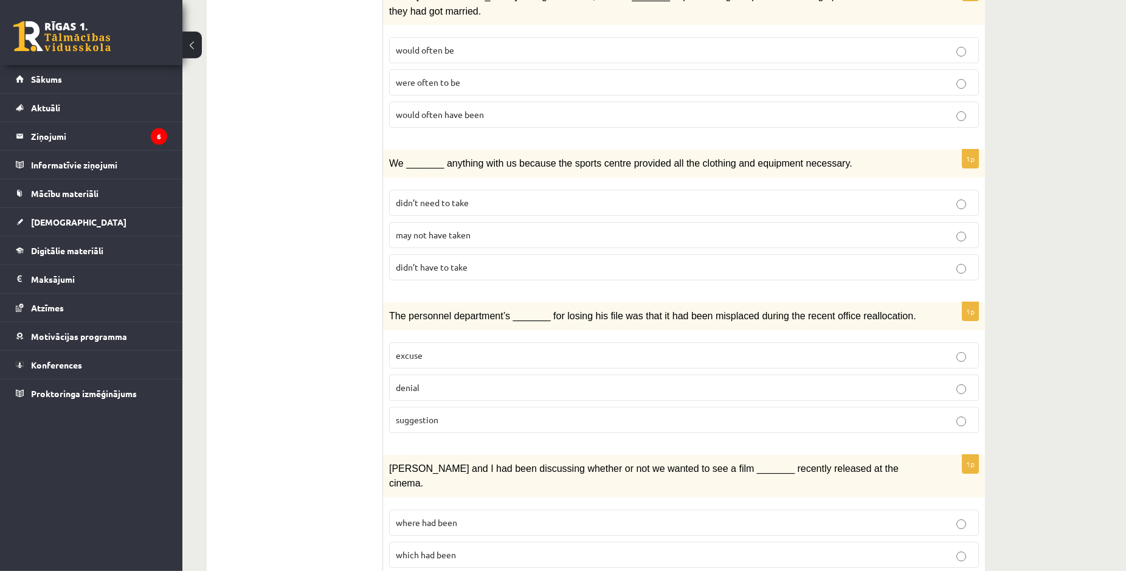
scroll to position [1054, 0]
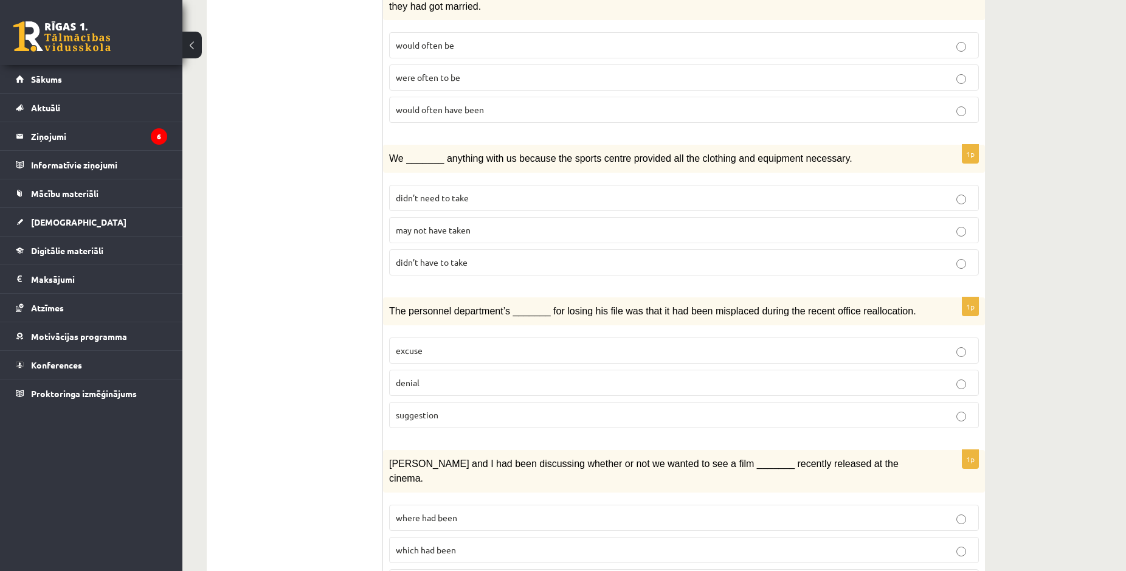
click at [426, 499] on fieldset "where had been which had been that had been" at bounding box center [684, 549] width 590 height 100
click at [434, 512] on span "where had been" at bounding box center [426, 517] width 61 height 11
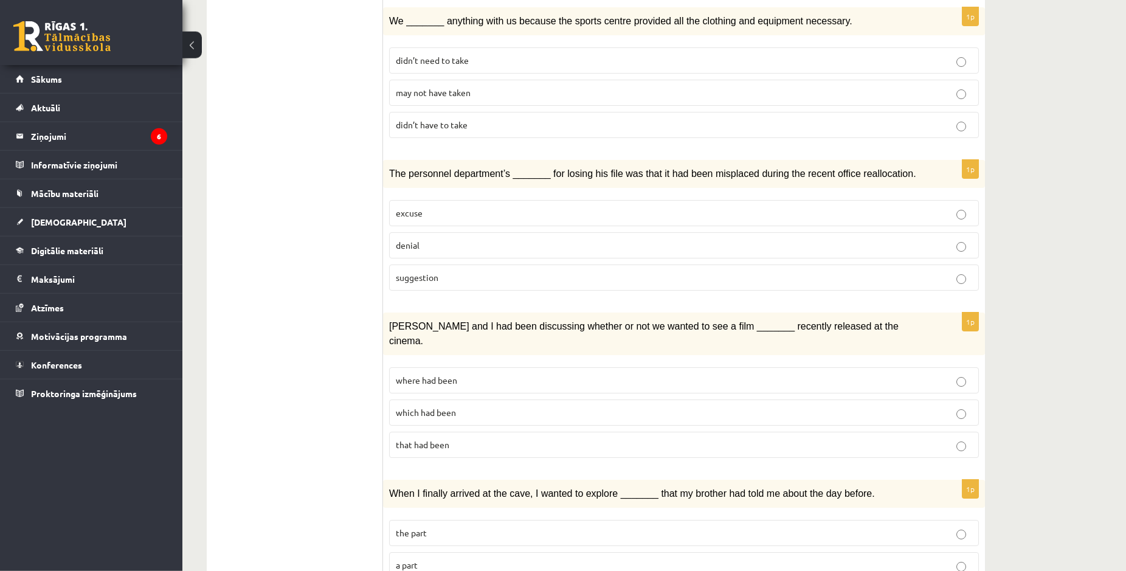
scroll to position [1223, 0]
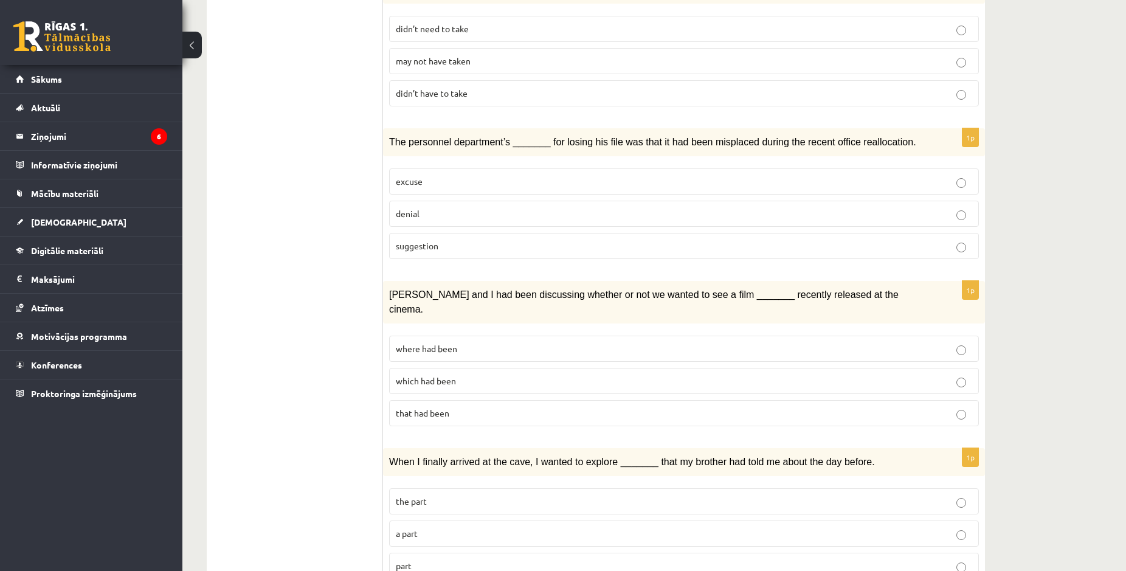
click at [447, 520] on label "a part" at bounding box center [684, 533] width 590 height 26
click at [423, 488] on label "the part" at bounding box center [684, 501] width 590 height 26
click at [443, 527] on p "a part" at bounding box center [684, 533] width 576 height 13
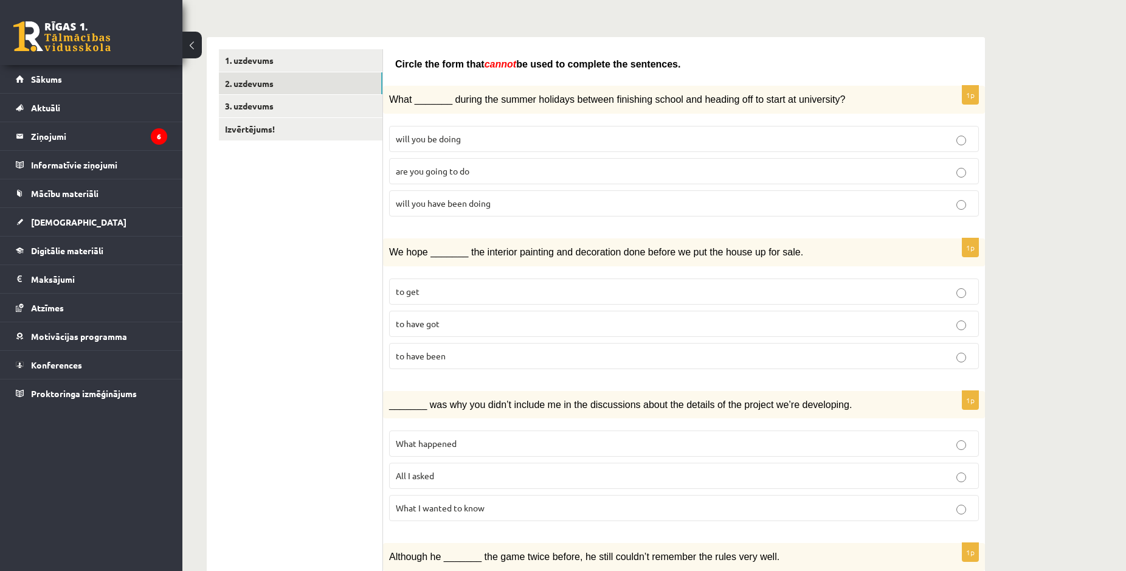
scroll to position [0, 0]
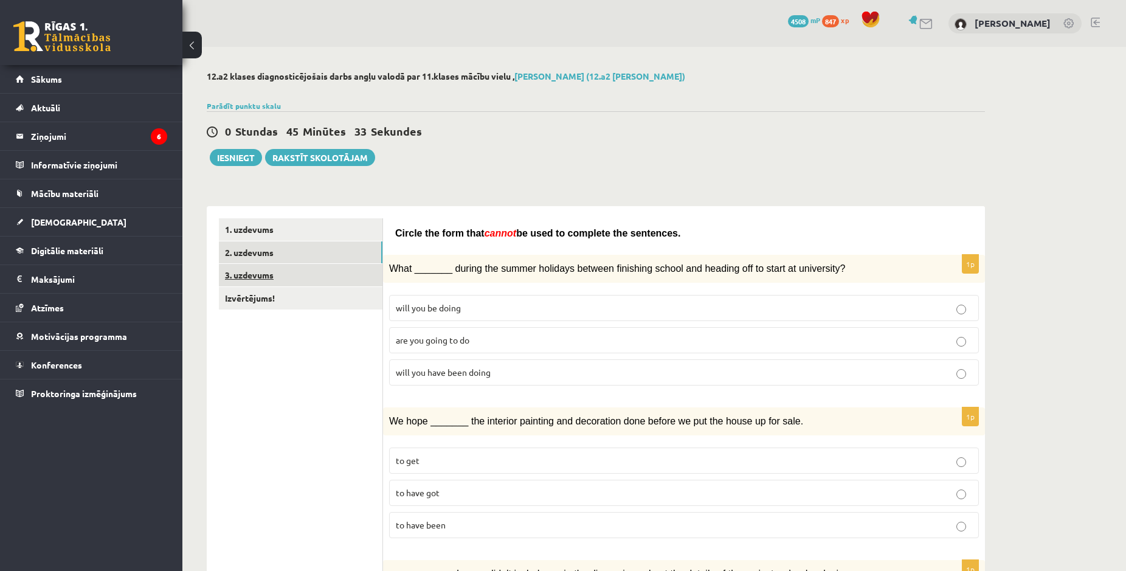
click at [233, 280] on link "3. uzdevums" at bounding box center [301, 275] width 164 height 22
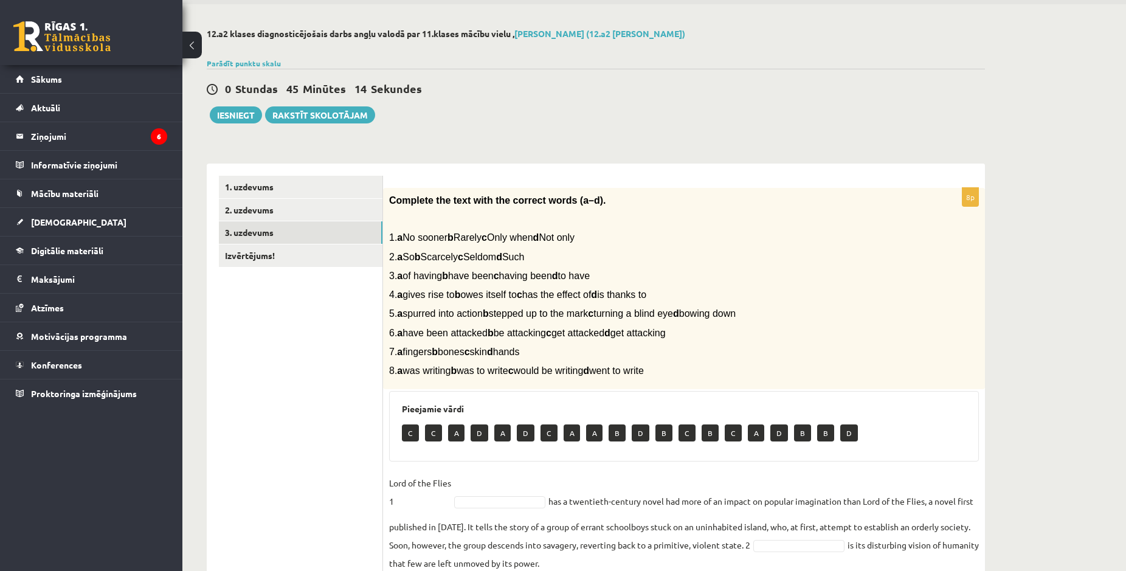
scroll to position [229, 0]
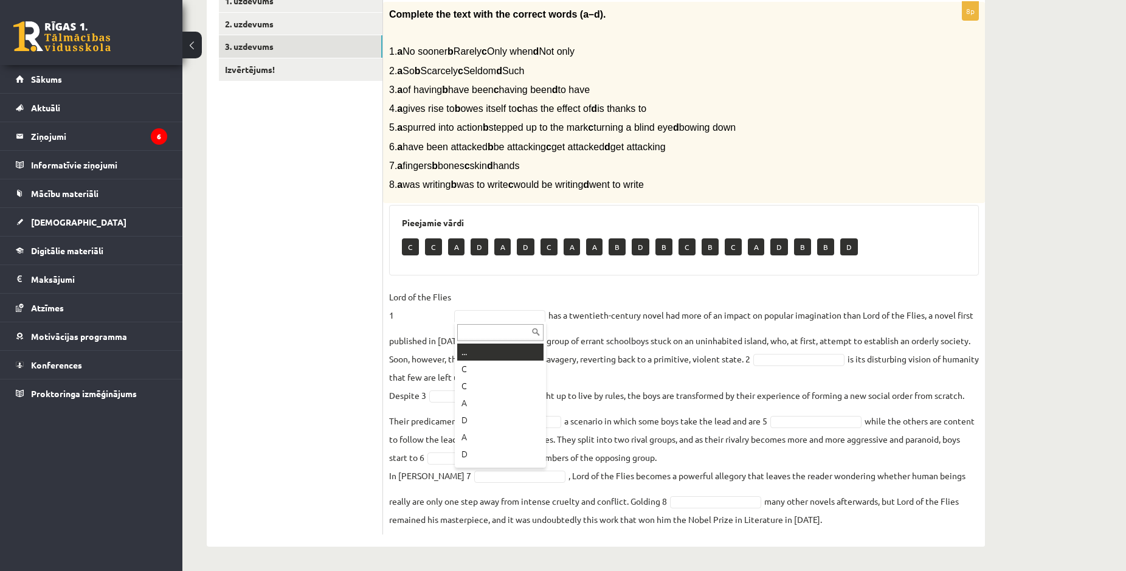
click at [525, 314] on body "0 Dāvanas 4508 mP 847 xp Jekaterina Eliza Šatrovska Sākums Aktuāli Kā mācīties …" at bounding box center [563, 56] width 1126 height 571
click at [406, 313] on body "0 Dāvanas 4508 mP 847 xp Jekaterina Eliza Šatrovska Sākums Aktuāli Kā mācīties …" at bounding box center [563, 56] width 1126 height 571
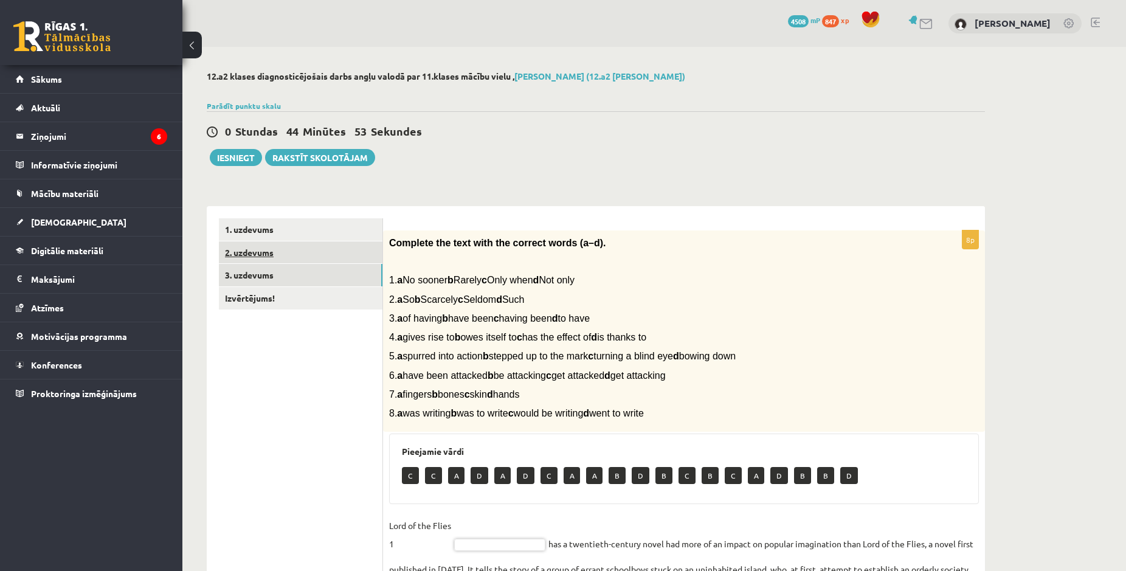
click at [262, 256] on link "2. uzdevums" at bounding box center [301, 252] width 164 height 22
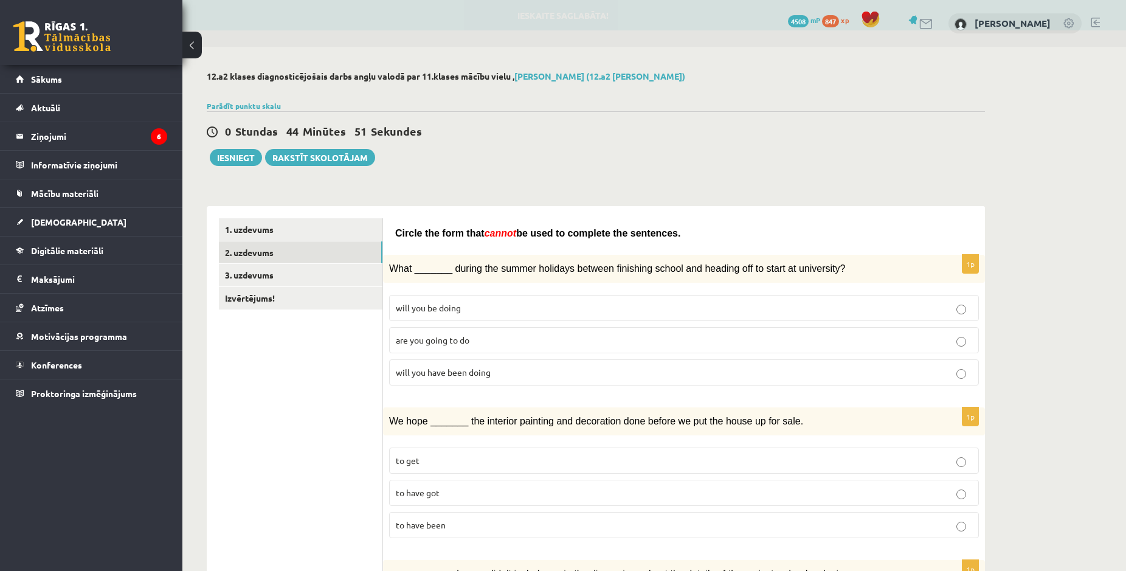
drag, startPoint x: 396, startPoint y: 237, endPoint x: 627, endPoint y: 238, distance: 231.0
click at [703, 239] on p "Circle the form that cannot be used to complete the sentences." at bounding box center [684, 233] width 578 height 15
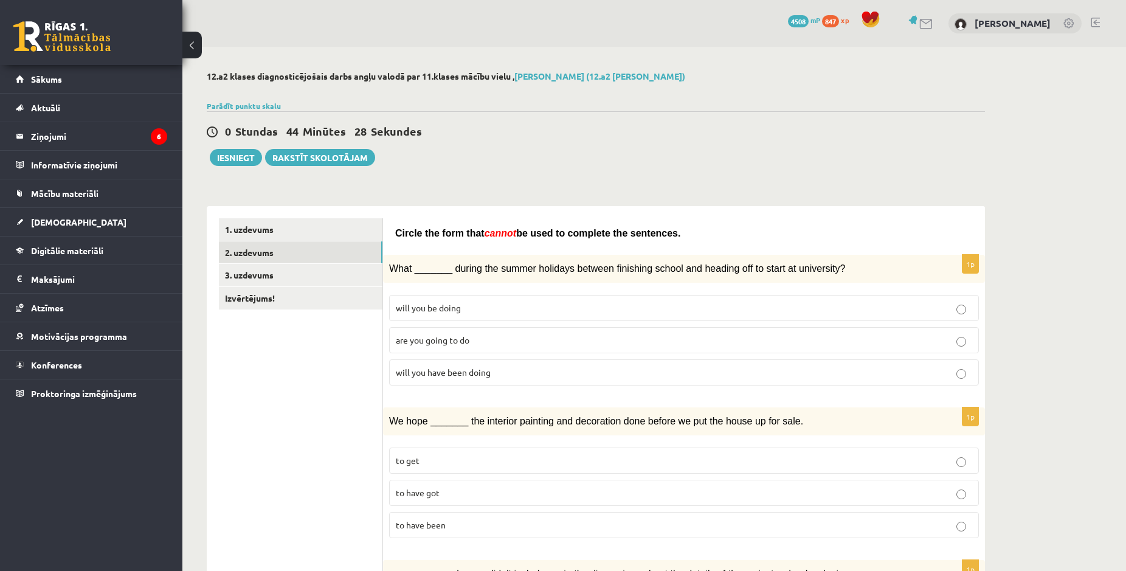
click at [250, 270] on link "3. uzdevums" at bounding box center [301, 275] width 164 height 22
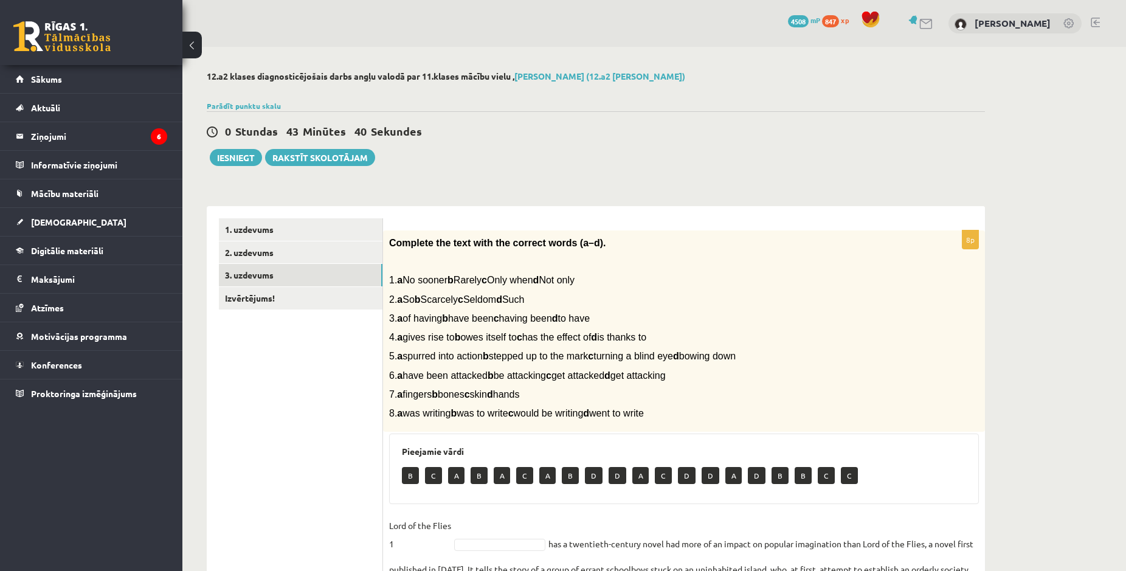
scroll to position [229, 0]
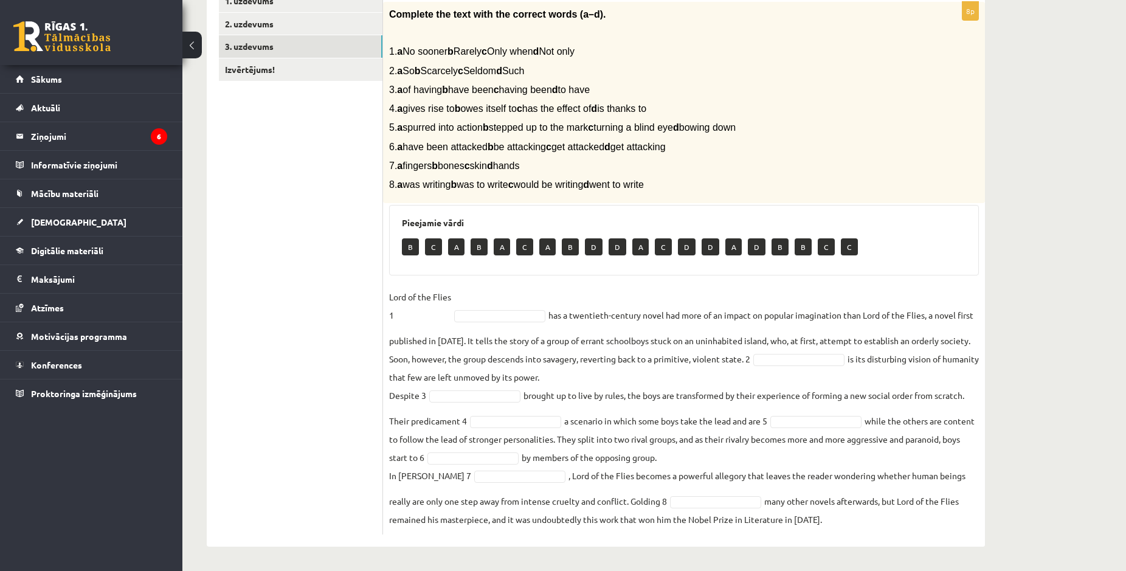
click at [484, 306] on fieldset "Lord of the Flies 1 has a twentieth-century novel had more of an impact on popu…" at bounding box center [684, 408] width 590 height 241
click at [488, 318] on body "0 Dāvanas 4508 mP 847 xp Jekaterina Eliza Šatrovska Sākums Aktuāli Kā mācīties …" at bounding box center [563, 56] width 1126 height 571
click at [409, 342] on body "0 Dāvanas 4508 mP 847 xp Jekaterina Eliza Šatrovska Sākums Aktuāli Kā mācīties …" at bounding box center [563, 56] width 1126 height 571
click at [506, 315] on body "0 Dāvanas 4508 mP 847 xp Jekaterina Eliza Šatrovska Sākums Aktuāli Kā mācīties …" at bounding box center [563, 56] width 1126 height 571
click at [803, 342] on body "0 Dāvanas 4508 mP 847 xp Jekaterina Eliza Šatrovska Sākums Aktuāli Kā mācīties …" at bounding box center [563, 56] width 1126 height 571
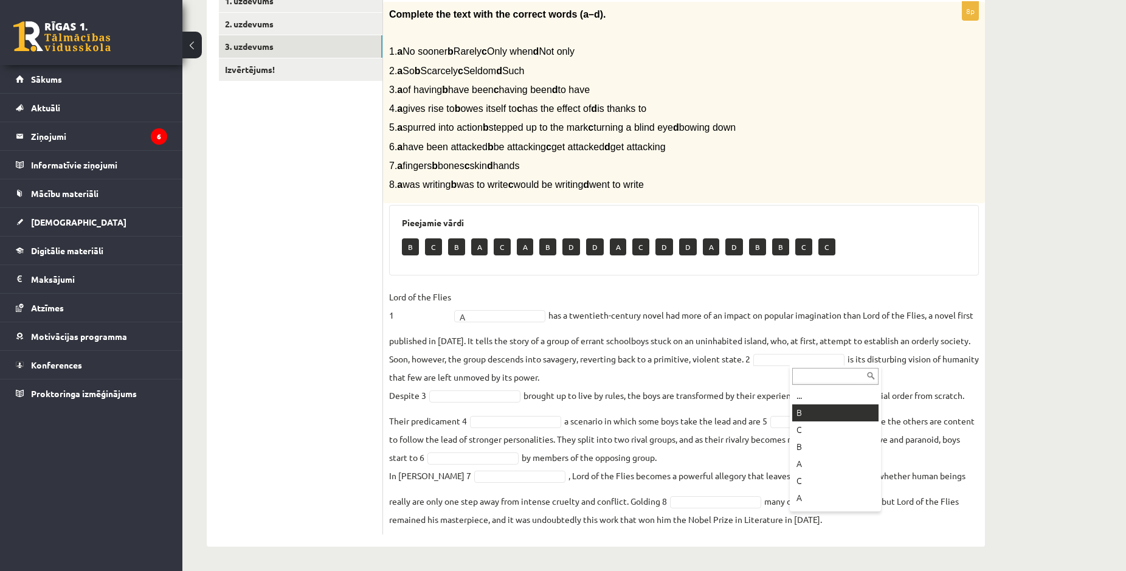
scroll to position [47, 0]
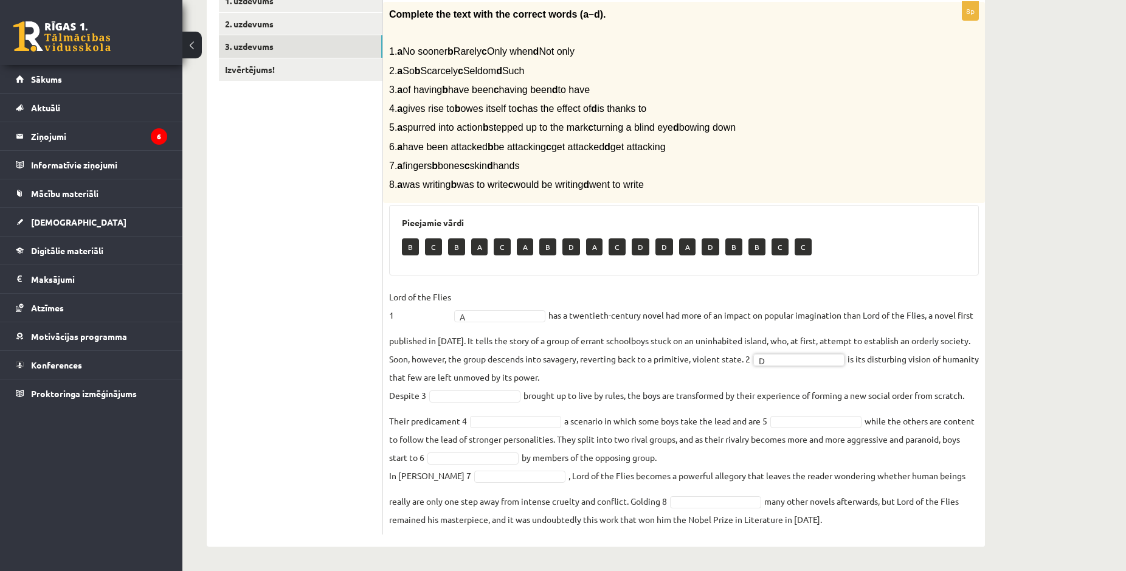
click at [457, 342] on body "0 Dāvanas 4508 mP 847 xp Jekaterina Eliza Šatrovska Sākums Aktuāli Kā mācīties …" at bounding box center [563, 56] width 1126 height 571
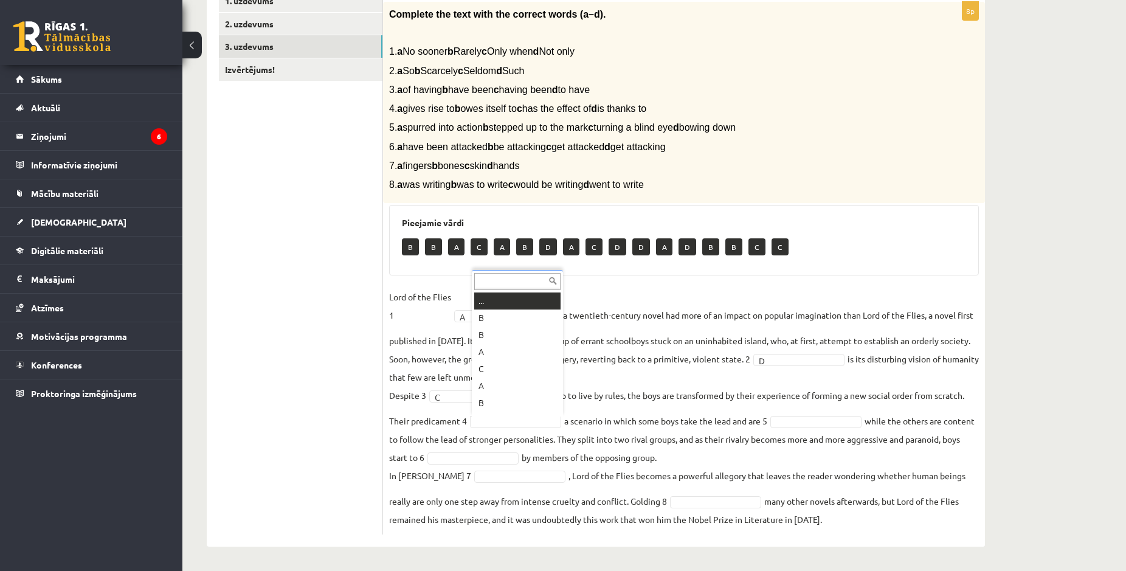
click at [520, 342] on body "0 Dāvanas 4508 mP 847 xp Jekaterina Eliza Šatrovska Sākums Aktuāli Kā mācīties …" at bounding box center [563, 56] width 1126 height 571
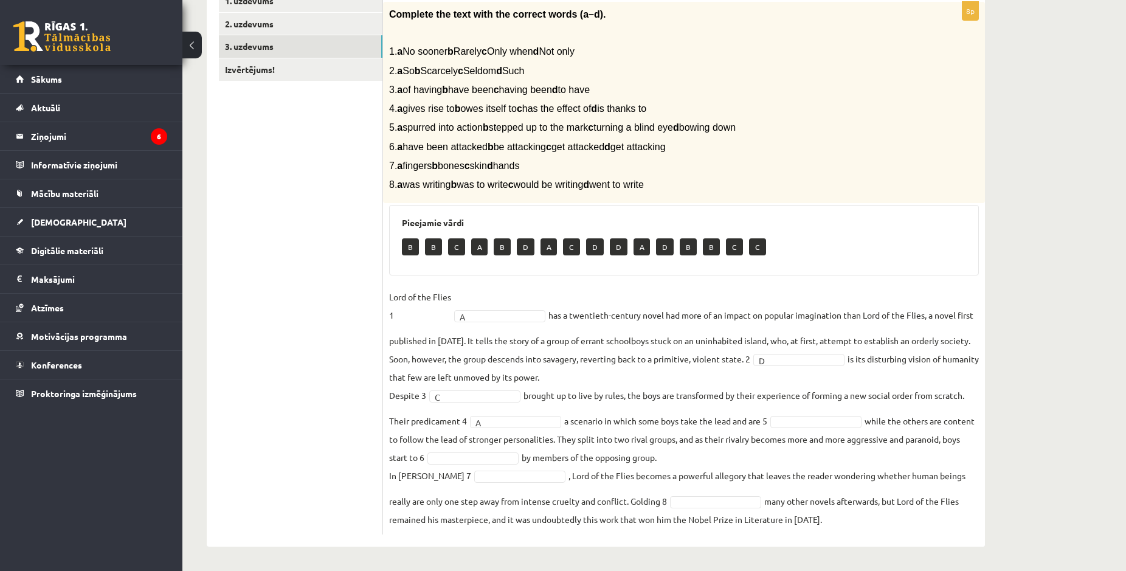
click at [824, 415] on fieldset "Lord of the Flies 1 A * has a twentieth-century novel had more of an impact on …" at bounding box center [684, 408] width 590 height 241
click at [838, 342] on body "0 Dāvanas 4508 mP 847 xp Jekaterina Eliza Šatrovska Sākums Aktuāli Kā mācīties …" at bounding box center [563, 56] width 1126 height 571
click at [505, 452] on fieldset "Lord of the Flies 1 A * has a twentieth-century novel had more of an impact on …" at bounding box center [684, 408] width 590 height 241
click at [542, 342] on body "0 Dāvanas 4508 mP 847 xp Jekaterina Eliza Šatrovska Sākums Aktuāli Kā mācīties …" at bounding box center [563, 56] width 1126 height 571
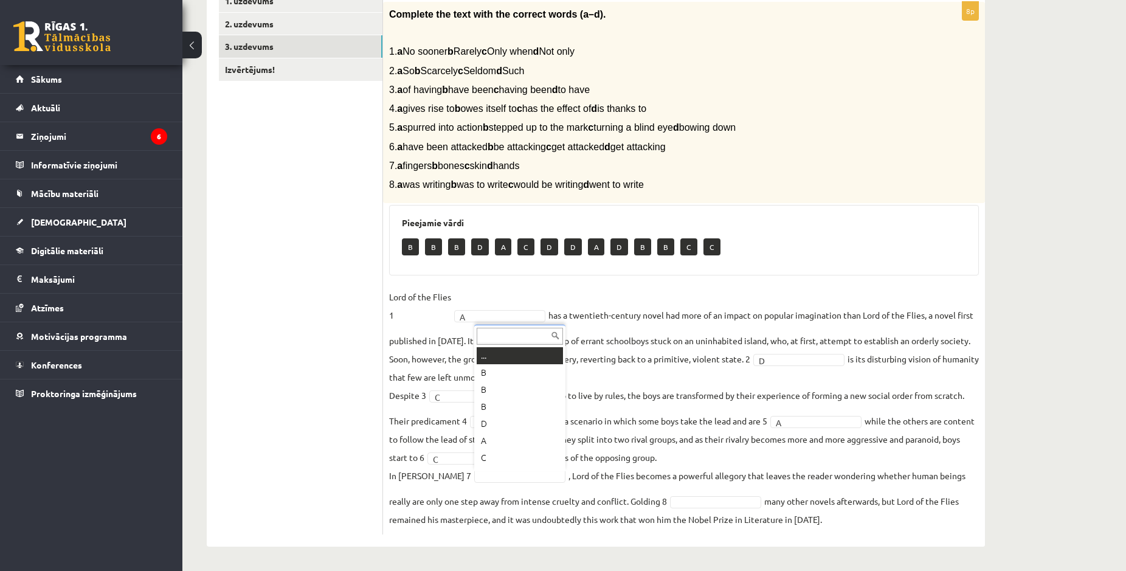
click at [505, 342] on body "0 Dāvanas 4508 mP 847 xp Jekaterina Eliza Šatrovska Sākums Aktuāli Kā mācīties …" at bounding box center [563, 56] width 1126 height 571
click at [420, 342] on body "0 Dāvanas 4508 mP 847 xp Jekaterina Eliza Šatrovska Sākums Aktuāli Kā mācīties …" at bounding box center [563, 56] width 1126 height 571
click at [537, 470] on fieldset "Lord of the Flies 1 A * has a twentieth-century novel had more of an impact on …" at bounding box center [684, 408] width 590 height 241
click at [552, 342] on body "0 Dāvanas 4508 mP 847 xp Jekaterina Eliza Šatrovska Sākums Aktuāli Kā mācīties …" at bounding box center [563, 56] width 1126 height 571
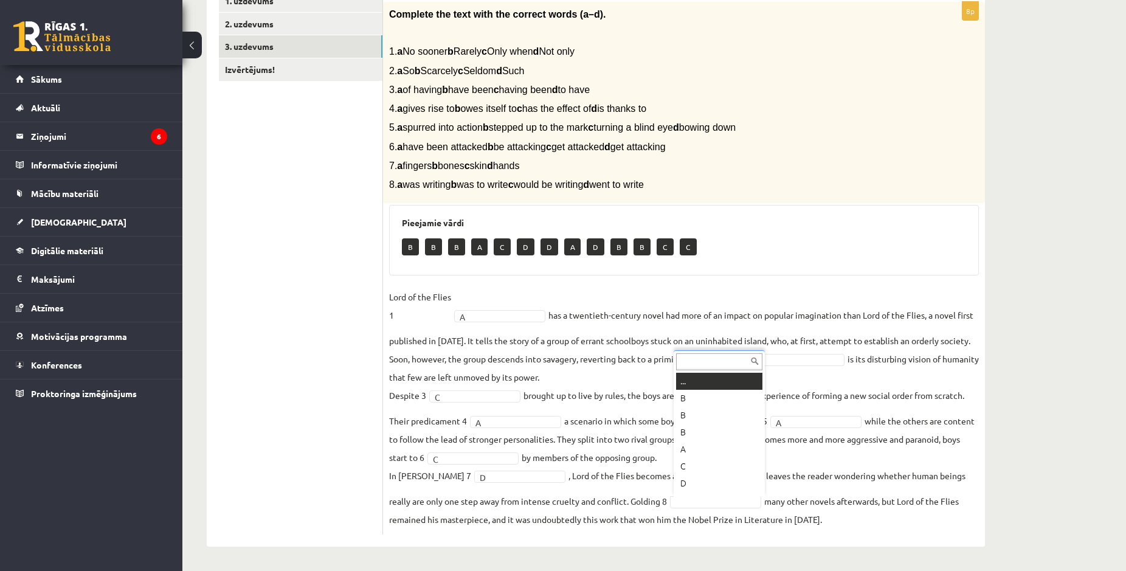
click at [738, 342] on body "0 Dāvanas 4508 mP 847 xp Jekaterina Eliza Šatrovska Sākums Aktuāli Kā mācīties …" at bounding box center [563, 56] width 1126 height 571
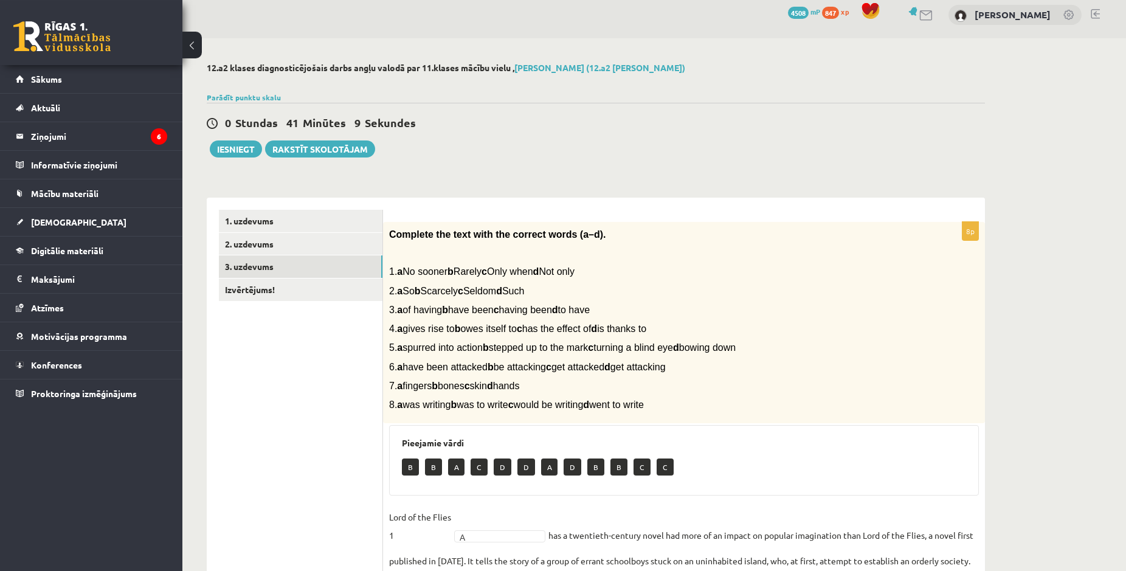
scroll to position [0, 0]
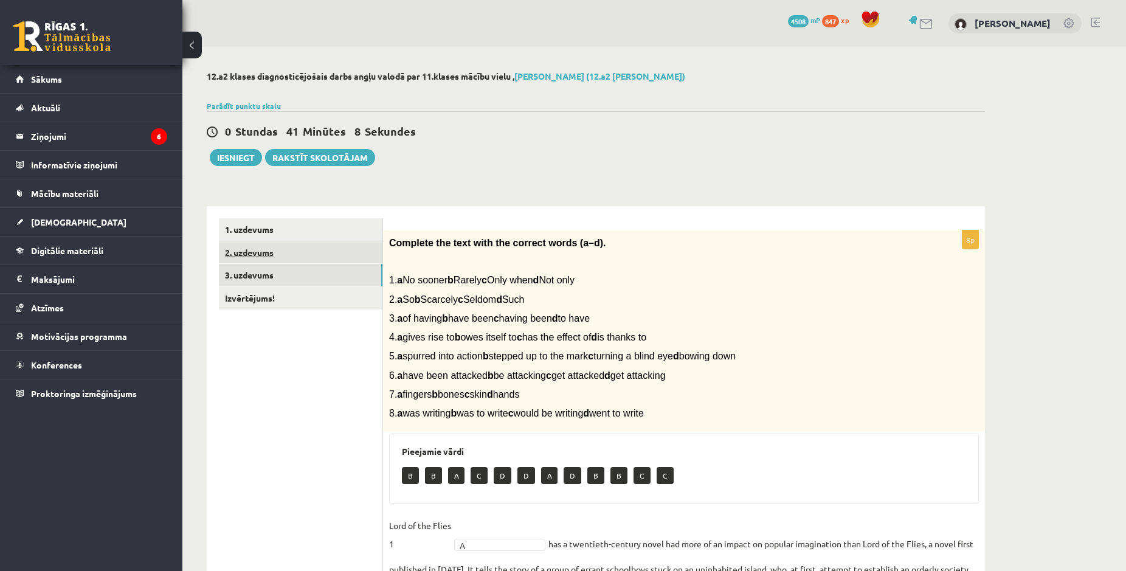
click at [262, 263] on link "2. uzdevums" at bounding box center [301, 252] width 164 height 22
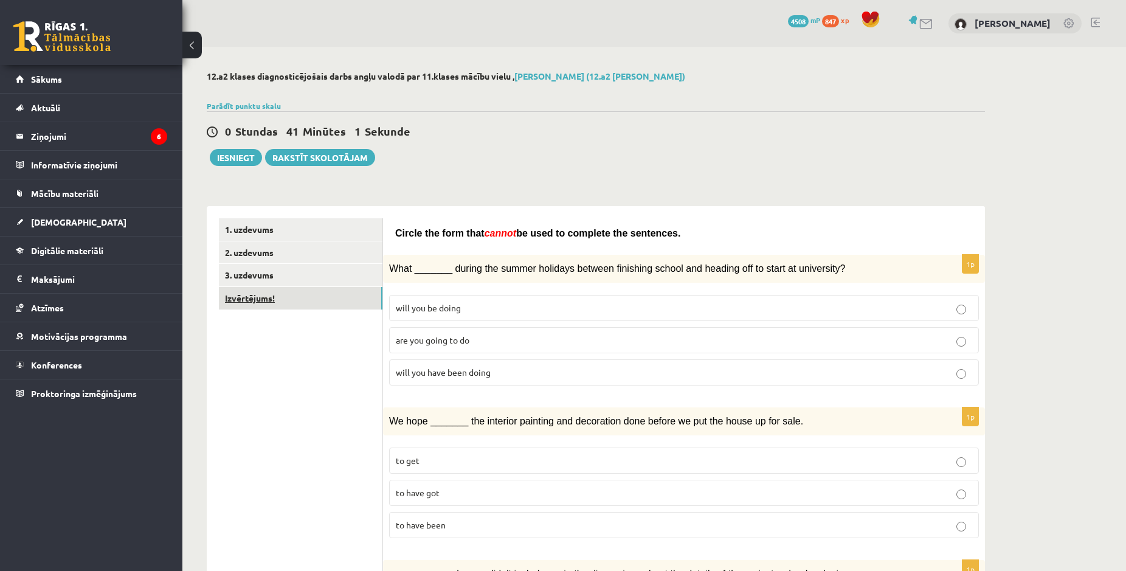
click at [265, 305] on link "Izvērtējums!" at bounding box center [301, 298] width 164 height 22
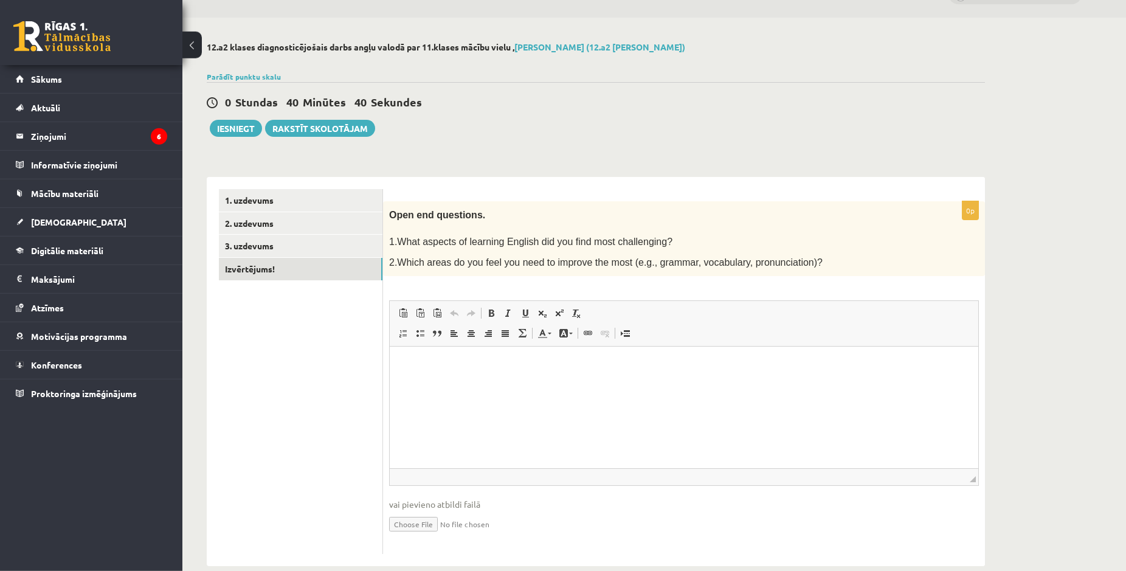
scroll to position [46, 0]
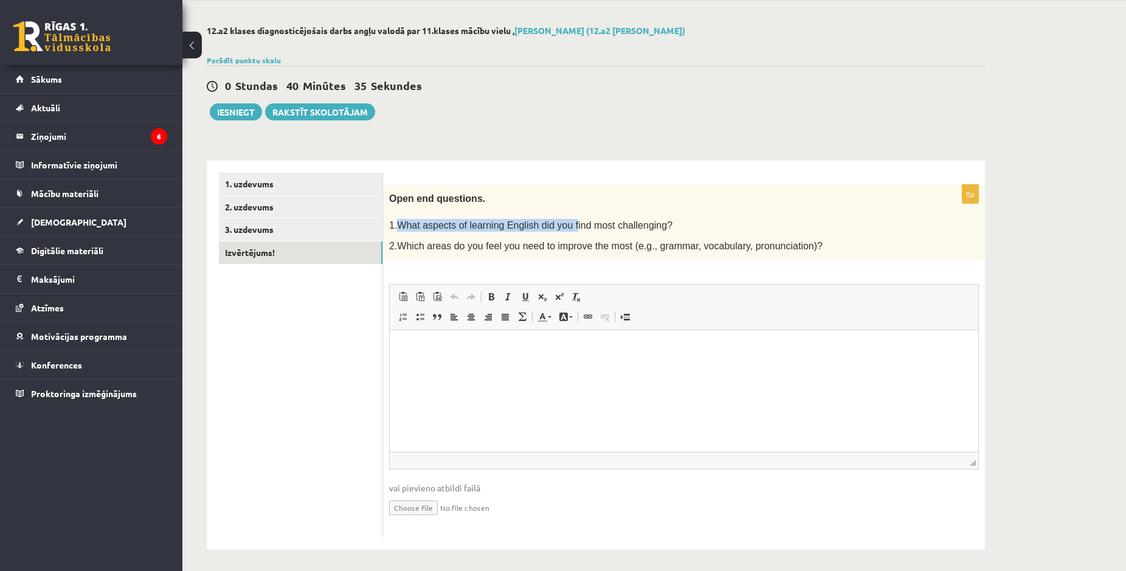
drag, startPoint x: 398, startPoint y: 224, endPoint x: 560, endPoint y: 230, distance: 162.5
click at [560, 230] on span "1.What aspects of learning English did you find most challenging?" at bounding box center [530, 225] width 283 height 10
click at [613, 227] on span "1.What aspects of learning English did you find most challenging?" at bounding box center [530, 225] width 283 height 10
drag, startPoint x: 640, startPoint y: 227, endPoint x: 563, endPoint y: 209, distance: 79.3
click at [563, 209] on div "Open end questions. 1.What aspects of learning English did you find most challe…" at bounding box center [684, 222] width 602 height 75
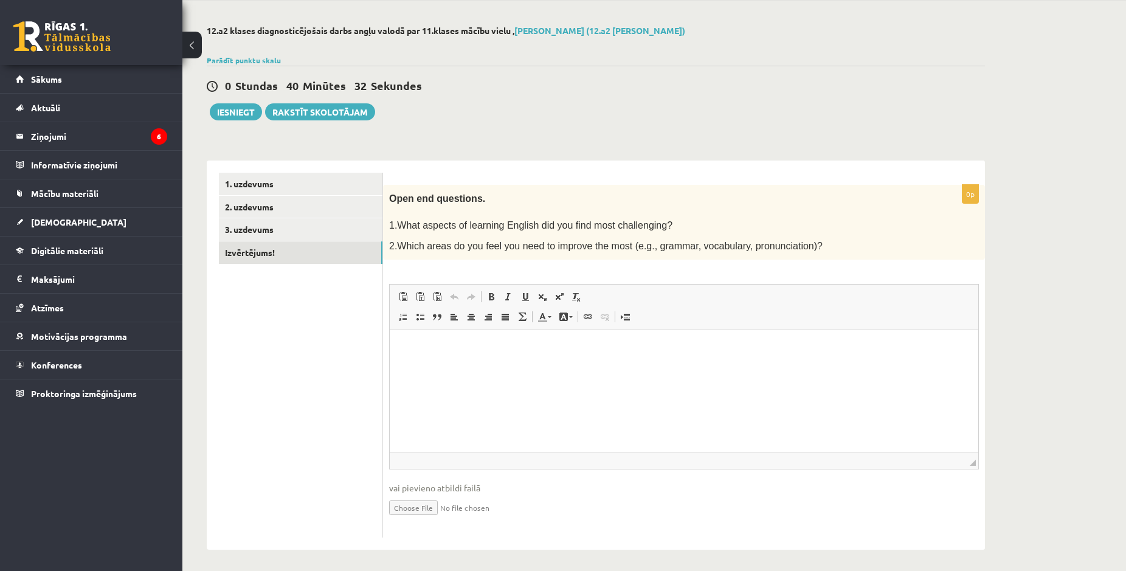
click at [570, 215] on p at bounding box center [653, 213] width 529 height 12
click at [268, 209] on link "2. uzdevums" at bounding box center [301, 207] width 164 height 22
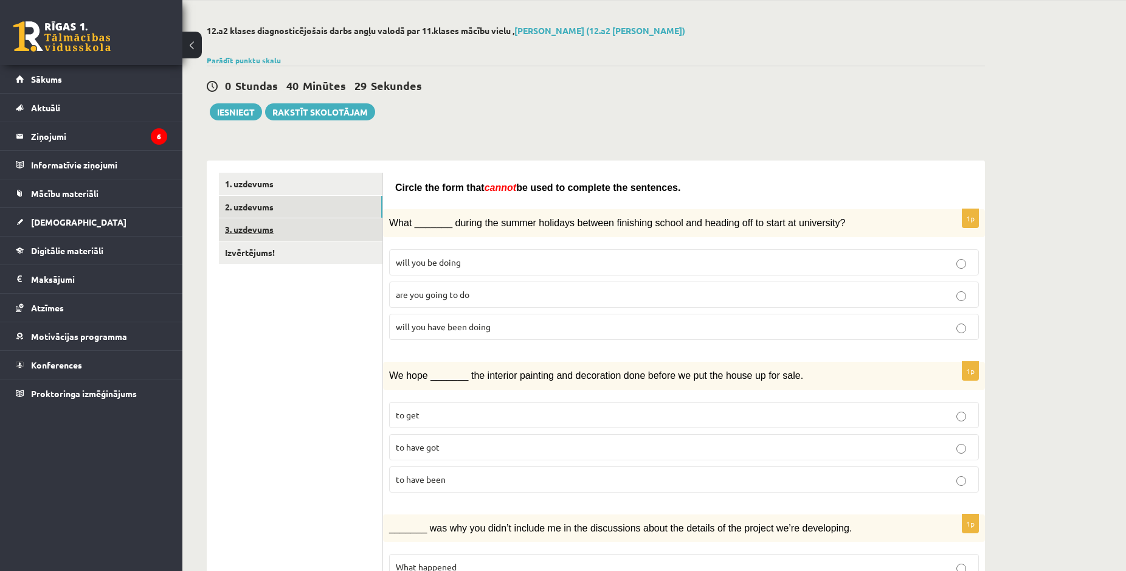
click at [270, 234] on link "3. uzdevums" at bounding box center [301, 229] width 164 height 22
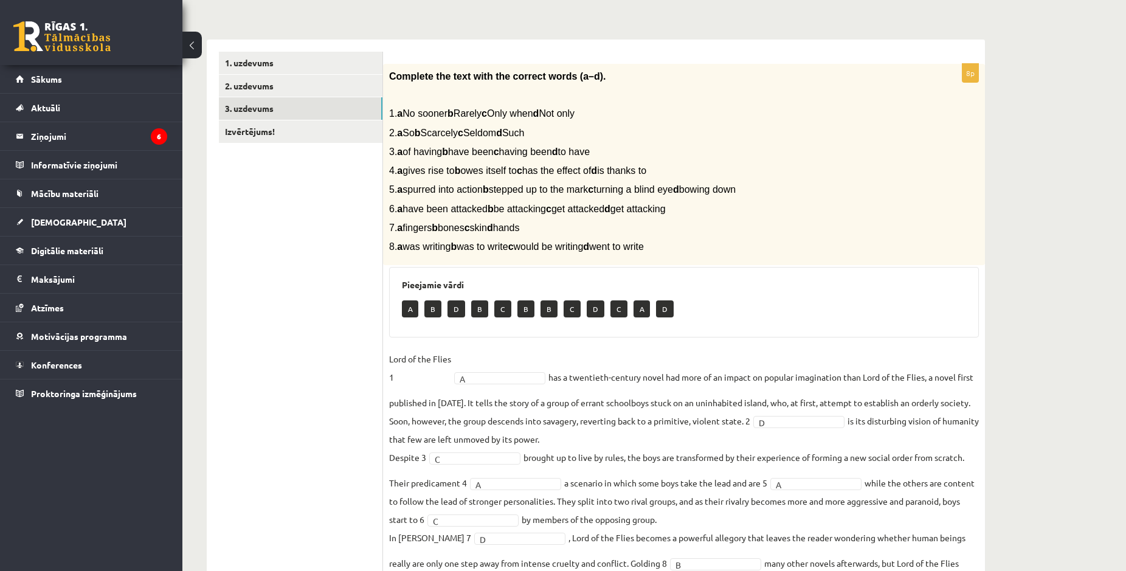
scroll to position [229, 0]
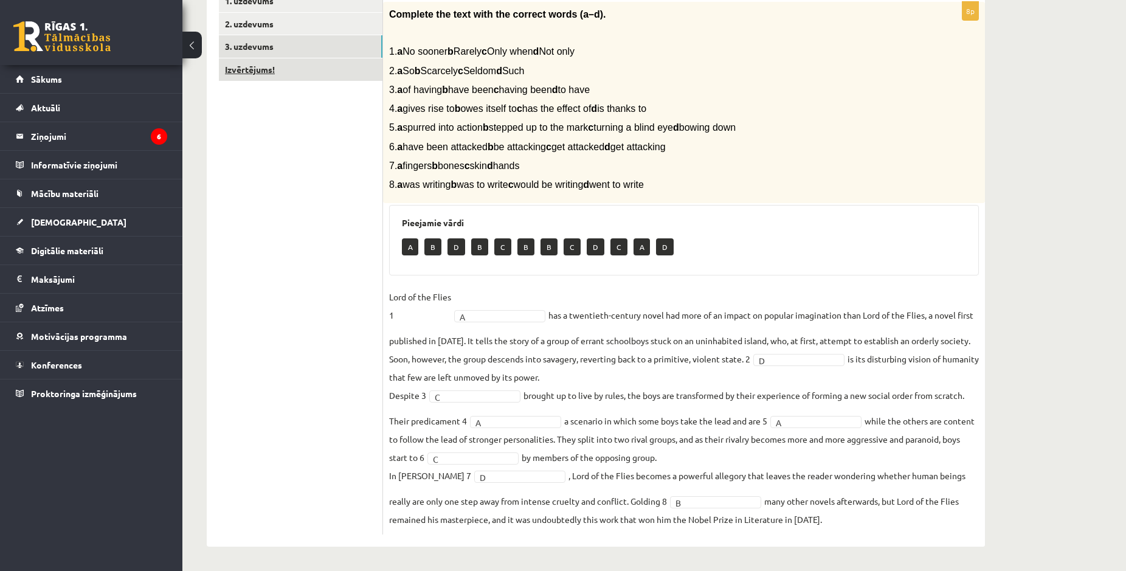
click at [297, 63] on link "Izvērtējums!" at bounding box center [301, 69] width 164 height 22
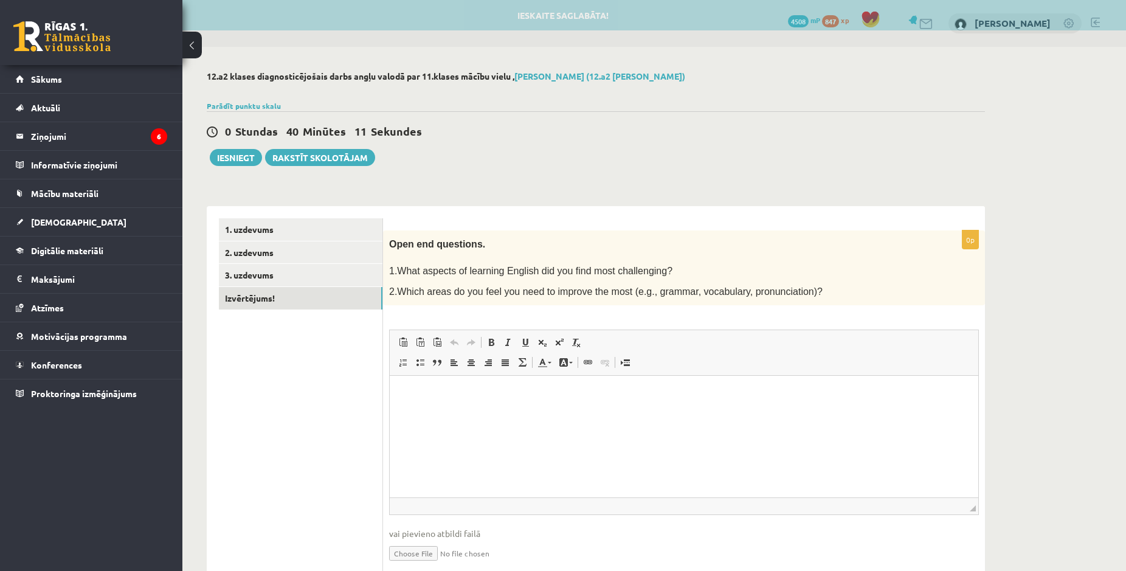
scroll to position [0, 0]
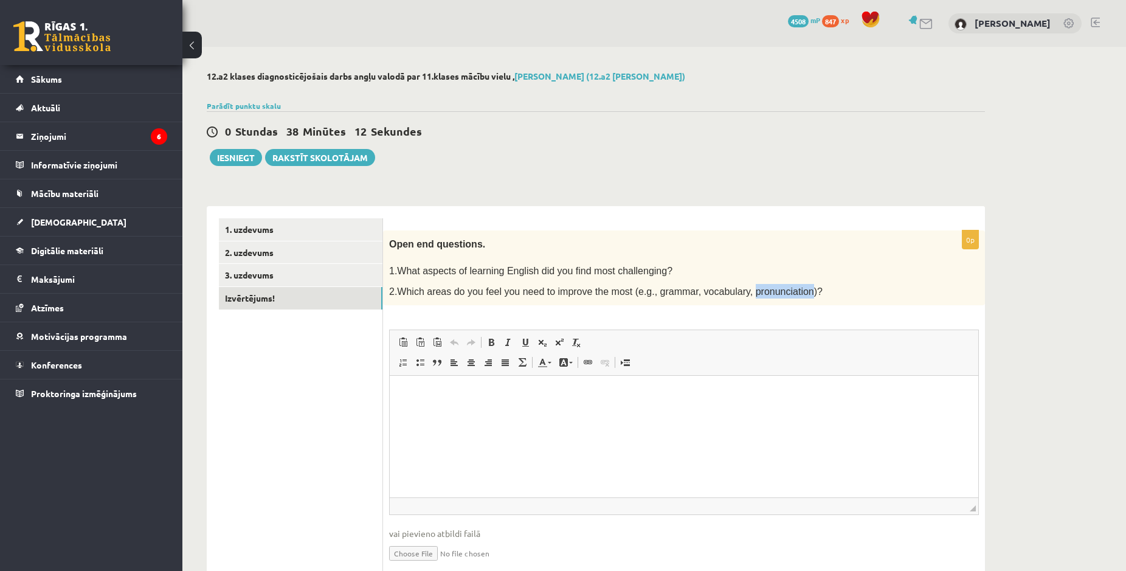
drag, startPoint x: 778, startPoint y: 294, endPoint x: 723, endPoint y: 300, distance: 55.1
click at [723, 300] on div "Open end questions. 1.What aspects of learning English did you find most challe…" at bounding box center [684, 267] width 602 height 75
click at [739, 291] on span "2.Which areas do you feel you need to improve the most (e.g., grammar, vocabula…" at bounding box center [606, 291] width 434 height 10
drag, startPoint x: 779, startPoint y: 291, endPoint x: 723, endPoint y: 286, distance: 56.8
click at [723, 286] on span "2.Which areas do you feel you need to improve the most (e.g., grammar, vocabula…" at bounding box center [606, 291] width 434 height 10
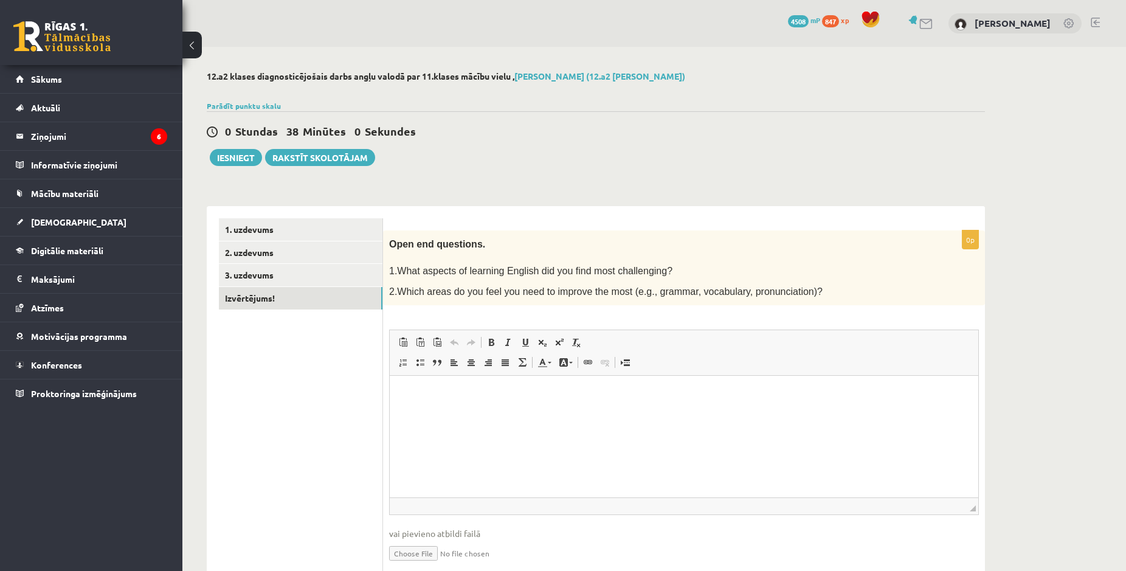
click at [805, 284] on p "2.Which areas do you feel you need to improve the most (e.g., grammar, vocabula…" at bounding box center [653, 291] width 529 height 15
click at [775, 289] on span "2.Which areas do you feel you need to improve the most (e.g., grammar, vocabula…" at bounding box center [606, 291] width 434 height 10
drag, startPoint x: 776, startPoint y: 289, endPoint x: 723, endPoint y: 297, distance: 53.5
click at [723, 297] on div "Open end questions. 1.What aspects of learning English did you find most challe…" at bounding box center [684, 267] width 602 height 75
click at [732, 325] on body "0 Dāvanas 4508 mP 847 xp Jekaterina Eliza Šatrovska Sākums Aktuāli Kā mācīties …" at bounding box center [563, 285] width 1126 height 571
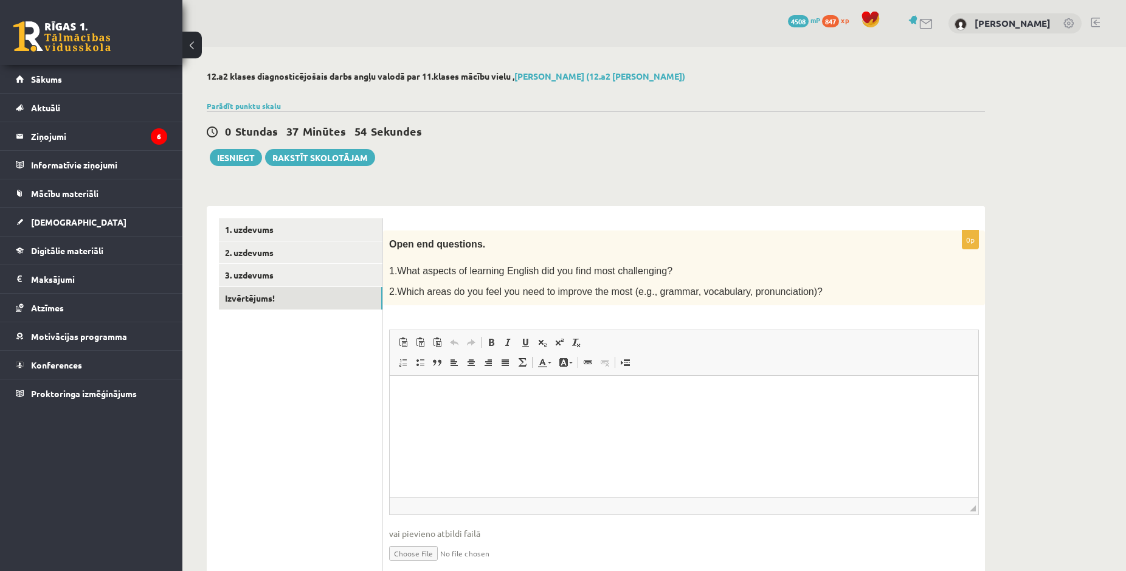
click at [770, 309] on div "**********" at bounding box center [684, 406] width 602 height 353
drag, startPoint x: 778, startPoint y: 288, endPoint x: 725, endPoint y: 296, distance: 53.5
click at [725, 296] on p "2.Which areas do you feel you need to improve the most (e.g., grammar, vocabula…" at bounding box center [653, 291] width 529 height 15
click at [734, 329] on body "0 Dāvanas 4508 mP 847 xp Jekaterina Eliza Šatrovska Sākums Aktuāli Kā mācīties …" at bounding box center [563, 285] width 1126 height 571
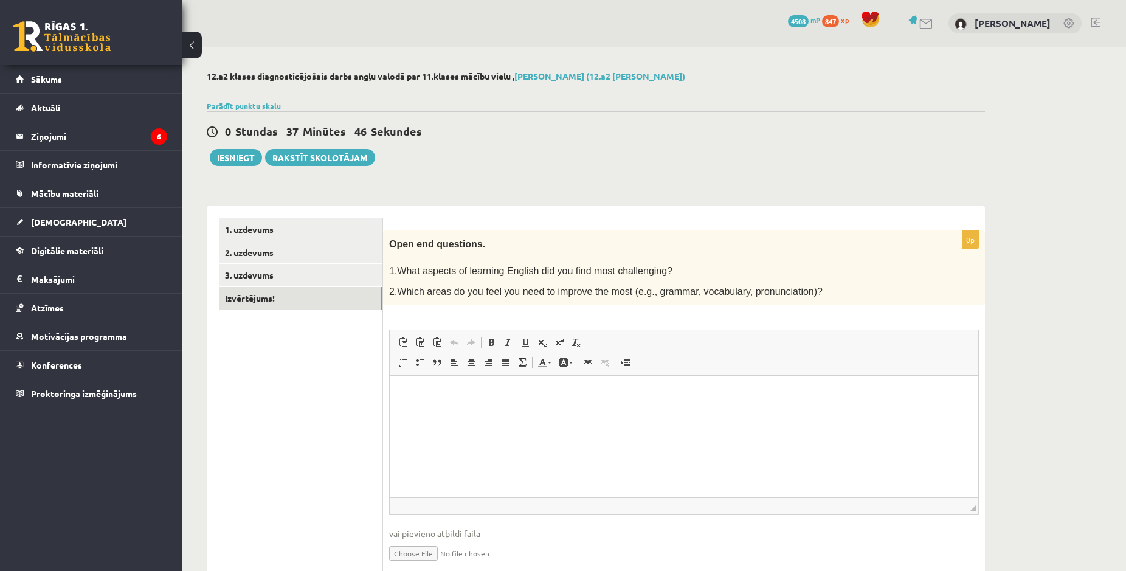
click at [677, 300] on div "Open end questions. 1.What aspects of learning English did you find most challe…" at bounding box center [684, 267] width 602 height 75
drag, startPoint x: 403, startPoint y: 394, endPoint x: 399, endPoint y: 399, distance: 6.9
click at [432, 423] on html at bounding box center [684, 437] width 589 height 122
drag, startPoint x: 431, startPoint y: 401, endPoint x: 697, endPoint y: 904, distance: 568.5
click at [431, 401] on html at bounding box center [684, 437] width 589 height 122
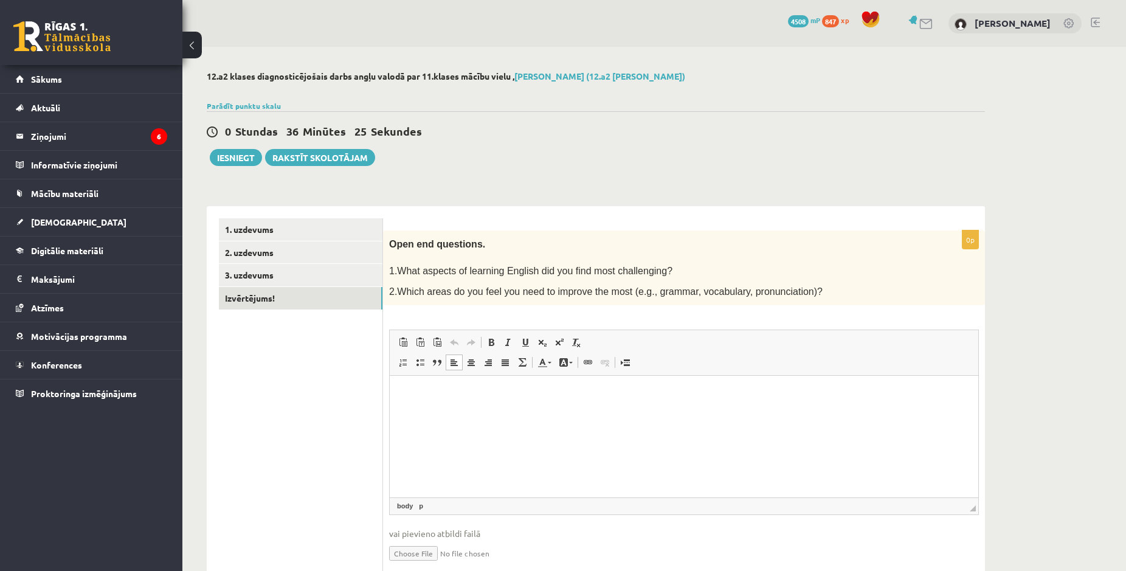
click at [408, 401] on html at bounding box center [684, 437] width 589 height 122
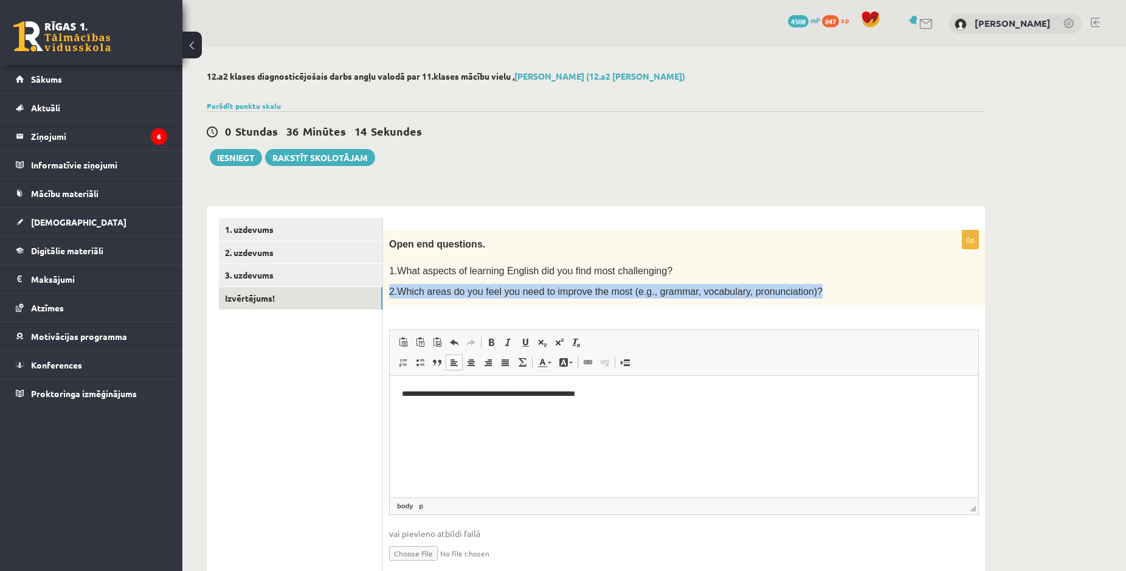
drag, startPoint x: 814, startPoint y: 293, endPoint x: 390, endPoint y: 289, distance: 424.4
click at [390, 289] on p "2.Which areas do you feel you need to improve the most (e.g., grammar, vocabula…" at bounding box center [653, 291] width 529 height 15
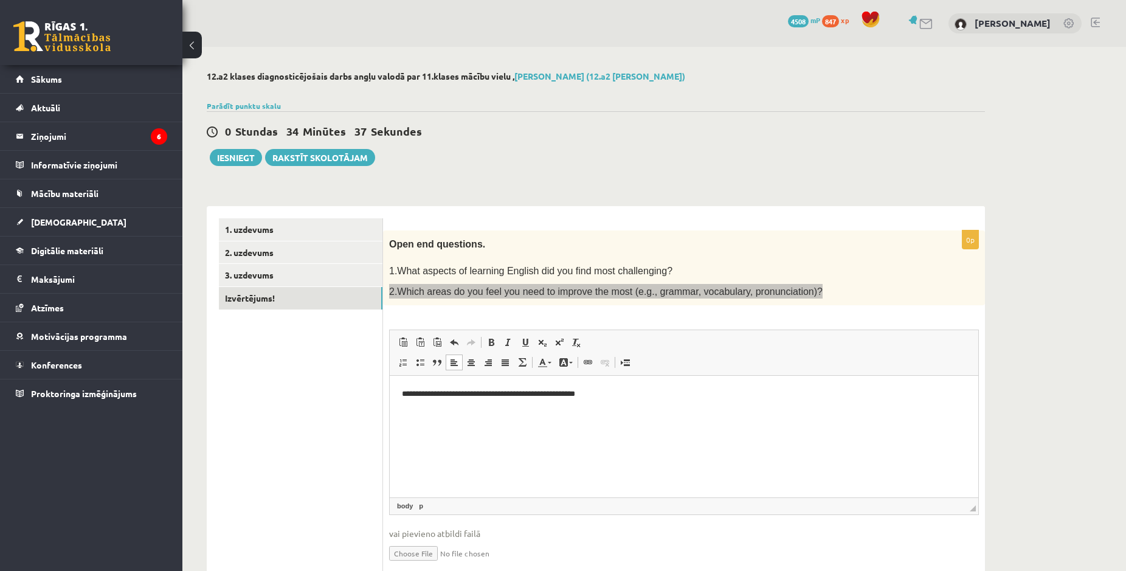
click at [593, 394] on p "**********" at bounding box center [684, 394] width 564 height 13
click at [598, 403] on html "**********" at bounding box center [684, 437] width 589 height 122
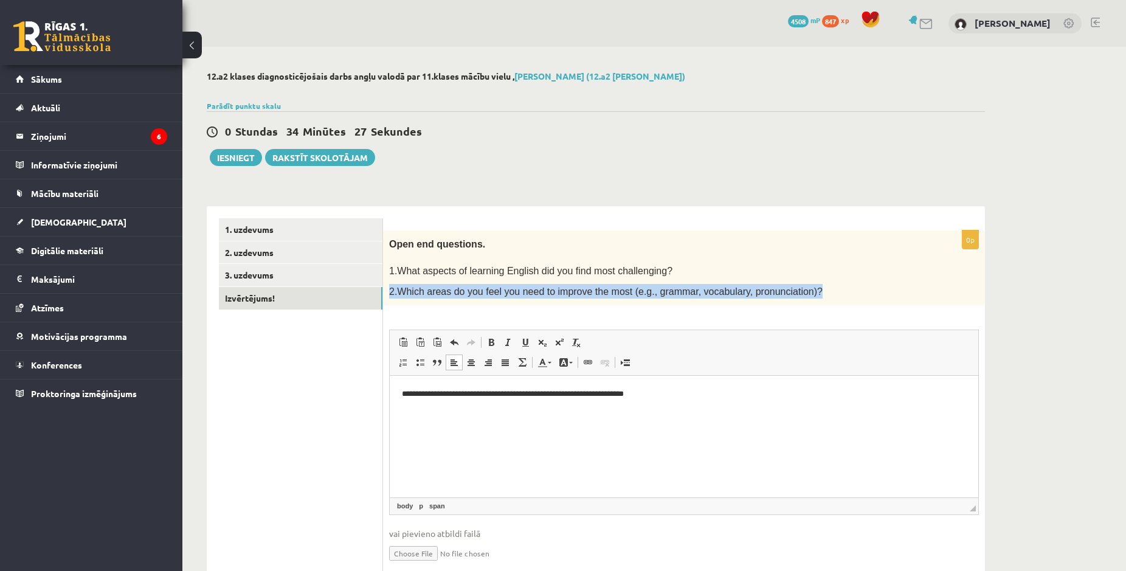
click at [546, 292] on span "2.Which areas do you feel you need to improve the most (e.g., grammar, vocabula…" at bounding box center [606, 291] width 434 height 10
drag, startPoint x: 395, startPoint y: 291, endPoint x: 618, endPoint y: 292, distance: 223.1
click at [618, 292] on span "2.Which areas do you feel you need to improve the most (e.g., grammar, vocabula…" at bounding box center [606, 291] width 434 height 10
click at [606, 291] on span "2.Which areas do you feel you need to improve the most (e.g., grammar, vocabula…" at bounding box center [606, 291] width 434 height 10
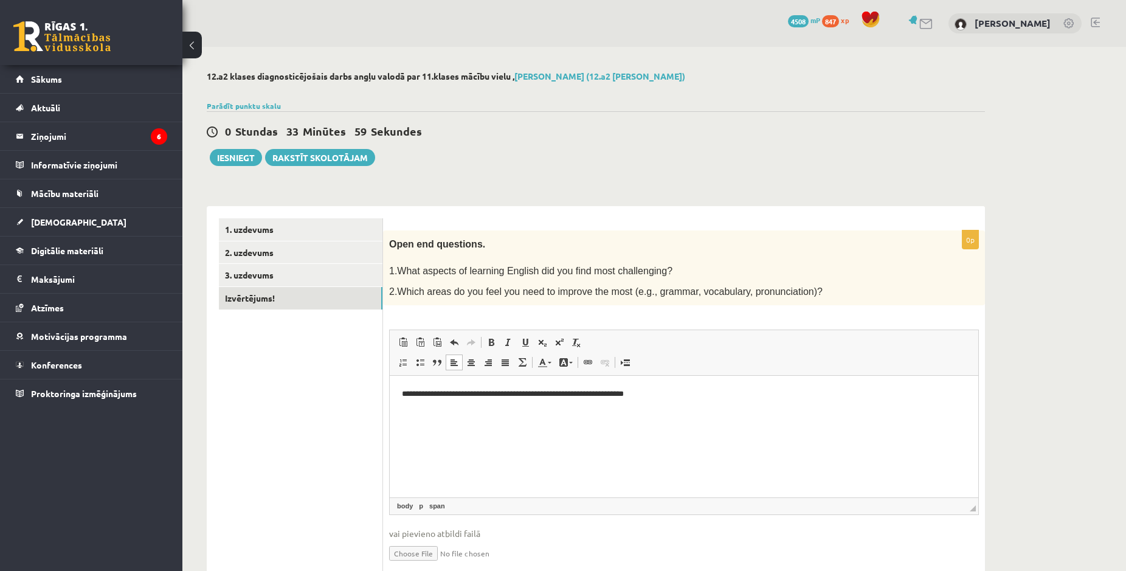
click at [745, 424] on html "**********" at bounding box center [684, 437] width 589 height 122
click at [401, 389] on html "**********" at bounding box center [684, 437] width 589 height 122
click at [426, 417] on p "Визуальный текстовый редактор, wiswyg-editor-user-answer-47024841449280" at bounding box center [684, 415] width 564 height 13
click at [460, 426] on html "**********" at bounding box center [684, 437] width 589 height 122
drag, startPoint x: 508, startPoint y: 408, endPoint x: 411, endPoint y: 385, distance: 100.0
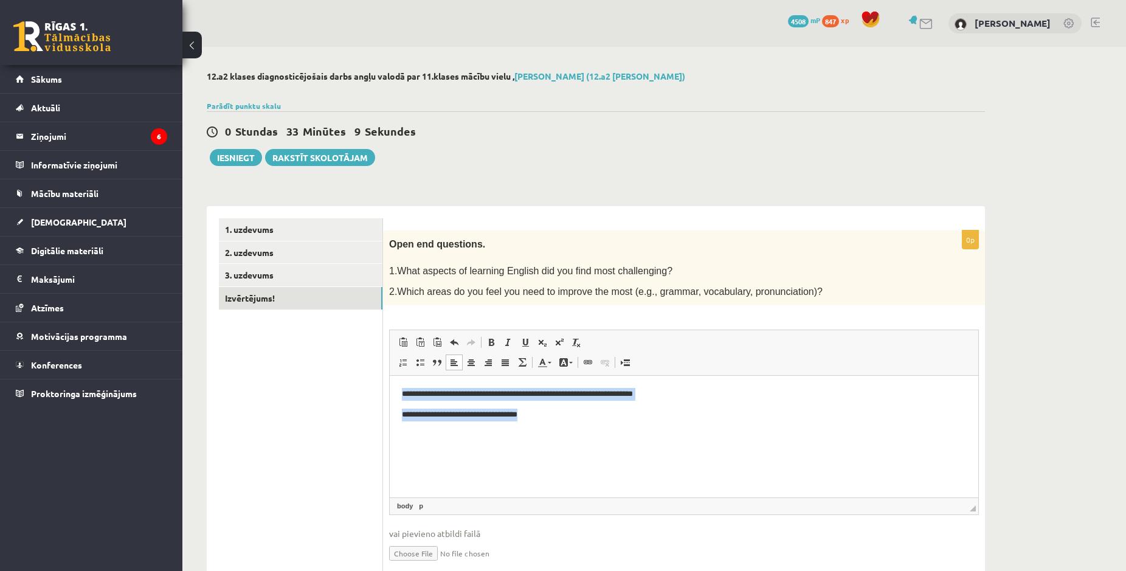
click at [390, 376] on html "**********" at bounding box center [684, 437] width 589 height 122
click at [443, 424] on span "Копировать" at bounding box center [455, 418] width 52 height 18
click at [464, 415] on p "**********" at bounding box center [684, 415] width 564 height 13
drag, startPoint x: 551, startPoint y: 416, endPoint x: 415, endPoint y: 406, distance: 136.0
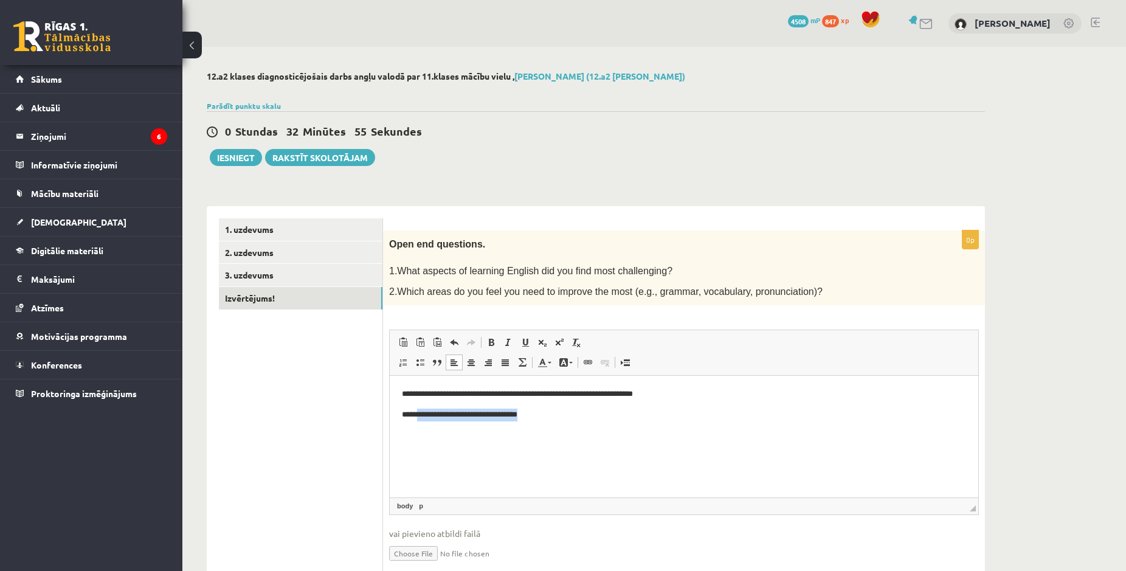
click at [415, 406] on body "**********" at bounding box center [684, 408] width 564 height 41
click at [423, 421] on html "**********" at bounding box center [684, 437] width 589 height 122
click at [268, 283] on link "3. uzdevums" at bounding box center [301, 275] width 164 height 22
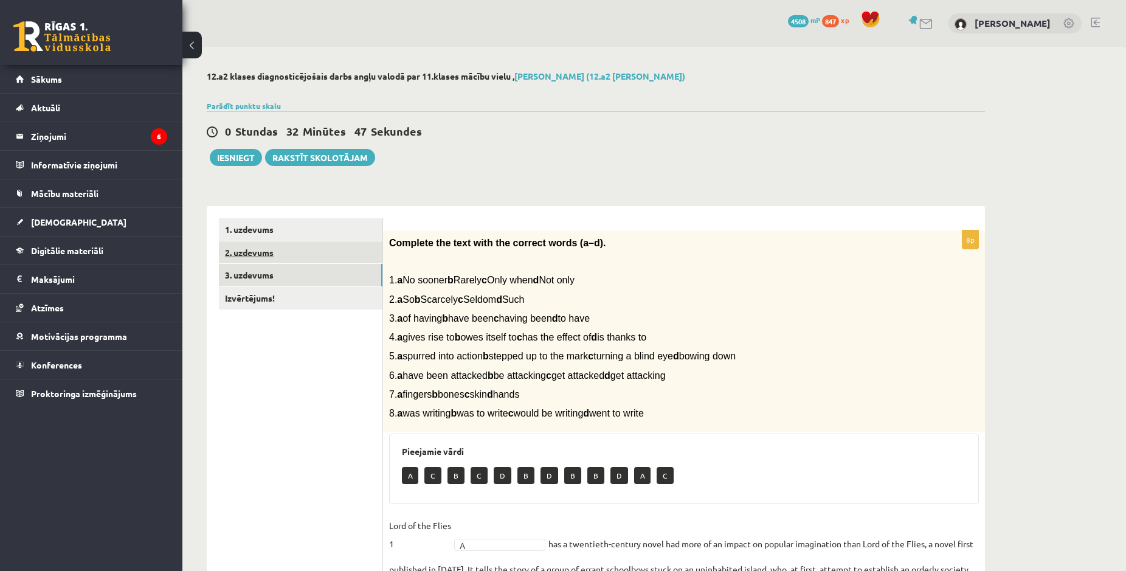
click at [299, 251] on link "2. uzdevums" at bounding box center [301, 252] width 164 height 22
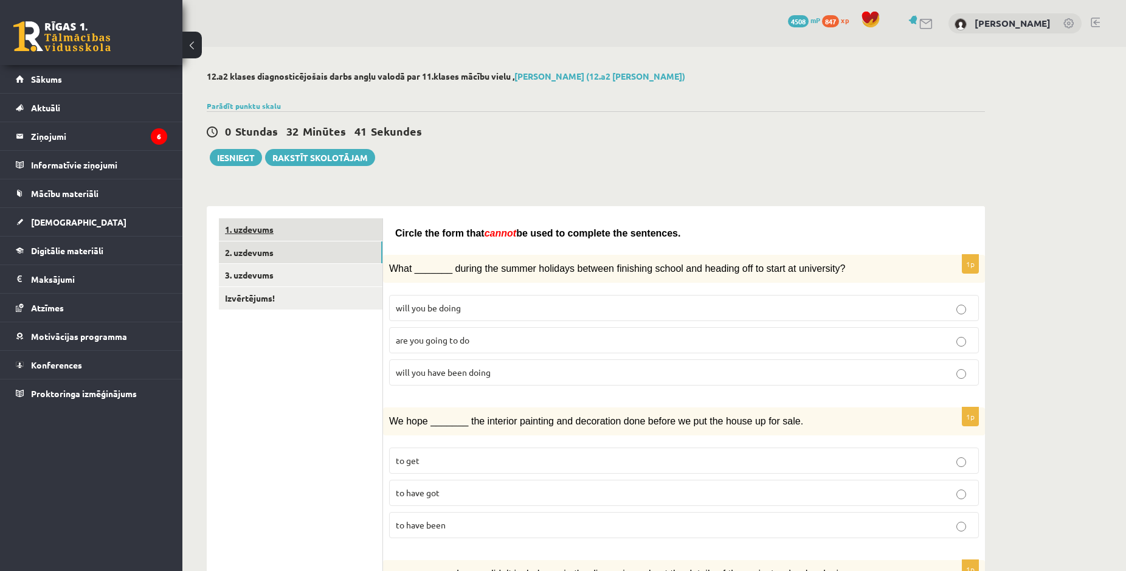
click at [259, 240] on link "1. uzdevums" at bounding box center [301, 229] width 164 height 22
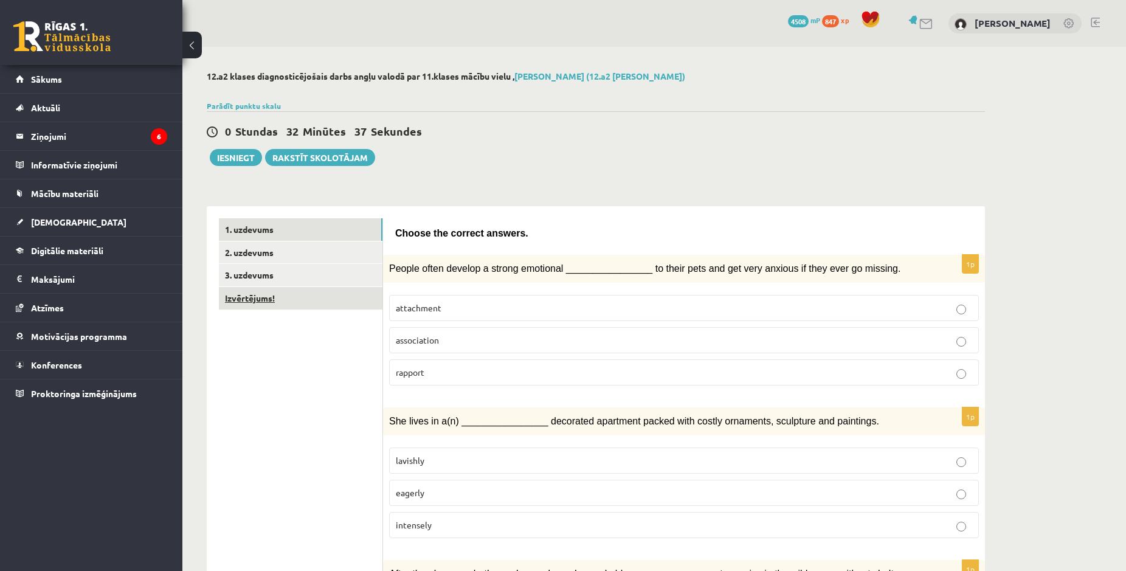
click at [300, 292] on link "Izvērtējums!" at bounding box center [301, 298] width 164 height 22
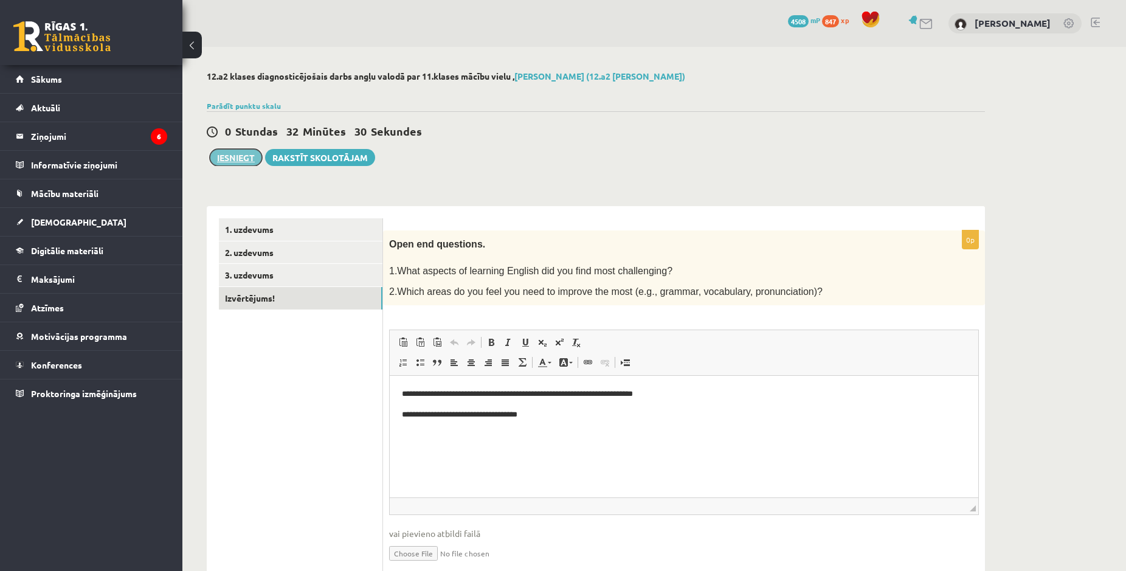
click at [246, 161] on button "Iesniegt" at bounding box center [236, 157] width 52 height 17
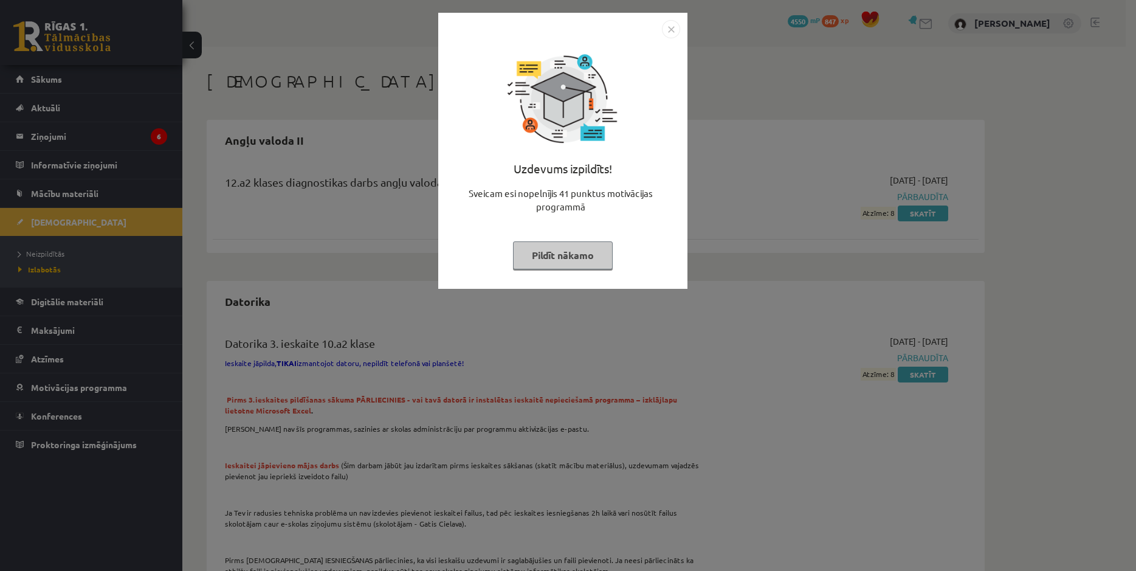
click at [669, 31] on img "Close" at bounding box center [671, 29] width 18 height 18
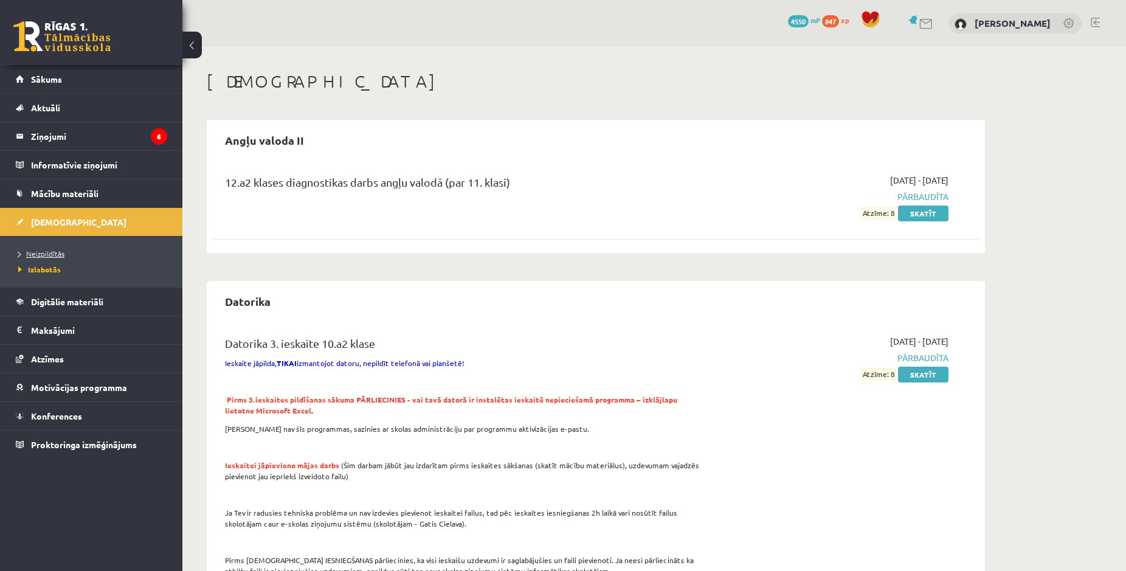
click at [61, 256] on span "Neizpildītās" at bounding box center [41, 254] width 46 height 10
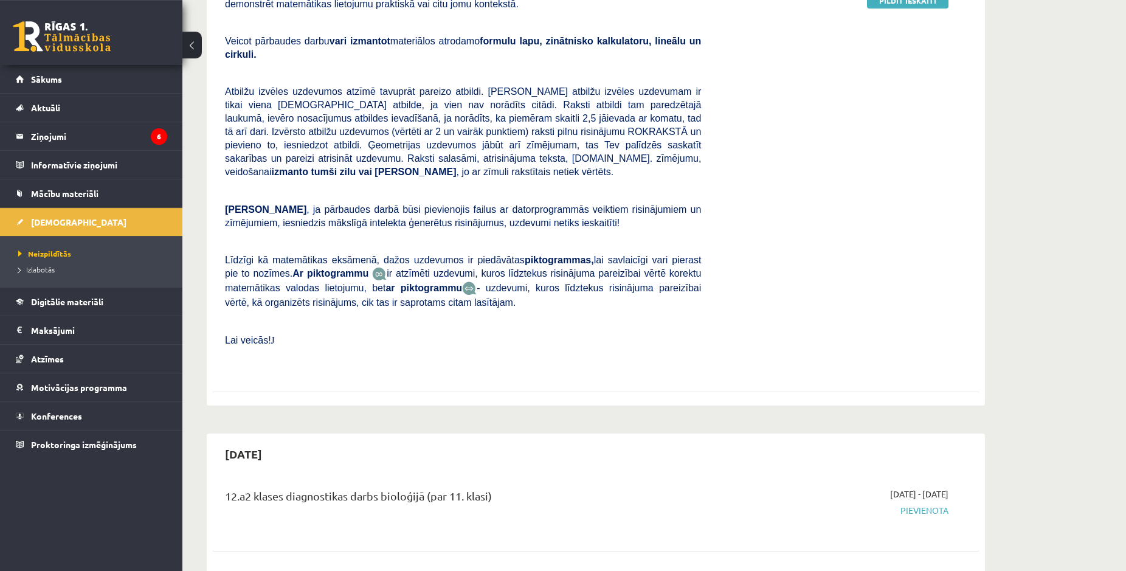
scroll to position [186, 0]
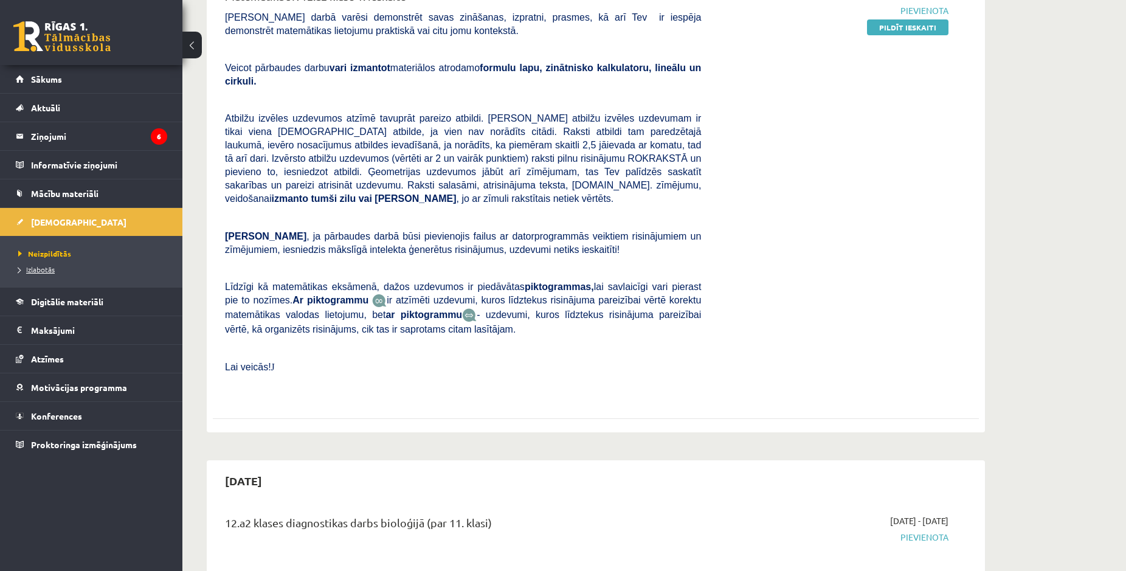
click at [32, 270] on span "Izlabotās" at bounding box center [36, 269] width 36 height 10
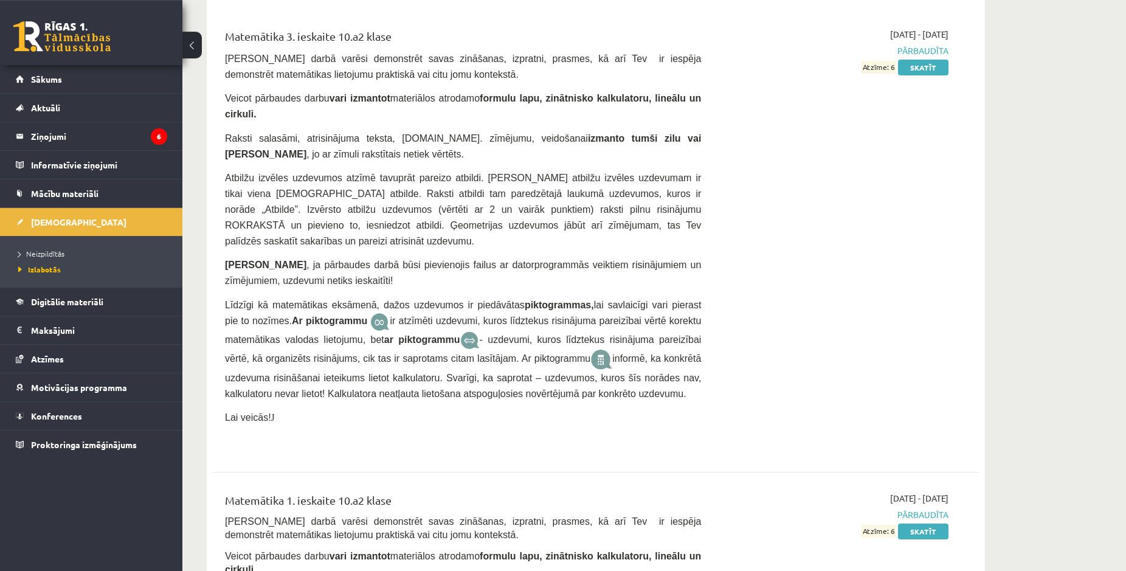
scroll to position [3845, 0]
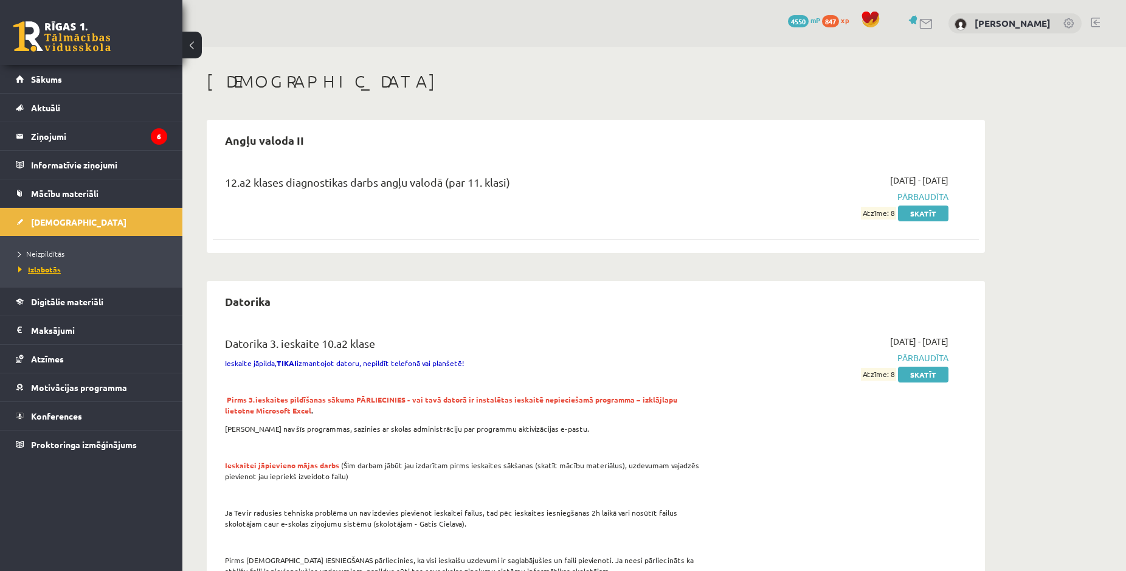
click at [43, 265] on link "Izlabotās" at bounding box center [94, 269] width 152 height 11
drag, startPoint x: 954, startPoint y: 201, endPoint x: 772, endPoint y: 195, distance: 182.5
click at [885, 189] on div "[DATE] - [DATE] Pārbaudīta Atzīme: 8 Skatīt" at bounding box center [833, 197] width 247 height 46
click at [47, 266] on span "Izlabotās" at bounding box center [39, 269] width 43 height 10
click at [33, 250] on span "Neizpildītās" at bounding box center [41, 254] width 46 height 10
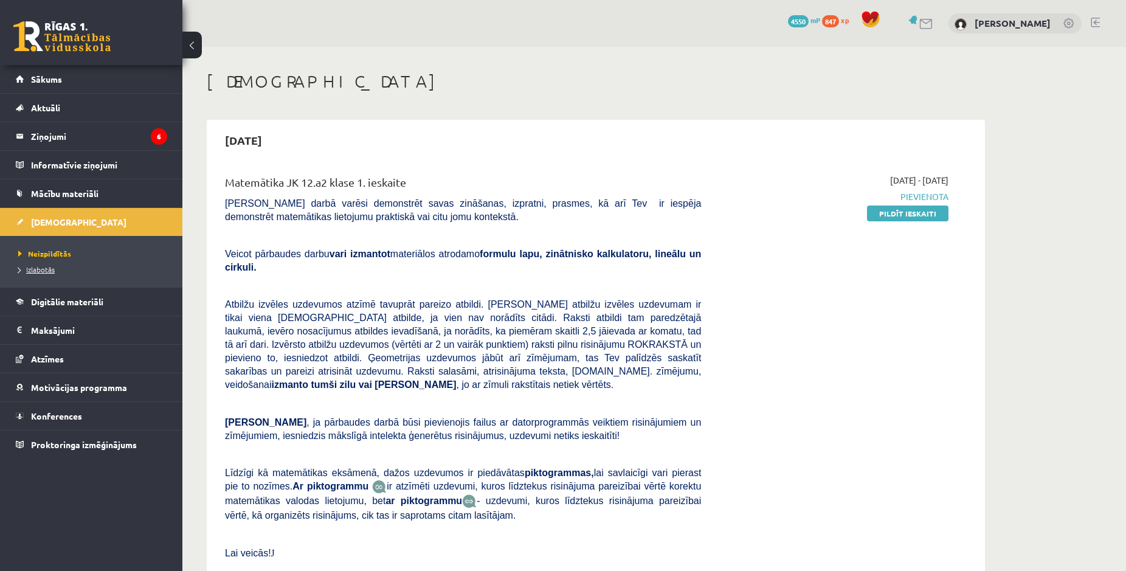
click at [48, 270] on span "Izlabotās" at bounding box center [36, 269] width 36 height 10
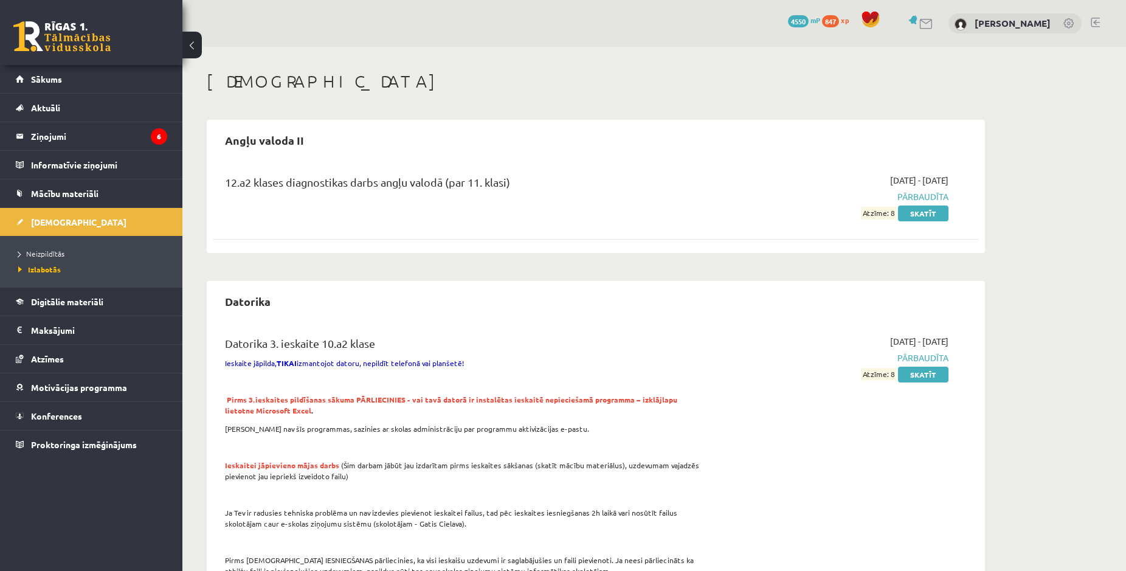
click at [620, 387] on div "Datorika 3. ieskaite 10.a2 klase Ieskaite jāpilda, TIKAI izmantojot datoru, nep…" at bounding box center [463, 459] width 494 height 249
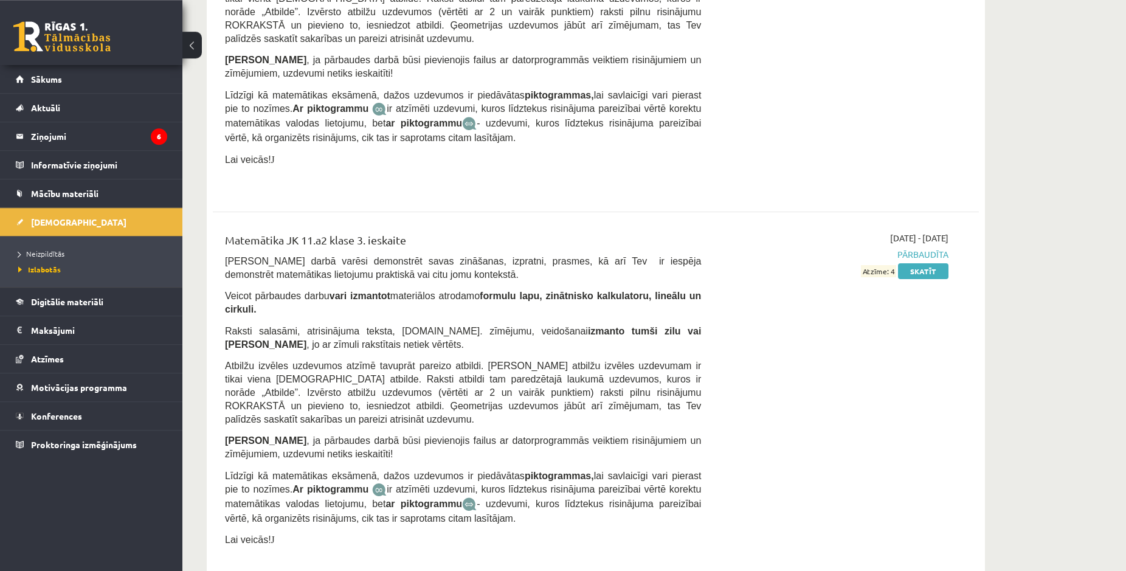
scroll to position [6760, 0]
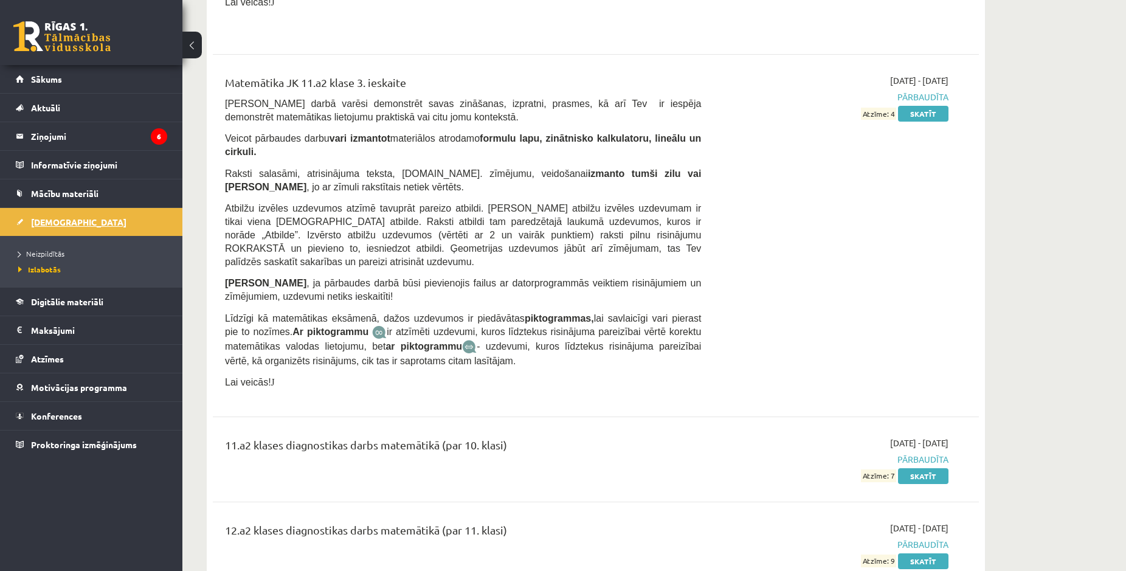
click at [33, 224] on span "[DEMOGRAPHIC_DATA]" at bounding box center [78, 221] width 95 height 11
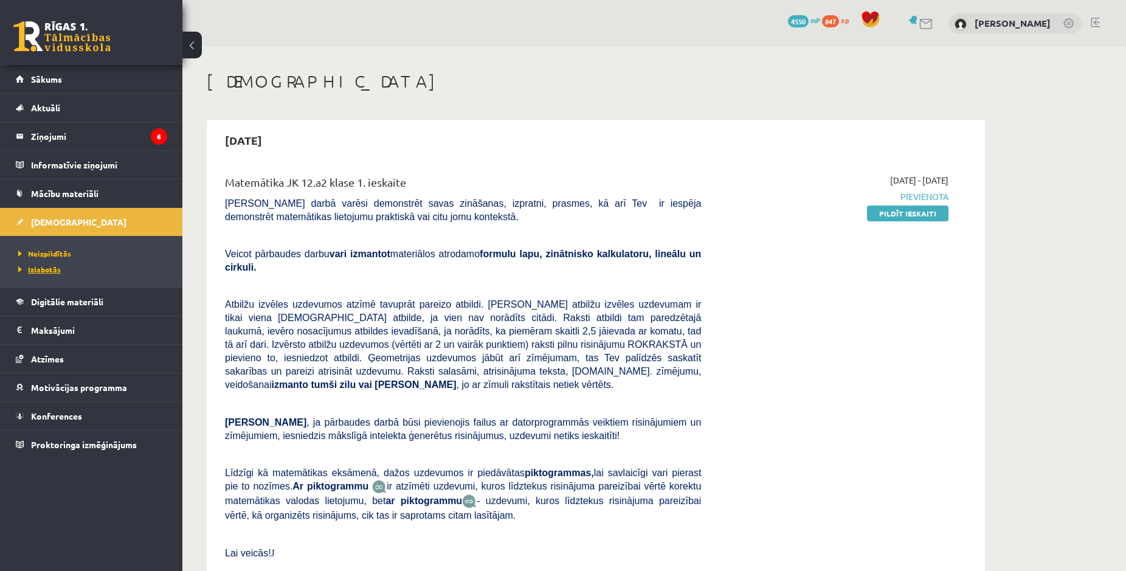
click at [36, 273] on span "Izlabotās" at bounding box center [39, 269] width 43 height 10
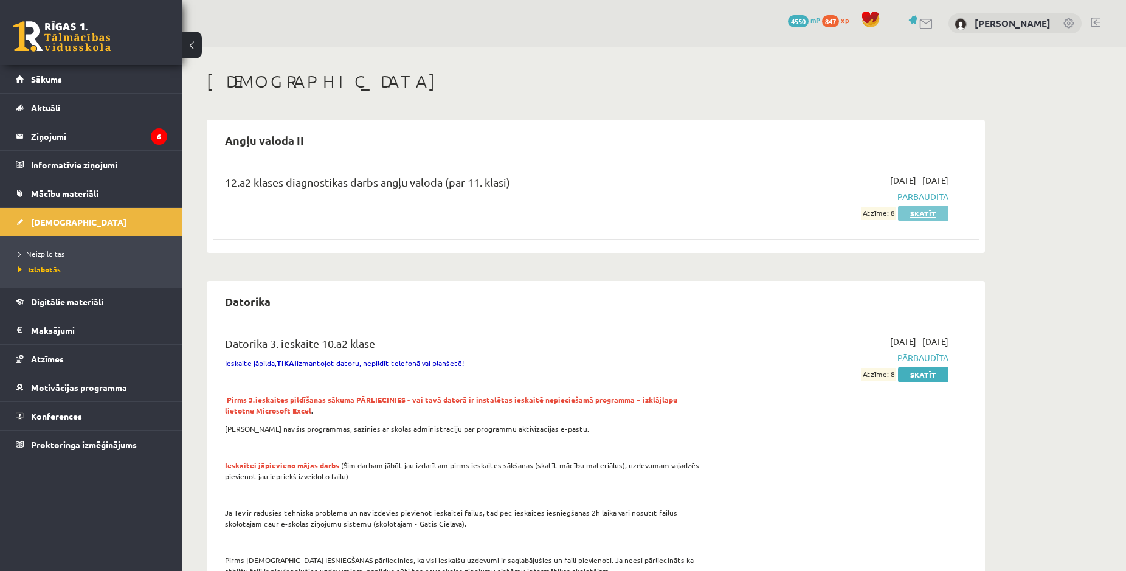
click at [908, 215] on link "Skatīt" at bounding box center [923, 214] width 50 height 16
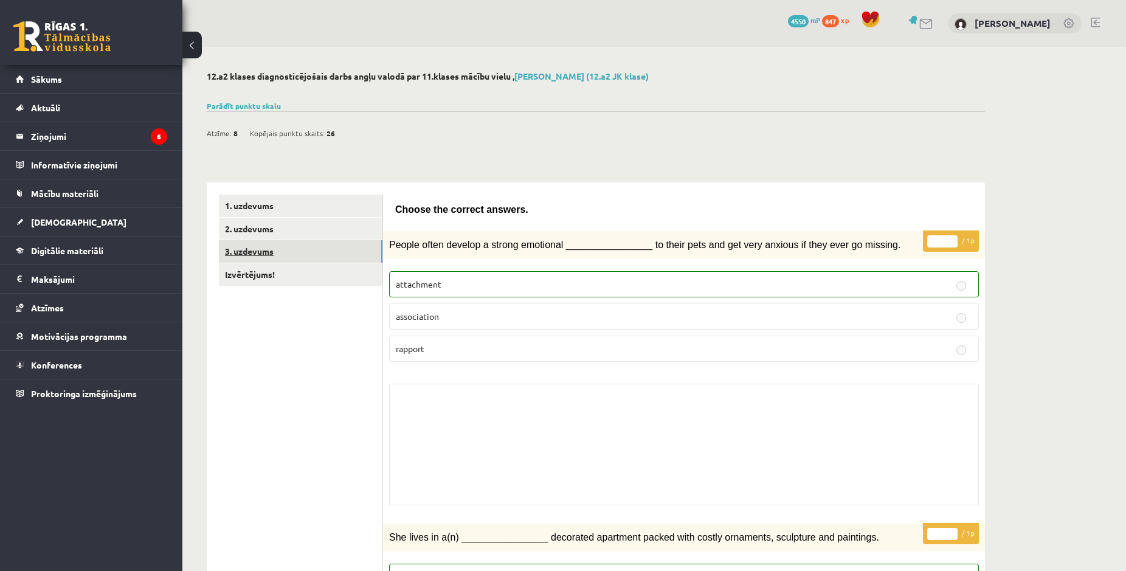
click at [233, 255] on link "3. uzdevums" at bounding box center [301, 251] width 164 height 22
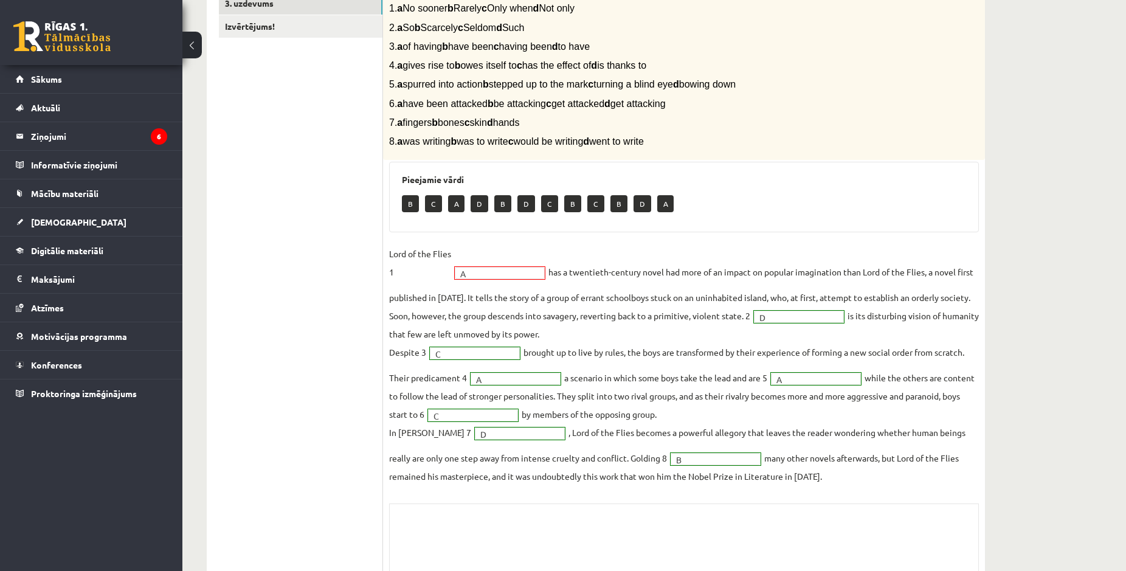
scroll to position [345, 0]
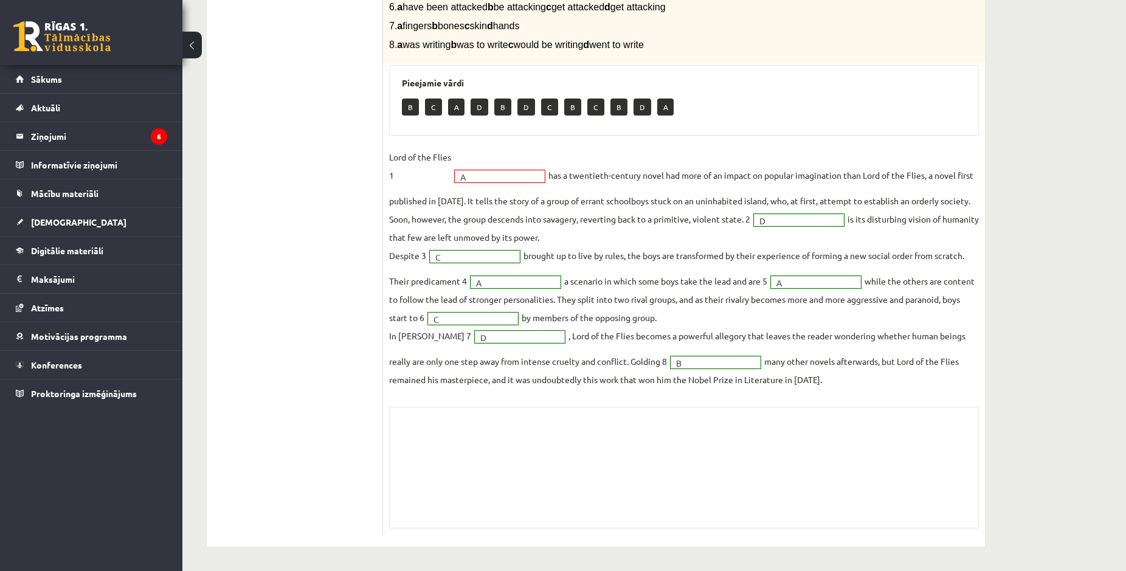
click at [452, 173] on span "A *" at bounding box center [499, 175] width 97 height 11
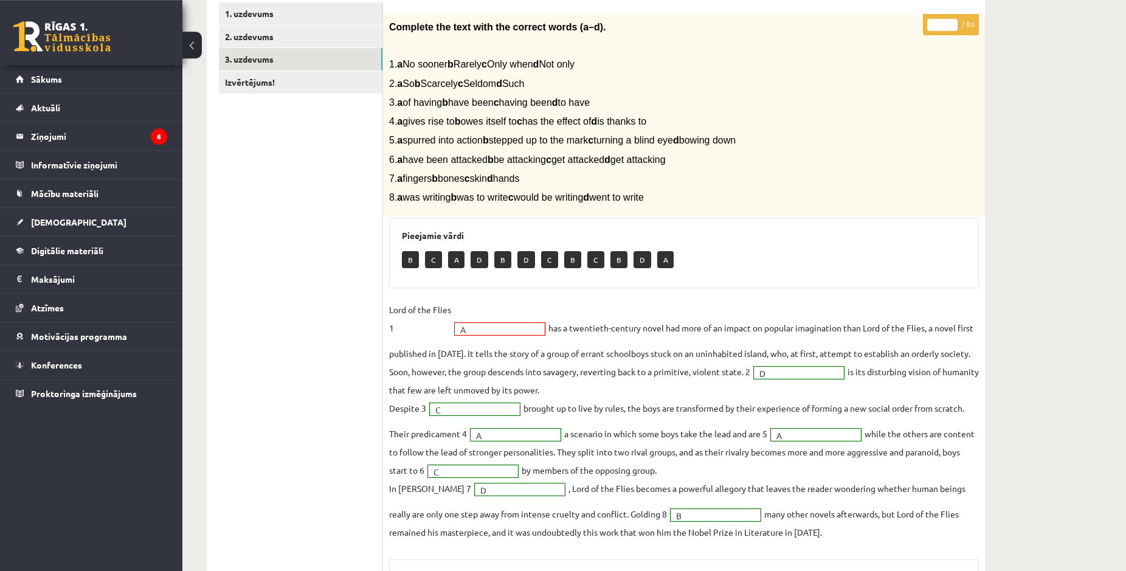
scroll to position [159, 0]
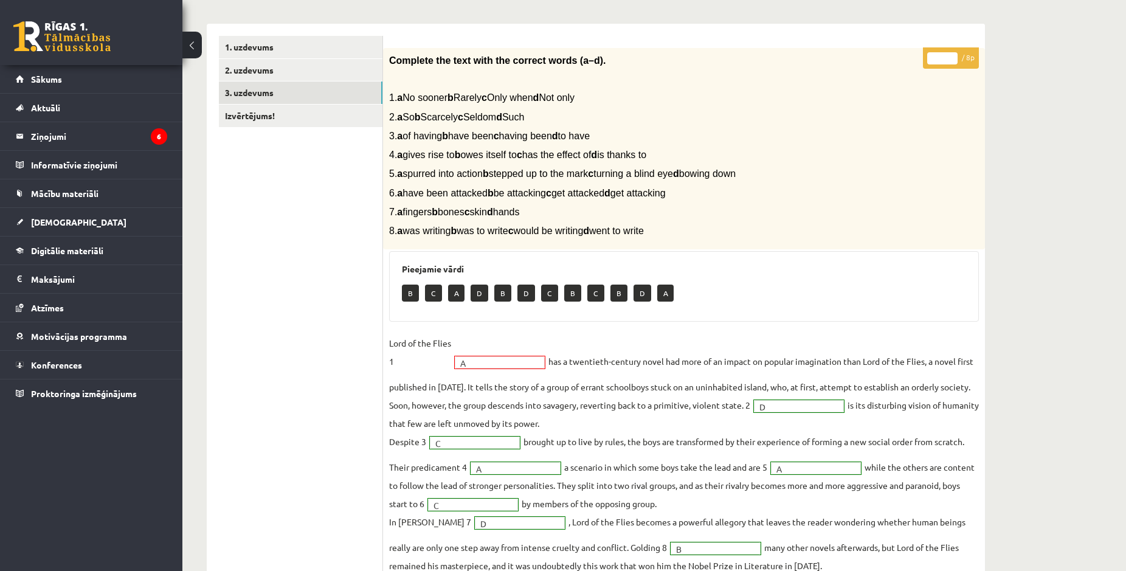
click at [471, 359] on span "A" at bounding box center [494, 363] width 68 height 12
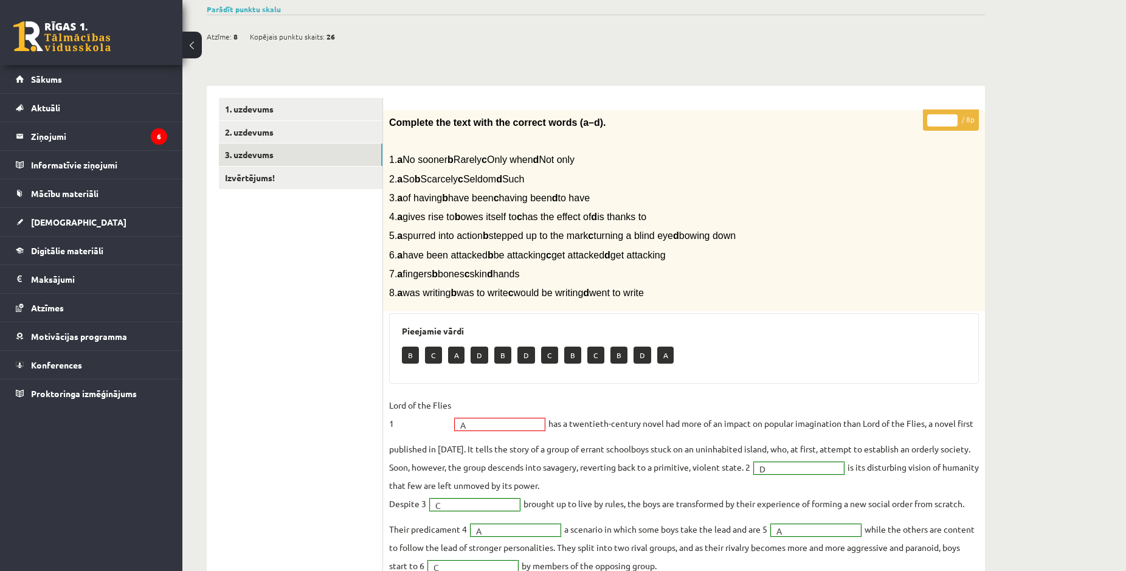
click at [507, 414] on fieldset "Lord of the Flies 1 A * has a twentieth-century novel had more of an impact on …" at bounding box center [684, 516] width 590 height 241
click at [226, 136] on link "2. uzdevums" at bounding box center [301, 132] width 164 height 22
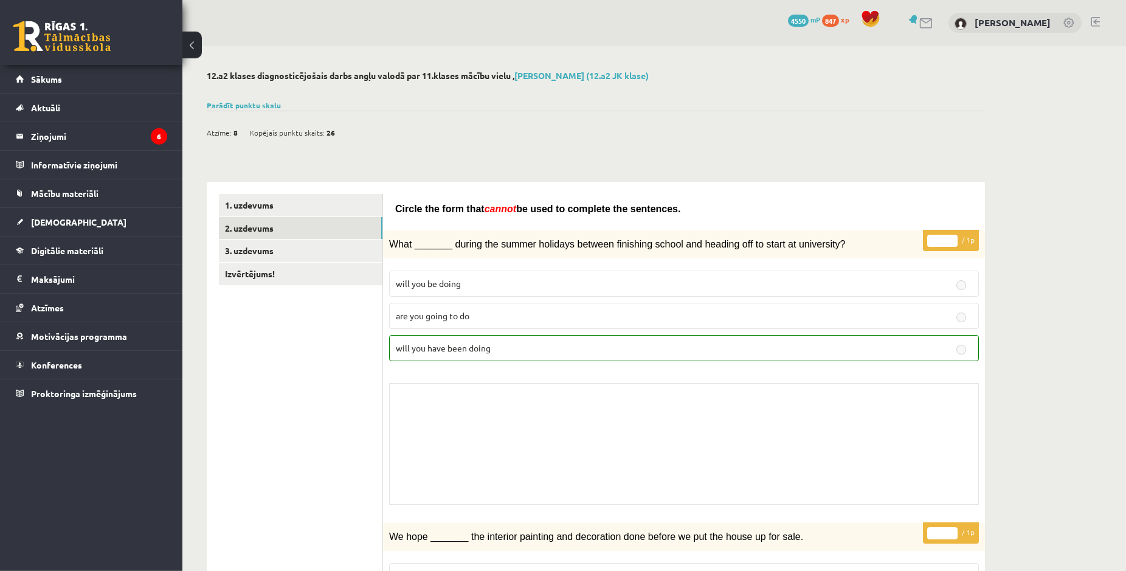
scroll to position [0, 0]
click at [252, 259] on link "3. uzdevums" at bounding box center [301, 251] width 164 height 22
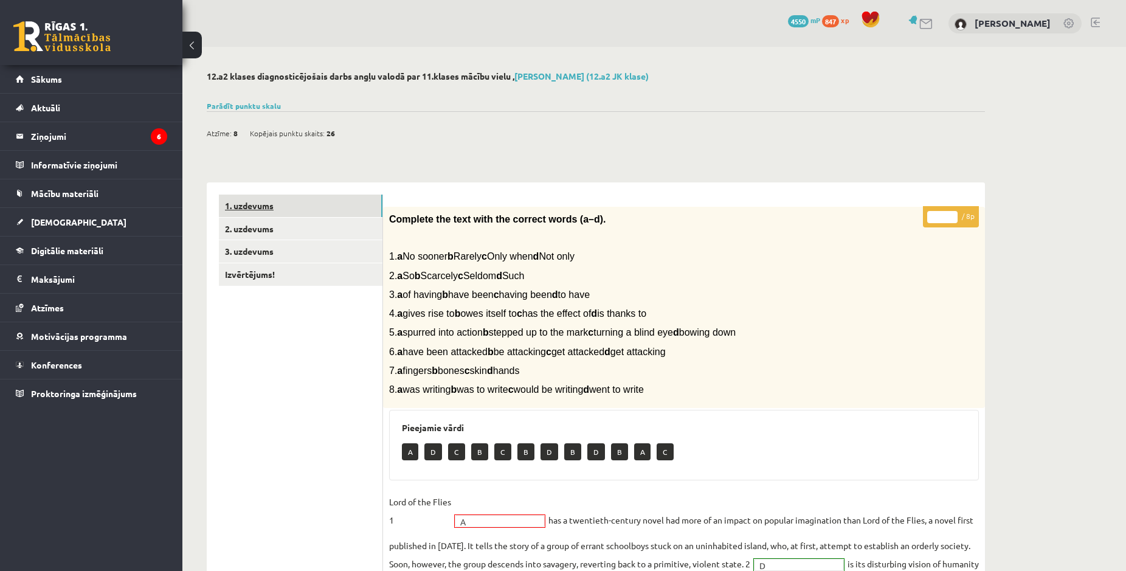
click at [230, 209] on link "1. uzdevums" at bounding box center [301, 206] width 164 height 22
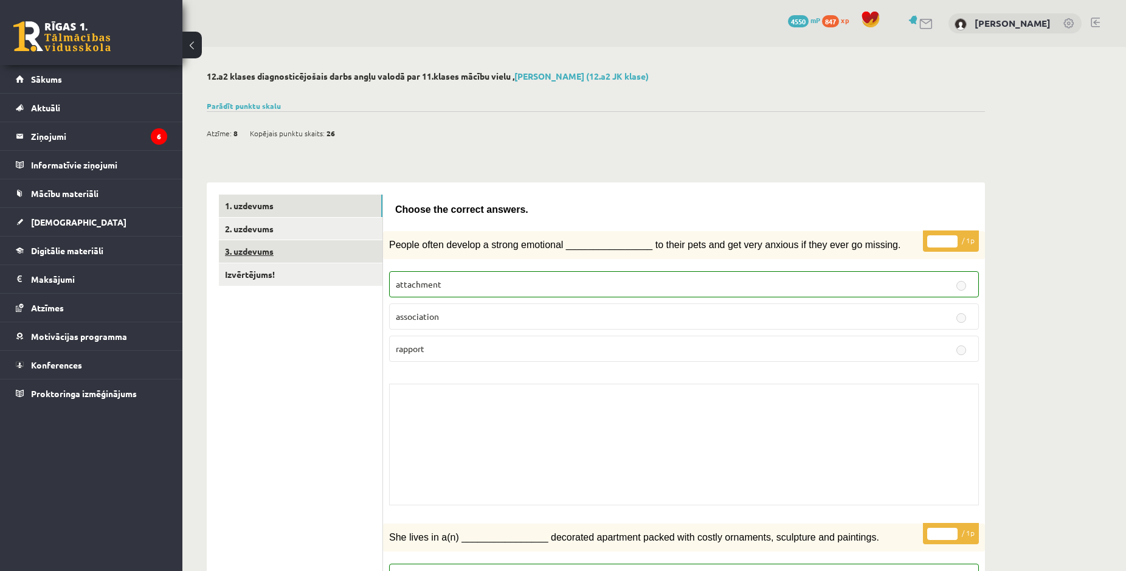
click at [319, 241] on link "3. uzdevums" at bounding box center [301, 251] width 164 height 22
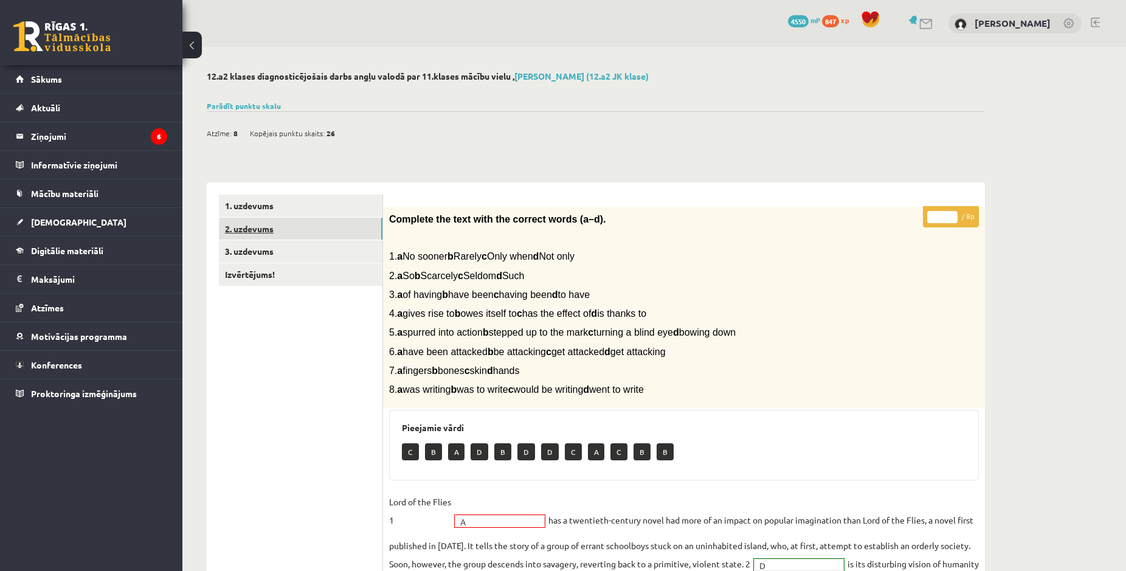
click at [270, 238] on link "2. uzdevums" at bounding box center [301, 229] width 164 height 22
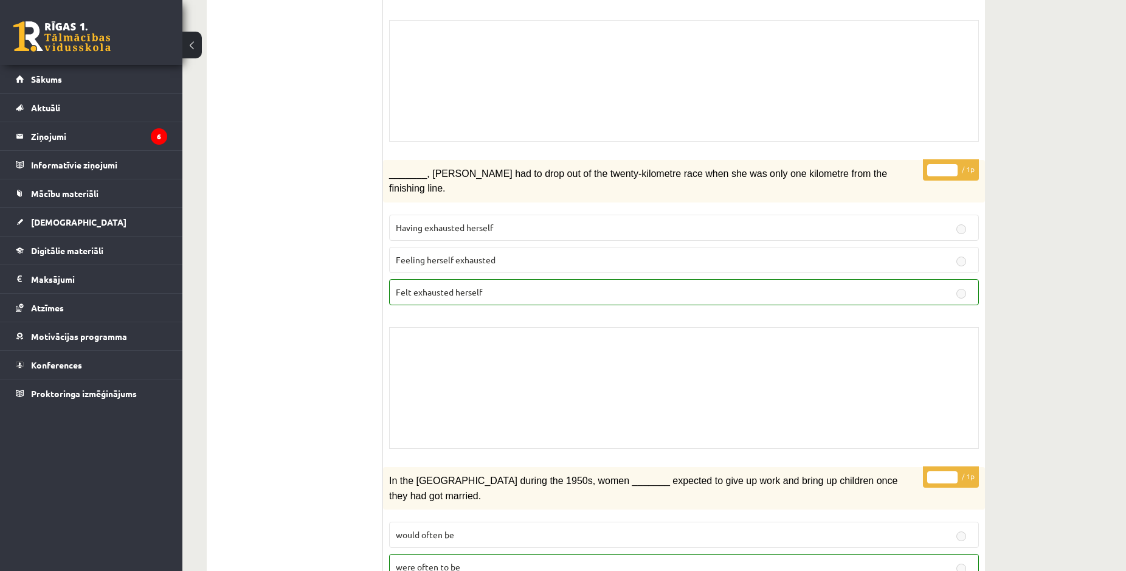
scroll to position [806, 0]
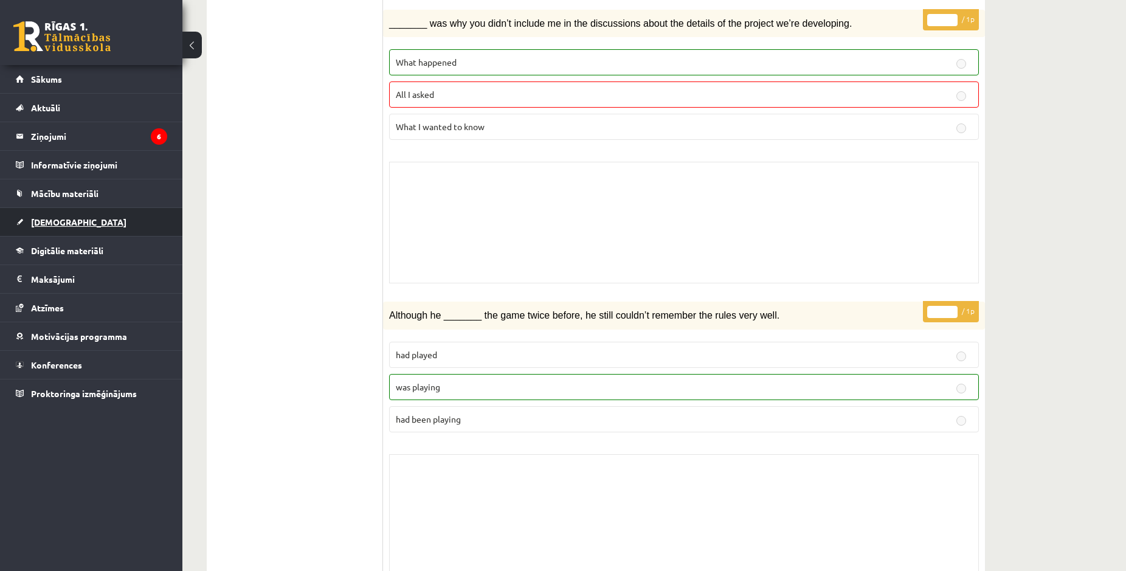
click at [64, 219] on span "[DEMOGRAPHIC_DATA]" at bounding box center [78, 221] width 95 height 11
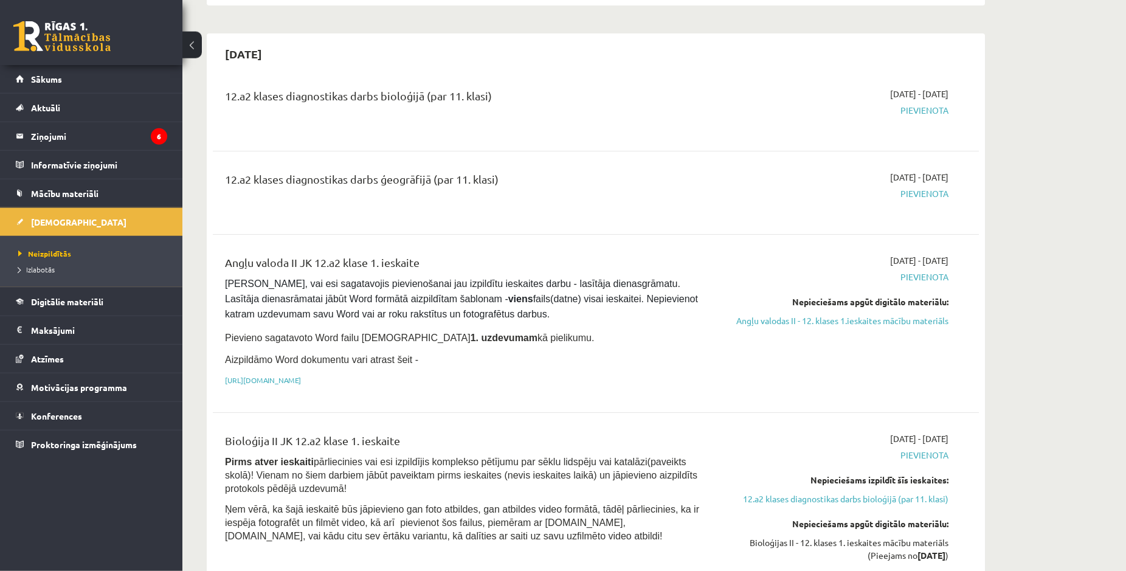
scroll to position [558, 0]
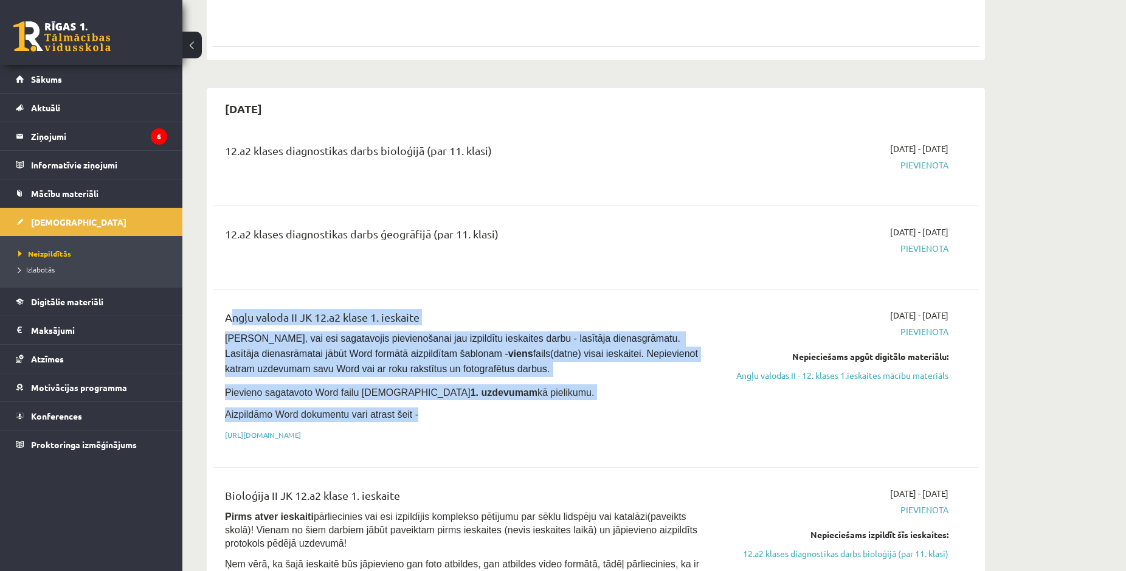
drag, startPoint x: 221, startPoint y: 286, endPoint x: 530, endPoint y: 378, distance: 321.5
click at [530, 378] on div "Angļu valoda II JK 12.a2 klase 1. ieskaite [PERSON_NAME], vai esi sagatavojis p…" at bounding box center [463, 378] width 494 height 139
click at [533, 333] on span "[PERSON_NAME], vai esi sagatavojis pievienošanai jau izpildītu ieskaites darbu …" at bounding box center [462, 353] width 475 height 41
